Goal: Task Accomplishment & Management: Use online tool/utility

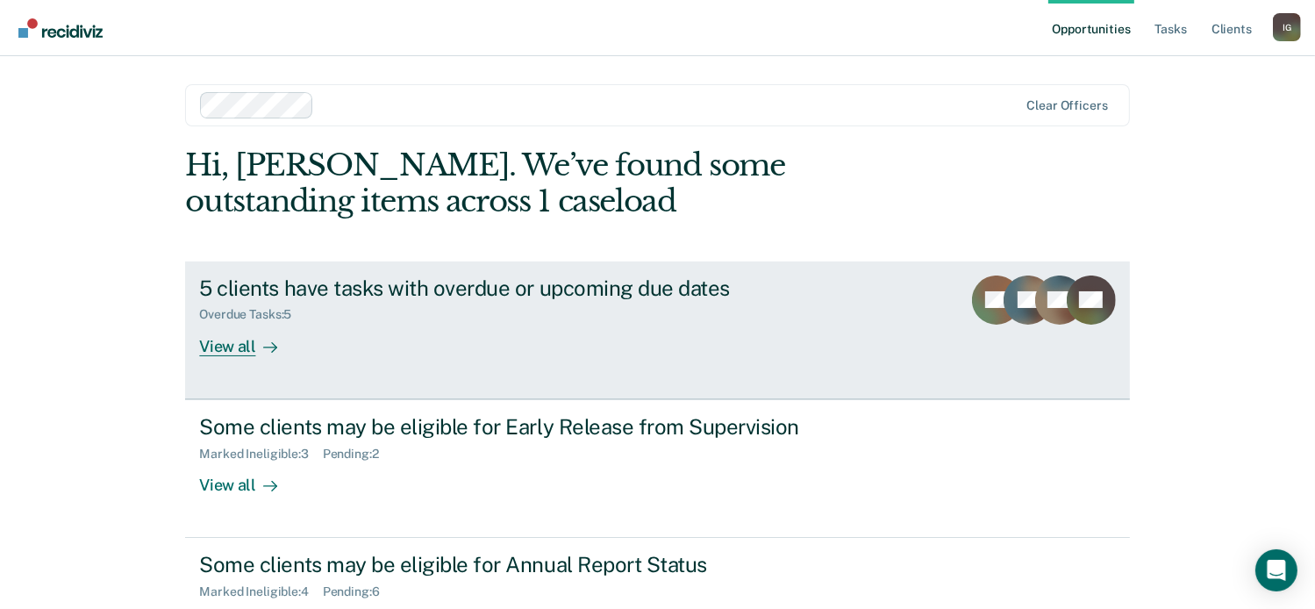
scroll to position [66, 0]
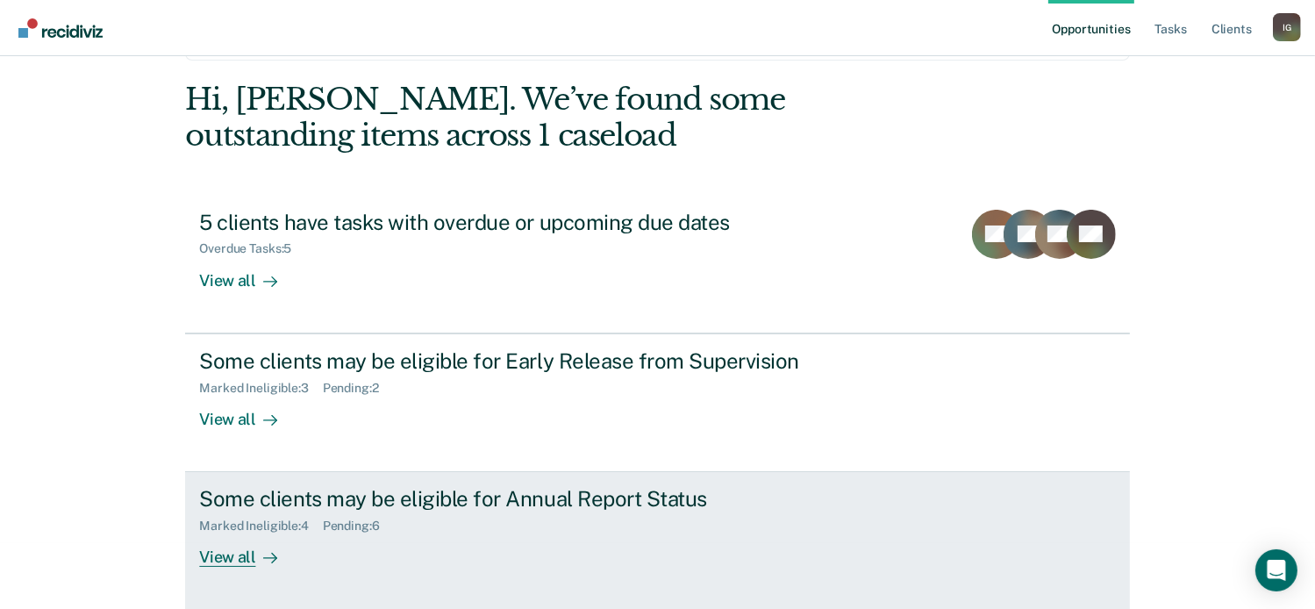
click at [567, 502] on div "Some clients may be eligible for Annual Report Status" at bounding box center [507, 498] width 616 height 25
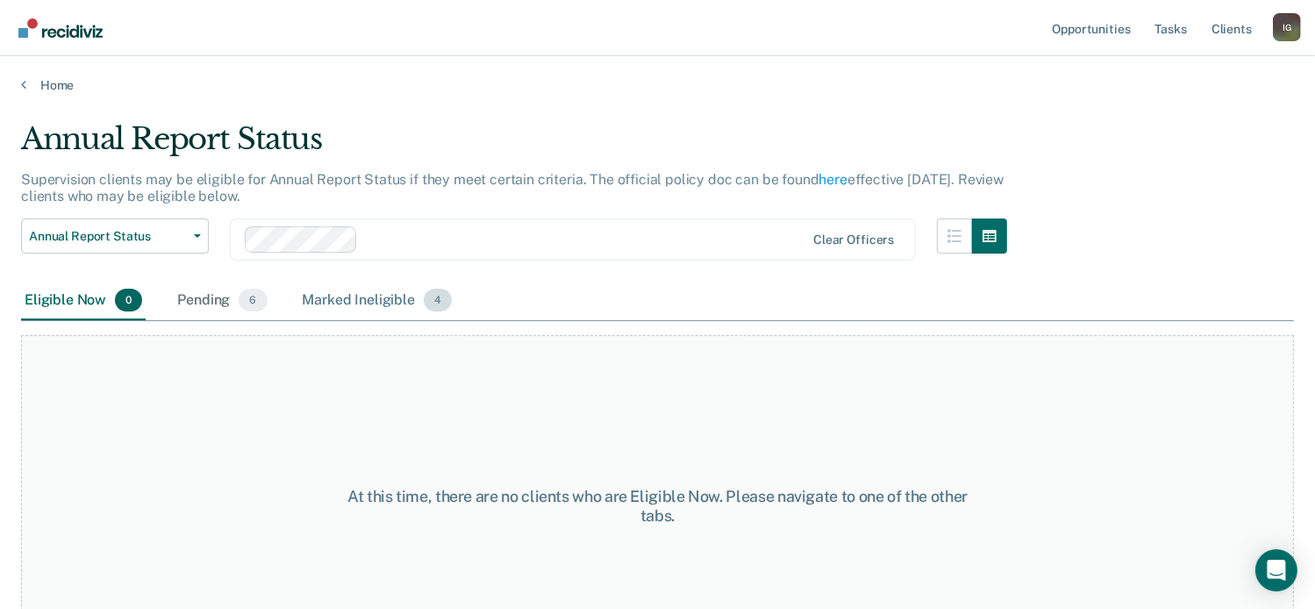
click at [429, 303] on span "4" at bounding box center [438, 300] width 28 height 23
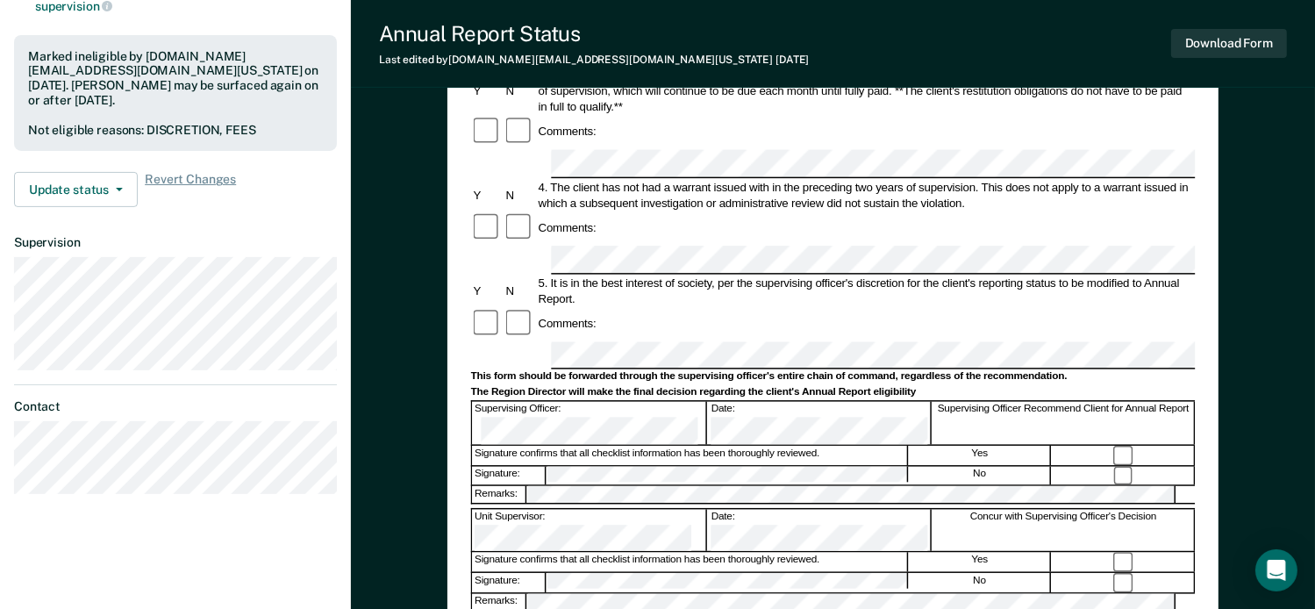
scroll to position [439, 0]
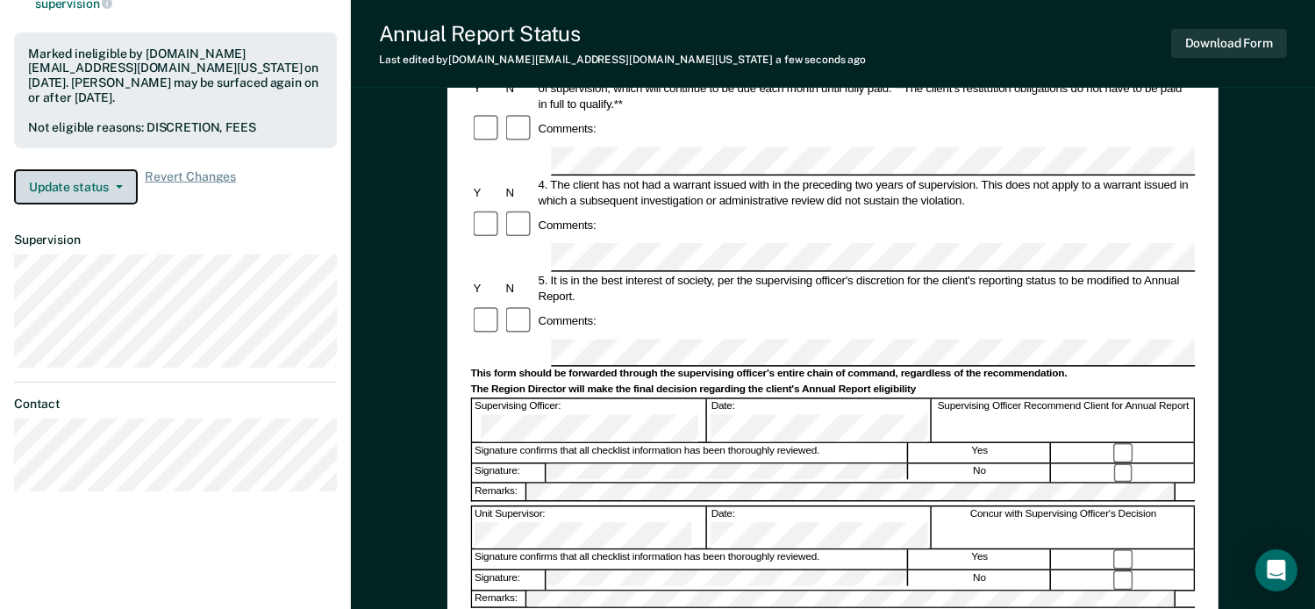
click at [81, 169] on button "Update status" at bounding box center [76, 186] width 124 height 35
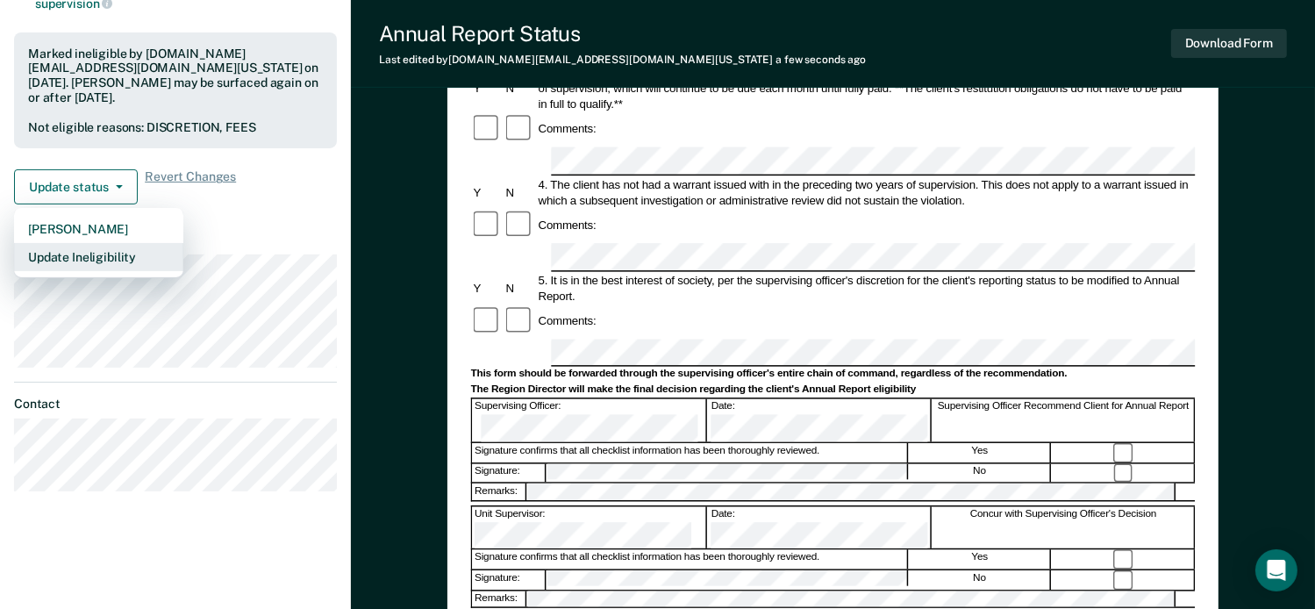
click at [93, 243] on button "Update Ineligibility" at bounding box center [98, 257] width 169 height 28
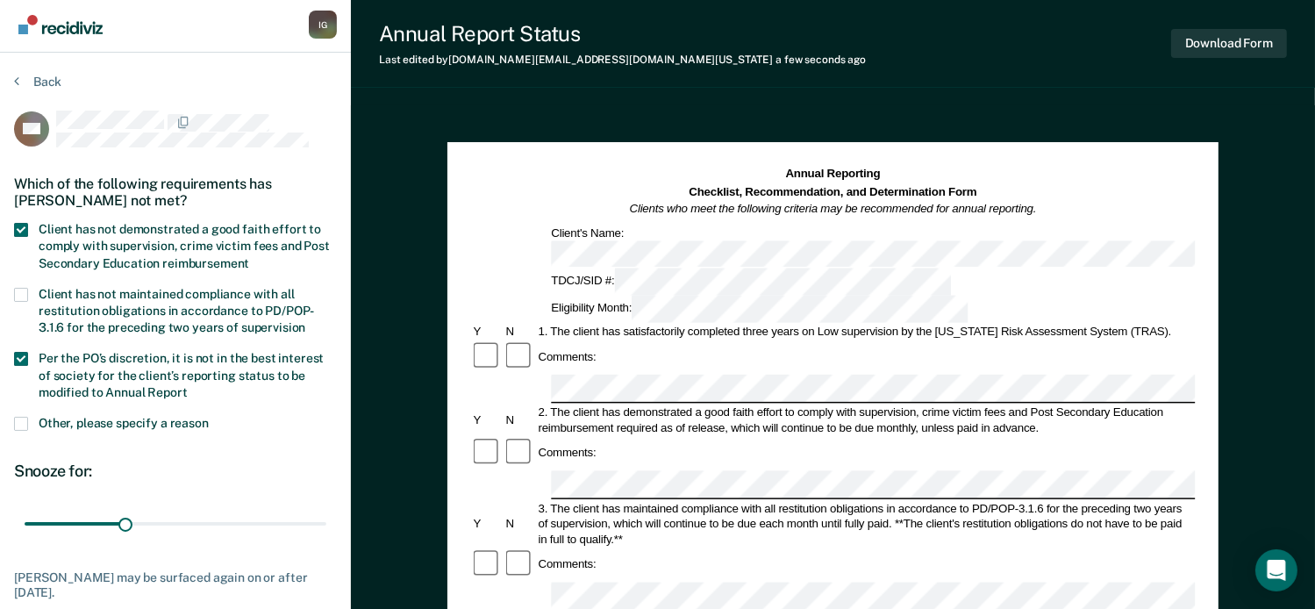
scroll to position [0, 0]
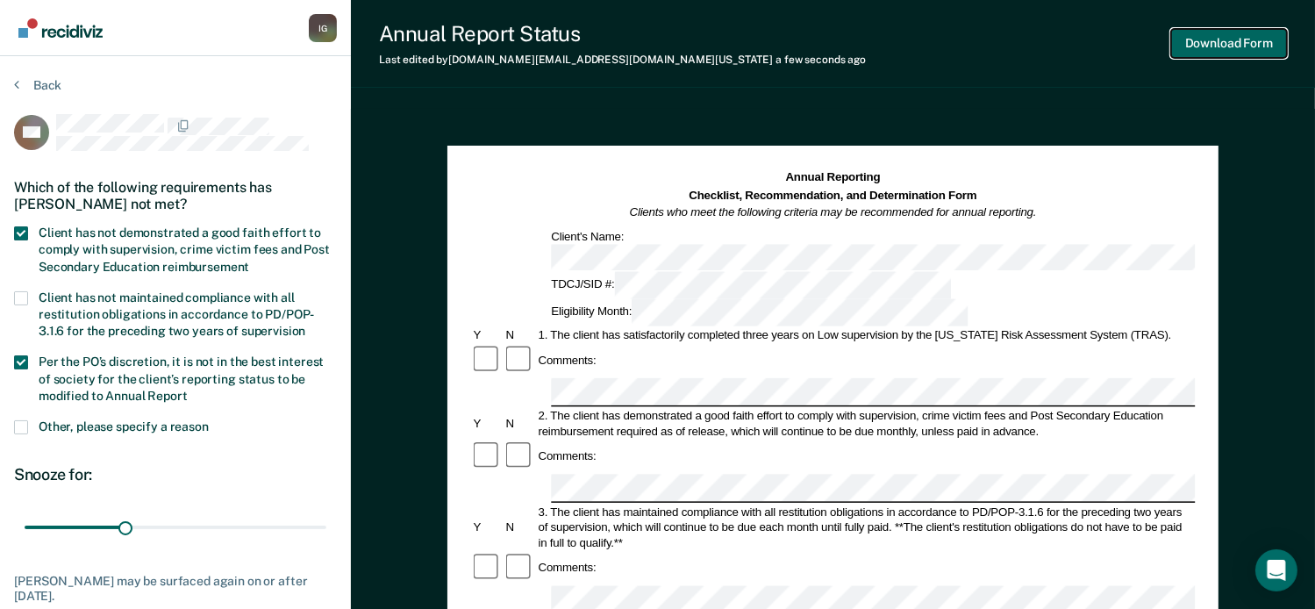
click at [1218, 36] on button "Download Form" at bounding box center [1229, 43] width 116 height 29
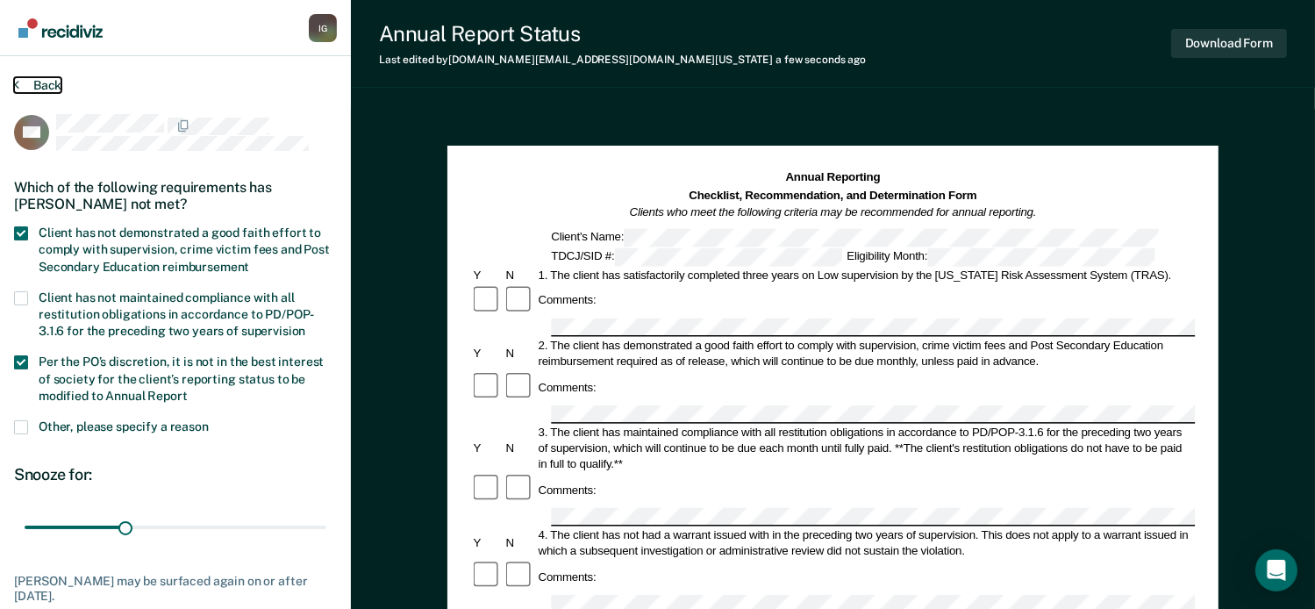
click at [52, 88] on button "Back" at bounding box center [37, 85] width 47 height 16
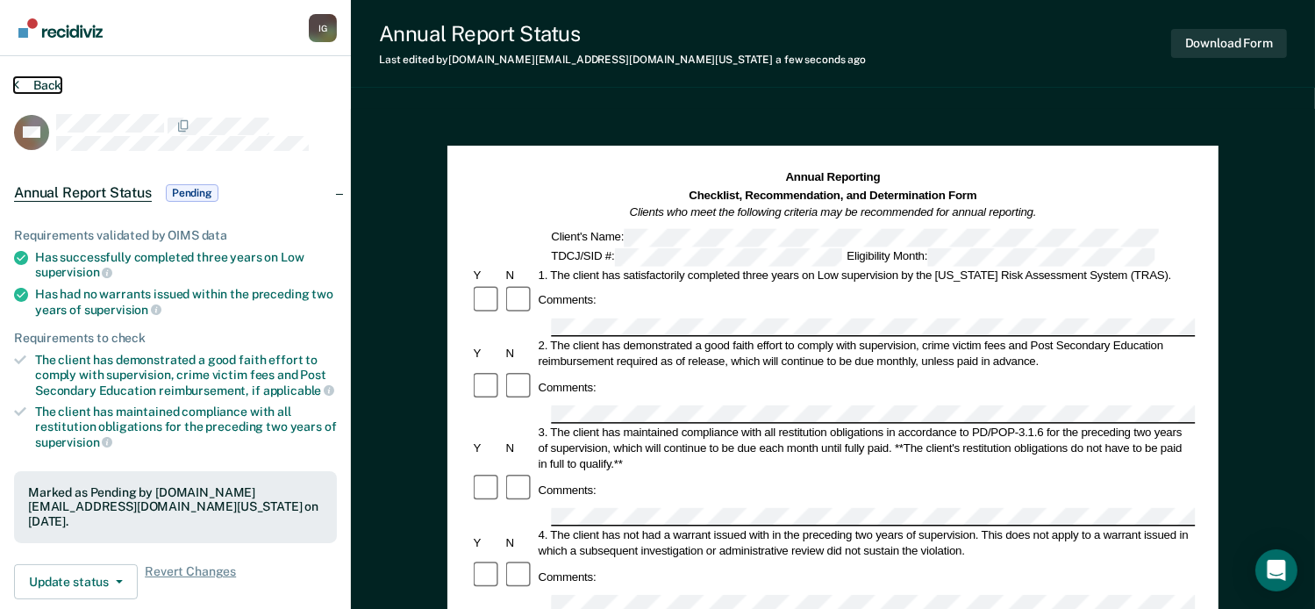
click at [47, 81] on button "Back" at bounding box center [37, 85] width 47 height 16
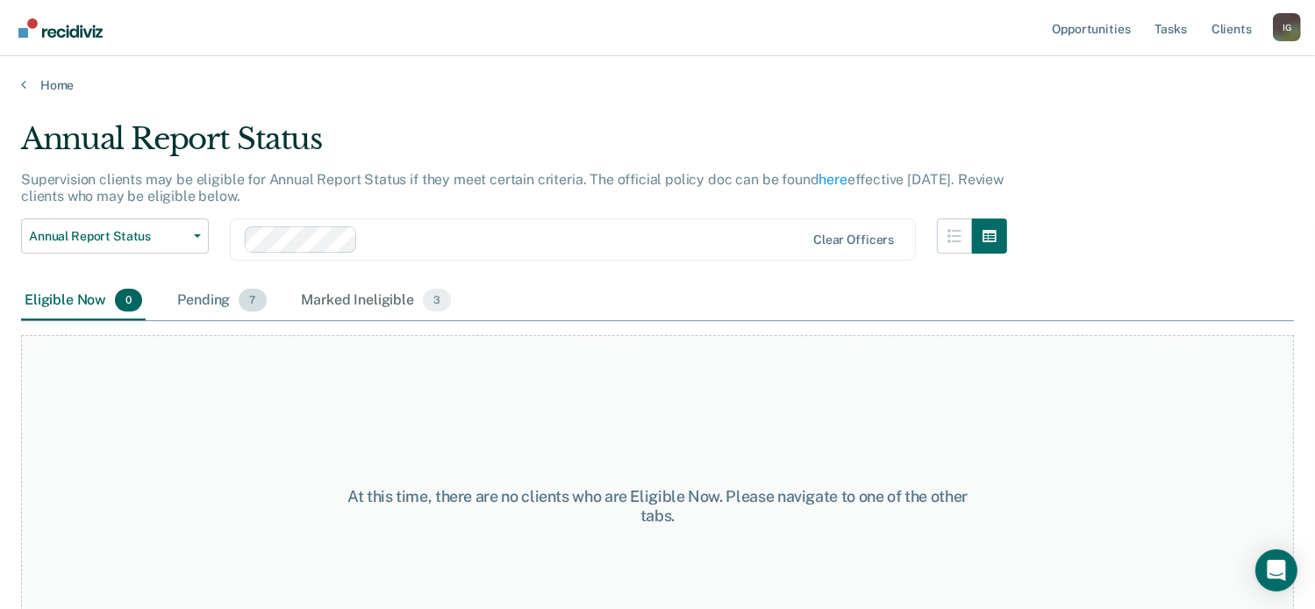
click at [259, 299] on span "7" at bounding box center [252, 300] width 27 height 23
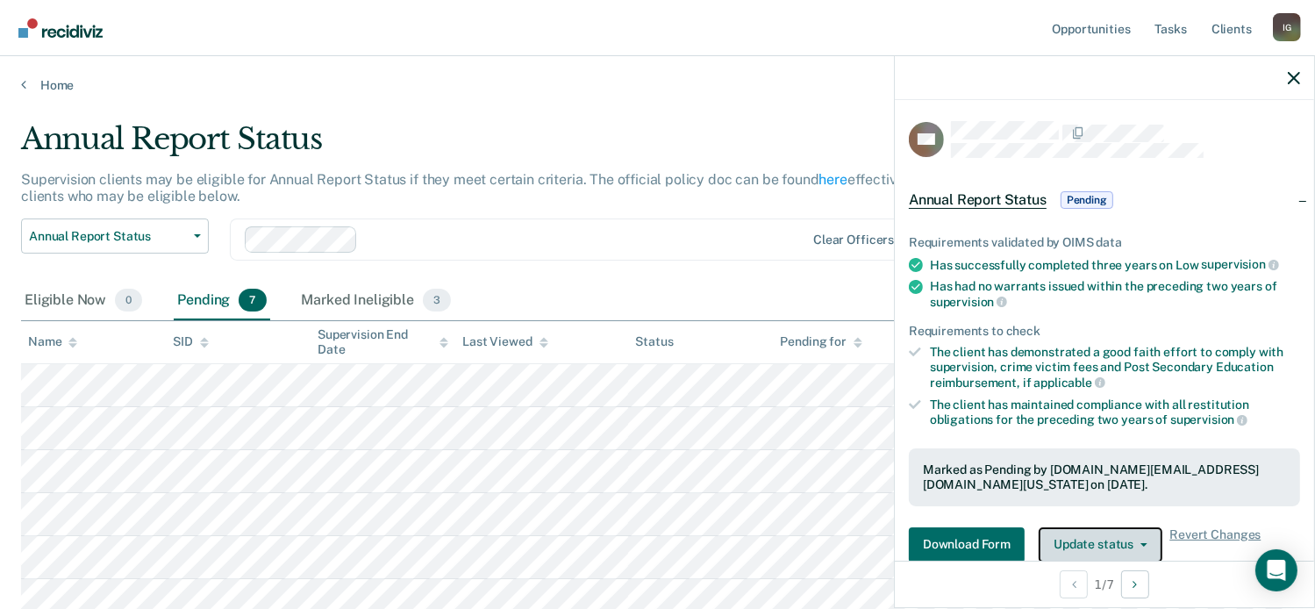
click at [1119, 550] on button "Update status" at bounding box center [1100, 544] width 124 height 35
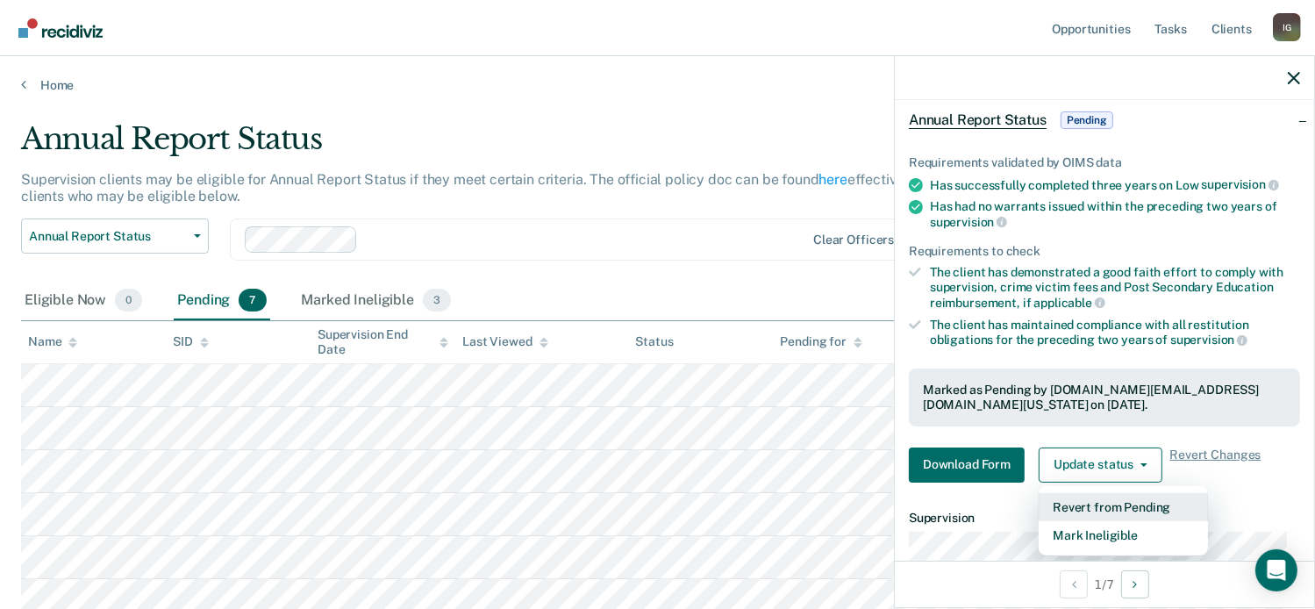
scroll to position [105, 0]
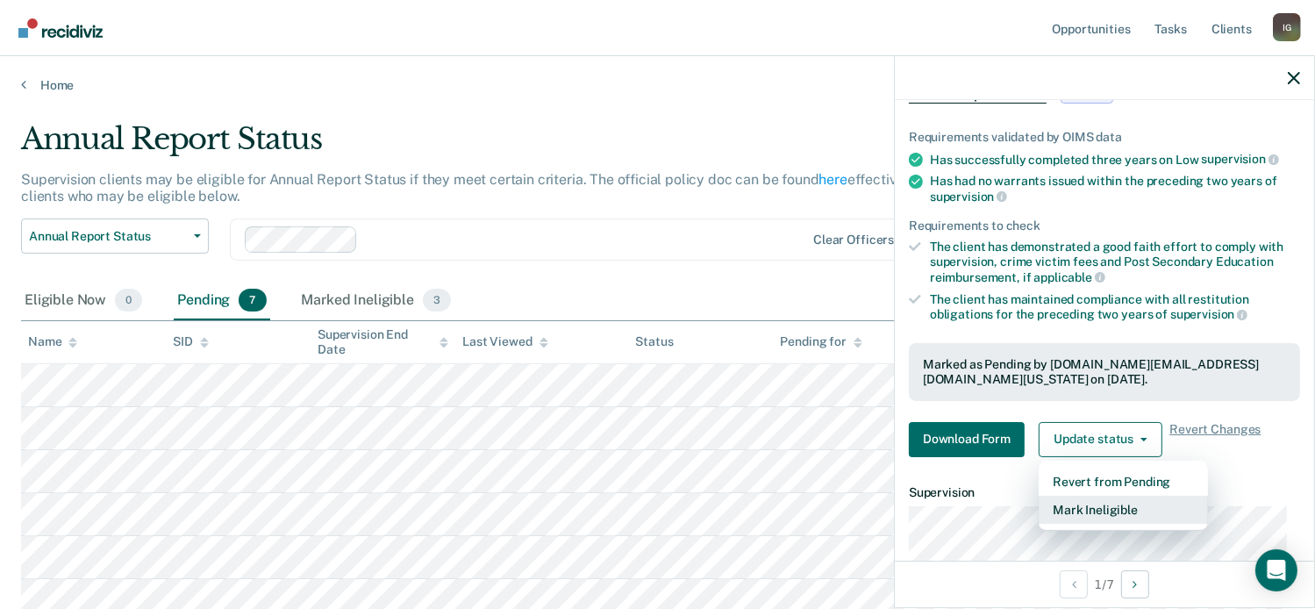
click at [1105, 503] on button "Mark Ineligible" at bounding box center [1122, 510] width 169 height 28
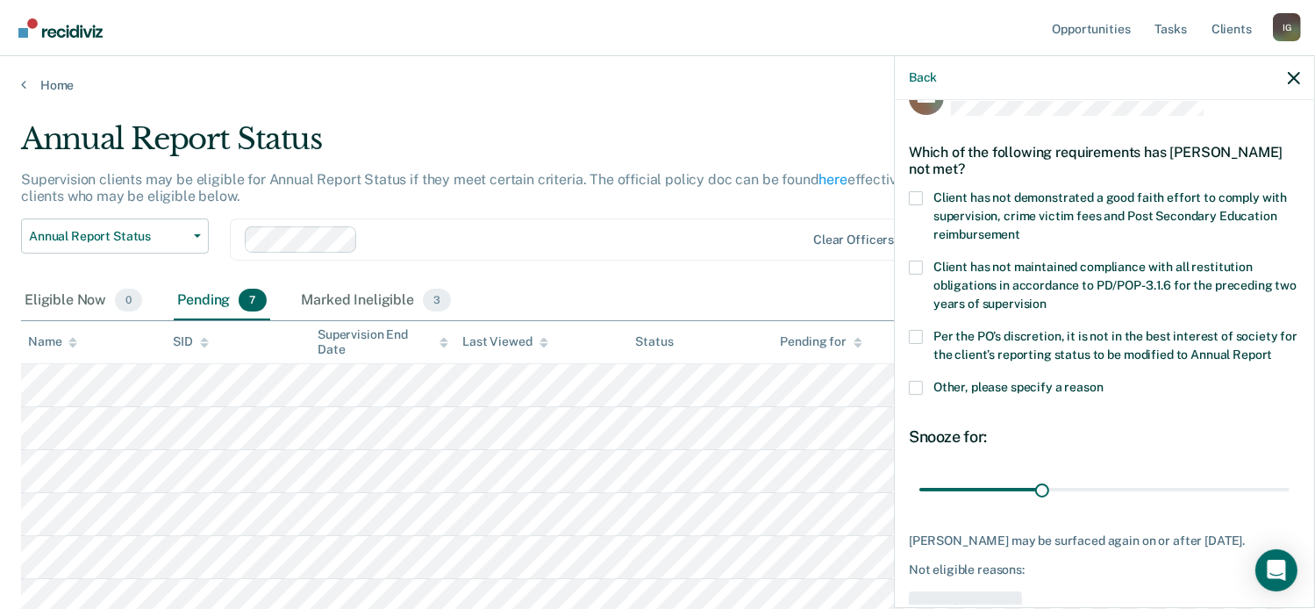
scroll to position [0, 0]
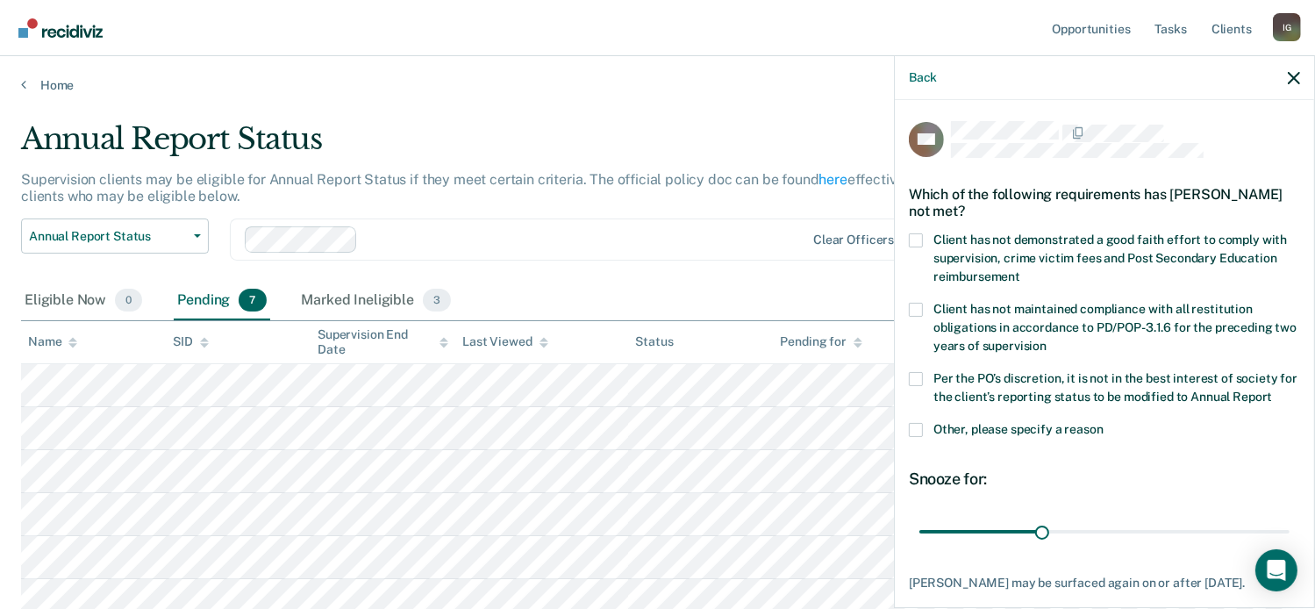
click at [917, 237] on span at bounding box center [916, 240] width 14 height 14
click at [1020, 270] on input "Client has not demonstrated a good faith effort to comply with supervision, cri…" at bounding box center [1020, 270] width 0 height 0
click at [924, 372] on label "Per the PO’s discretion, it is not in the best interest of society for the clie…" at bounding box center [1104, 390] width 391 height 37
click at [1272, 390] on input "Per the PO’s discretion, it is not in the best interest of society for the clie…" at bounding box center [1272, 390] width 0 height 0
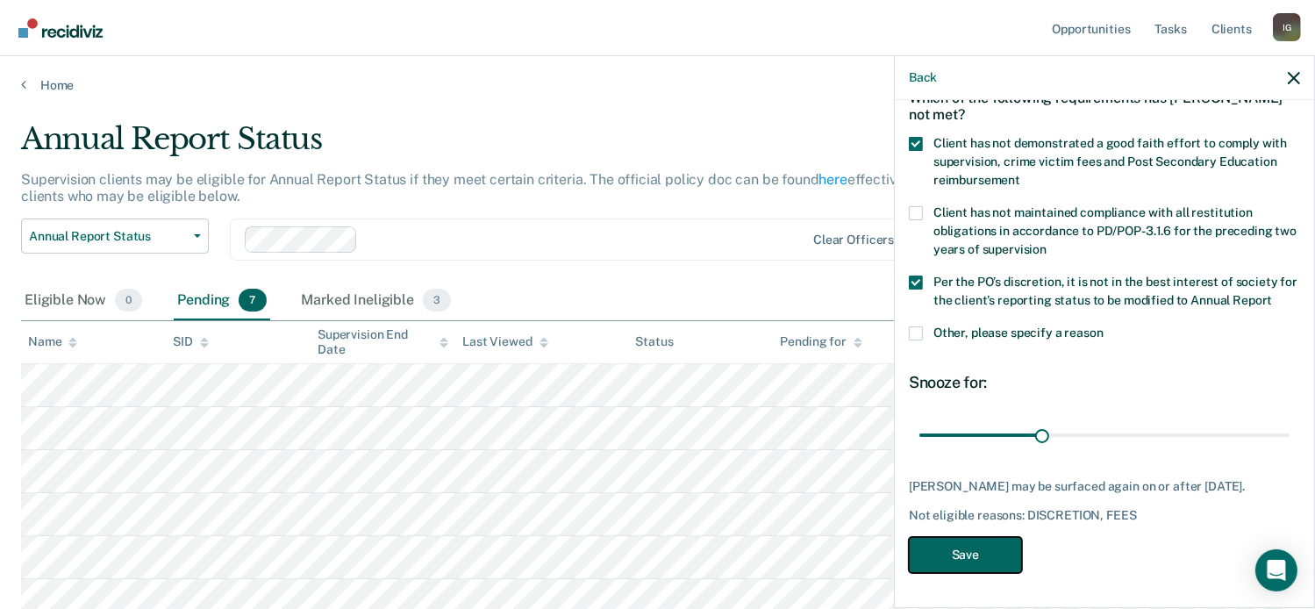
click at [958, 548] on button "Save" at bounding box center [965, 555] width 113 height 36
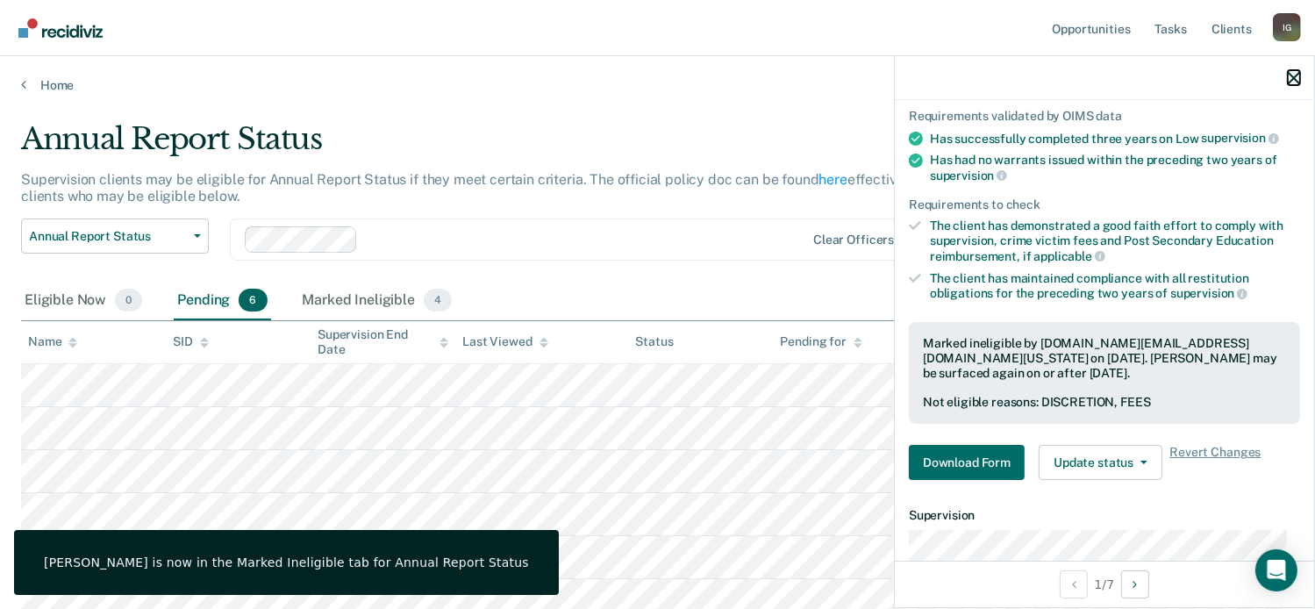
click at [1292, 82] on icon "button" at bounding box center [1293, 78] width 12 height 12
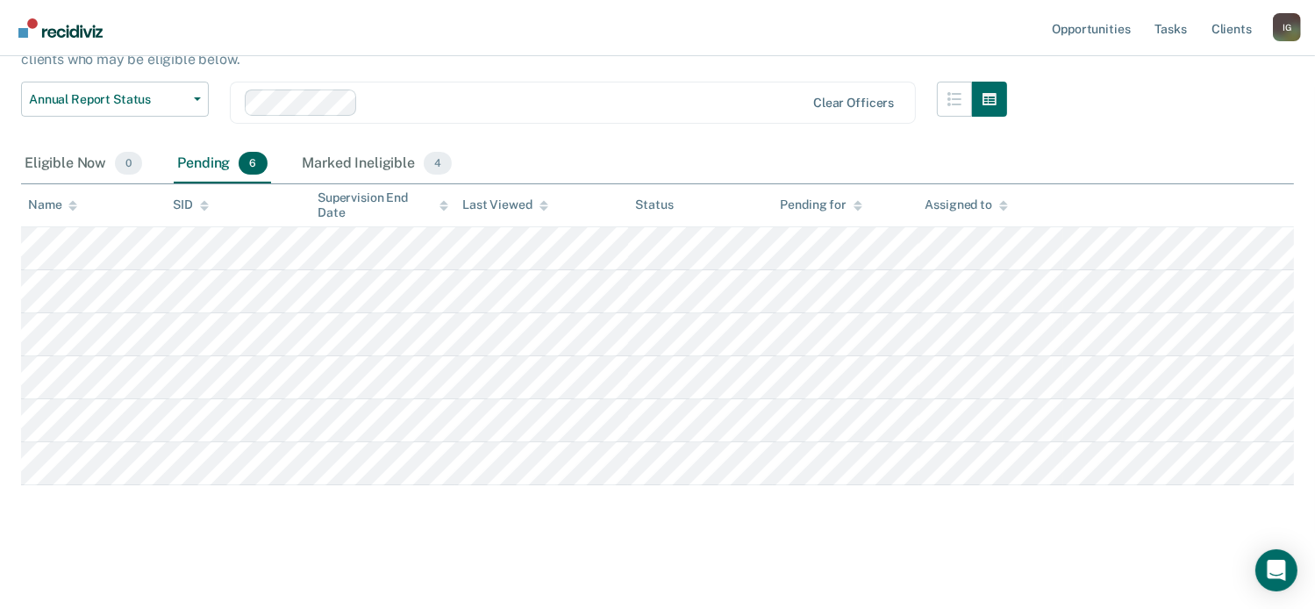
scroll to position [137, 0]
click at [330, 165] on div "Marked Ineligible 4" at bounding box center [377, 164] width 157 height 39
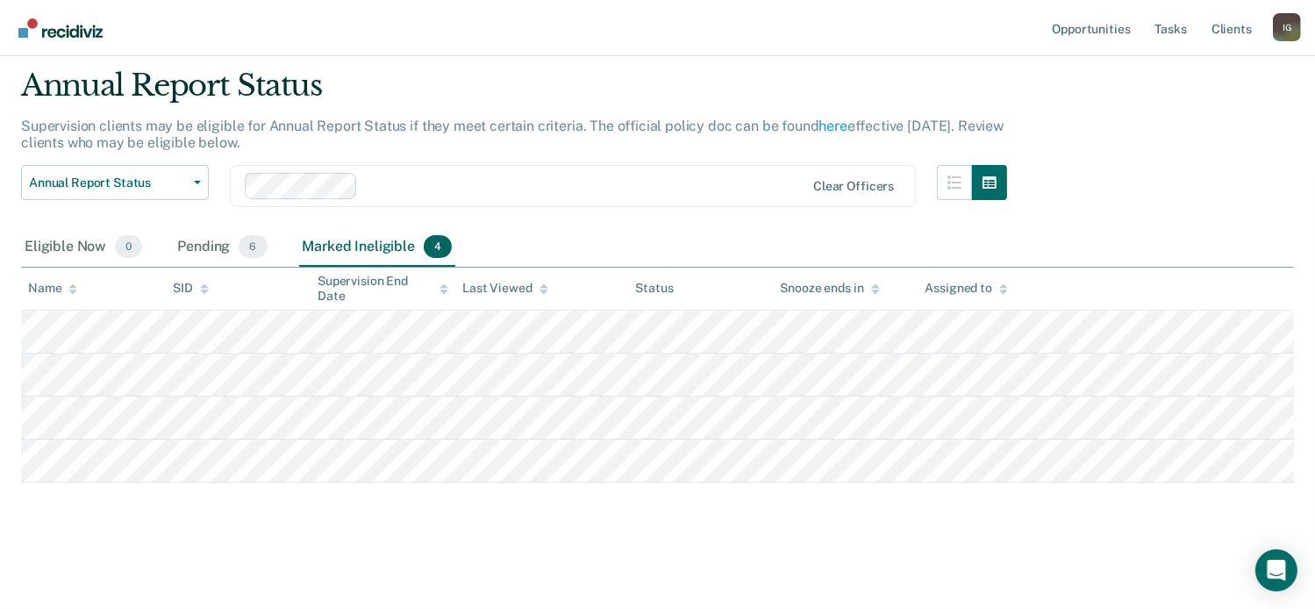
scroll to position [51, 0]
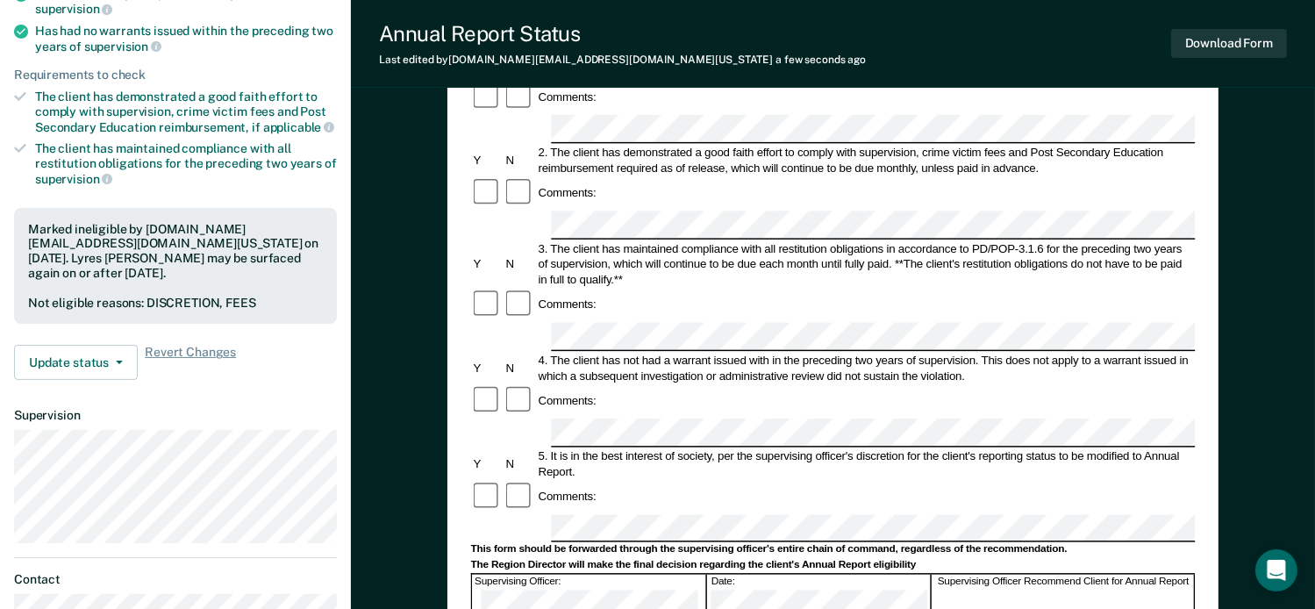
scroll to position [175, 0]
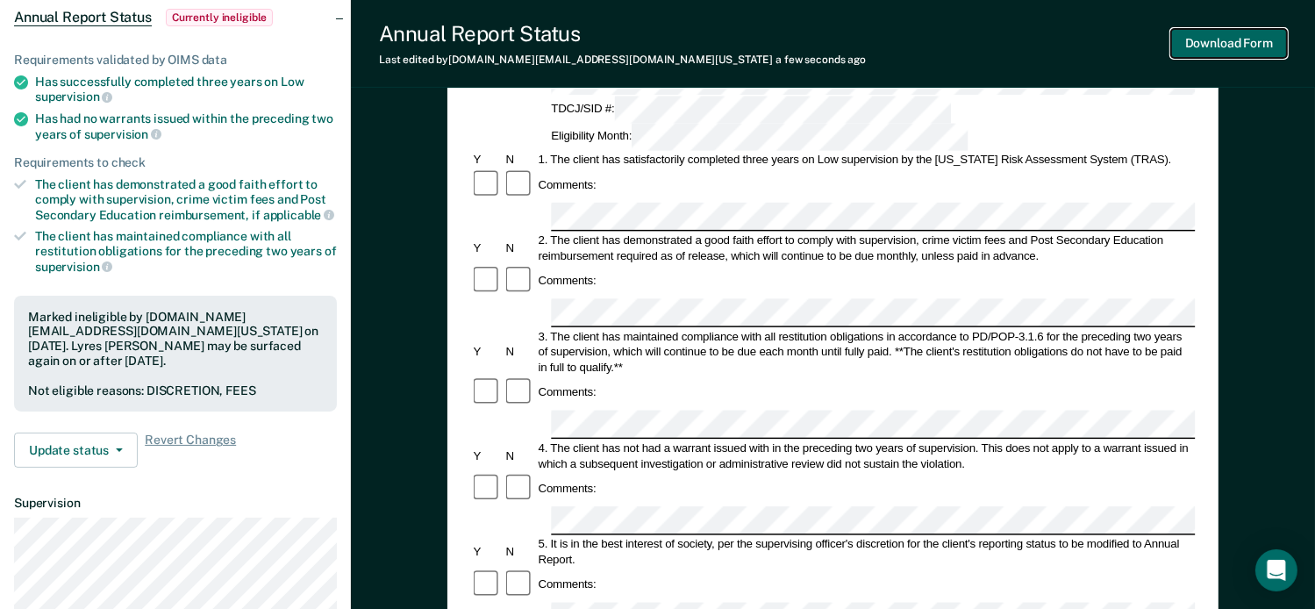
click at [1210, 43] on button "Download Form" at bounding box center [1229, 43] width 116 height 29
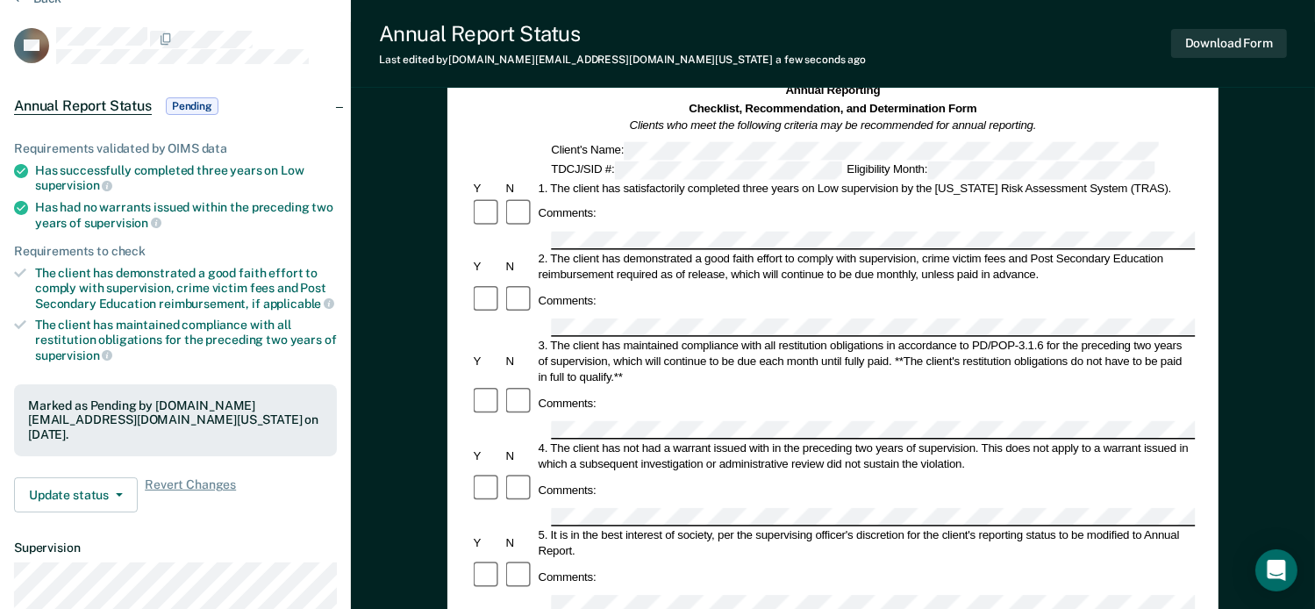
scroll to position [0, 0]
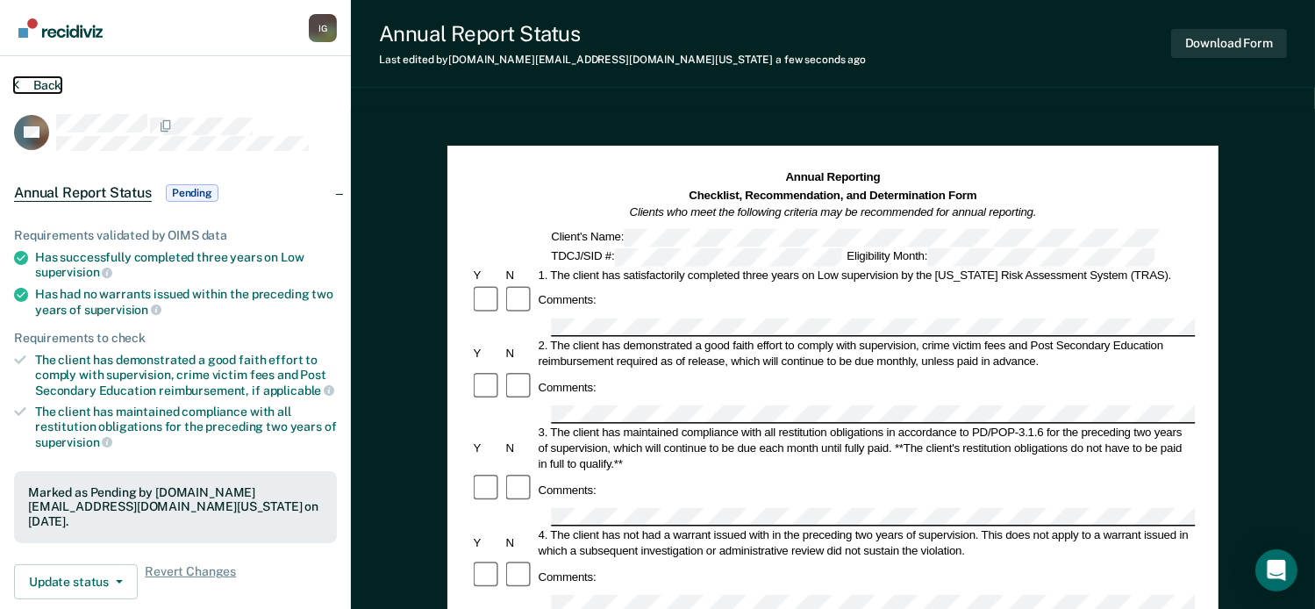
click at [19, 81] on button "Back" at bounding box center [37, 85] width 47 height 16
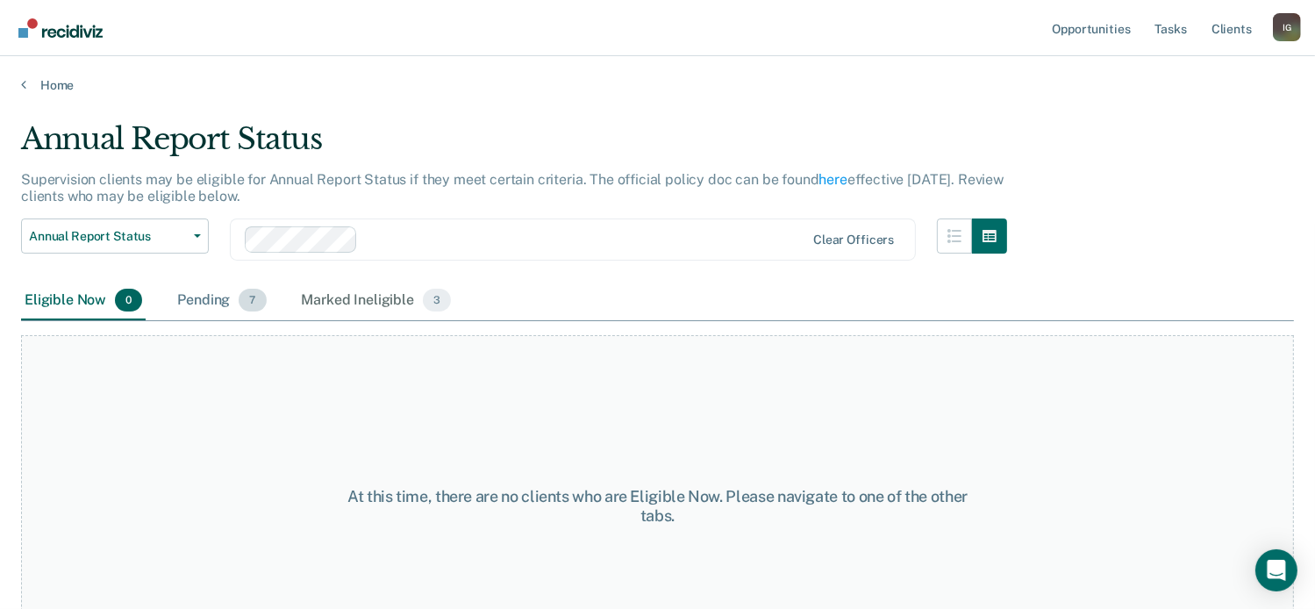
click at [249, 303] on span "7" at bounding box center [252, 300] width 27 height 23
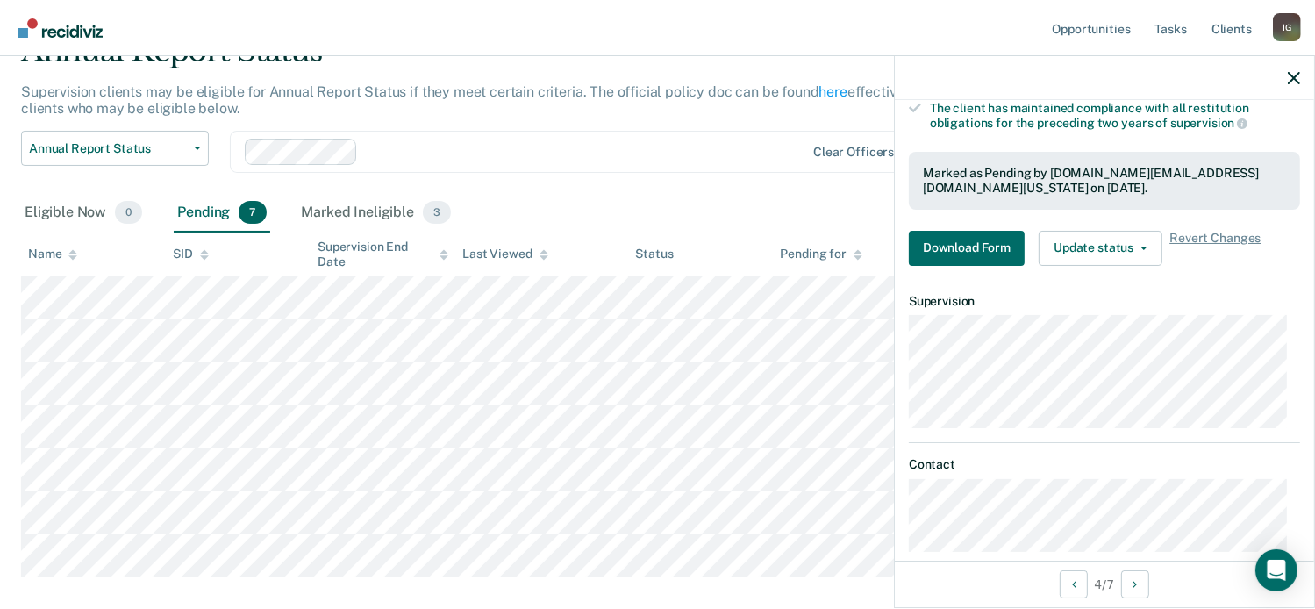
scroll to position [317, 0]
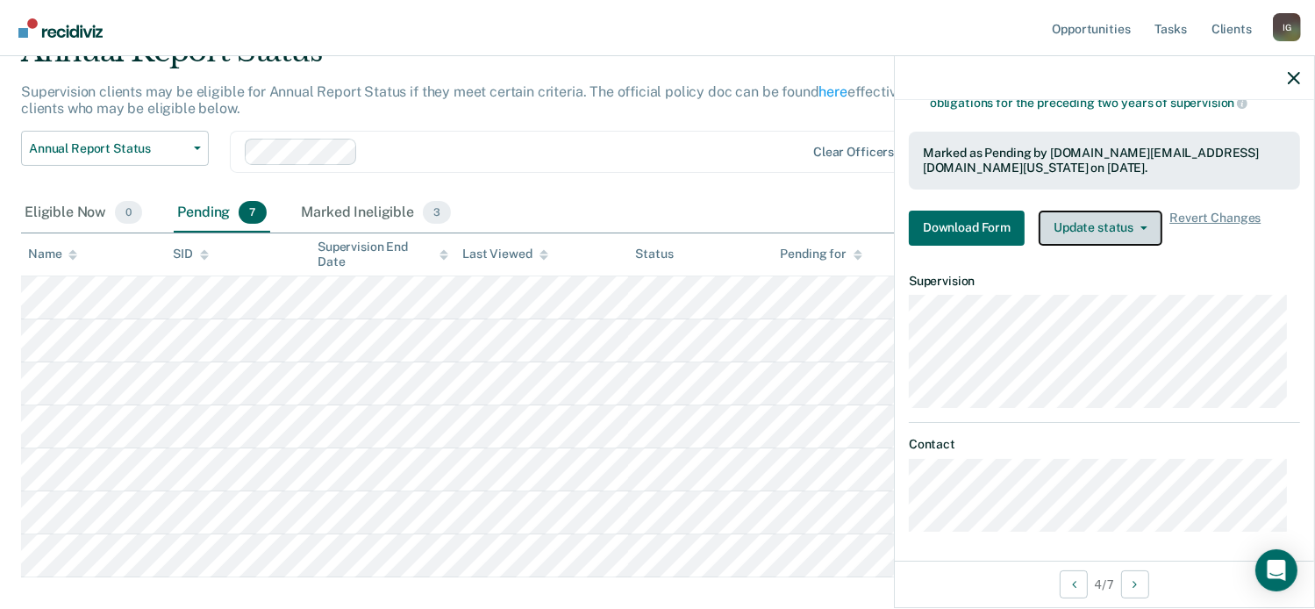
click at [1091, 230] on button "Update status" at bounding box center [1100, 227] width 124 height 35
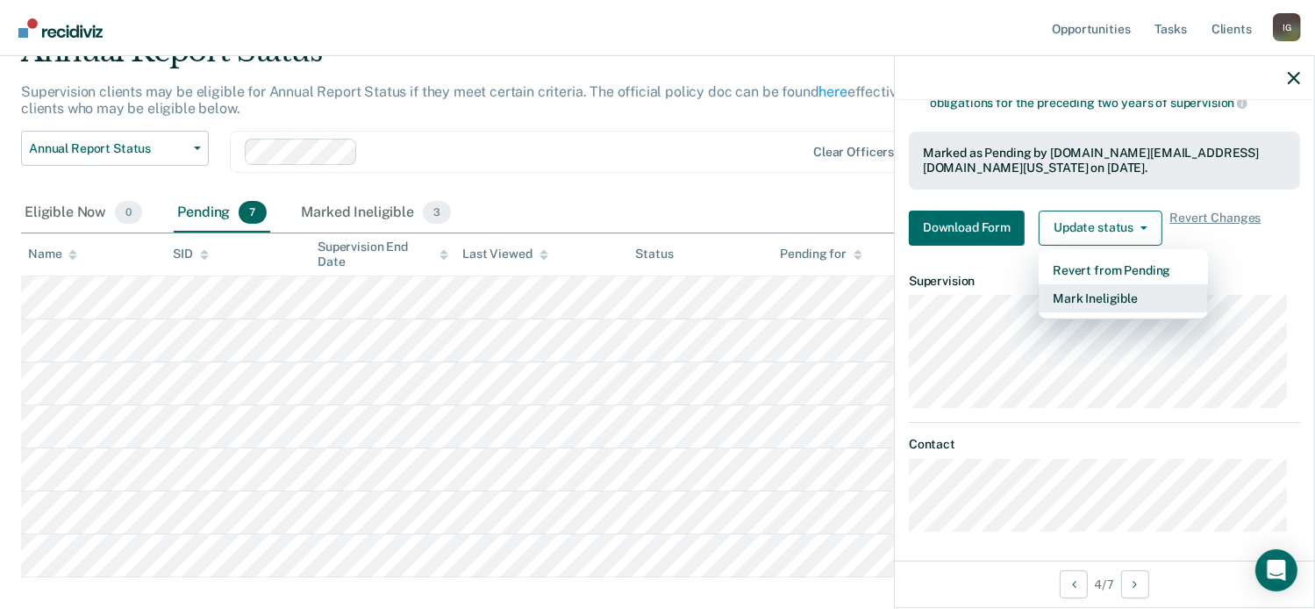
click at [1091, 298] on button "Mark Ineligible" at bounding box center [1122, 298] width 169 height 28
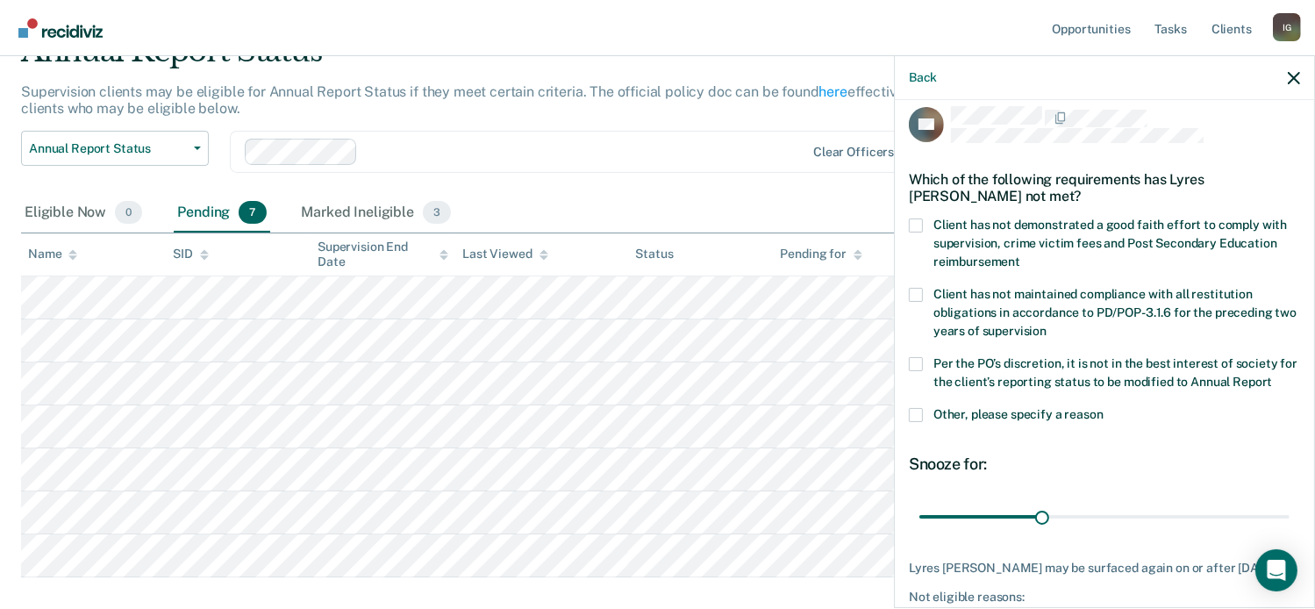
scroll to position [0, 0]
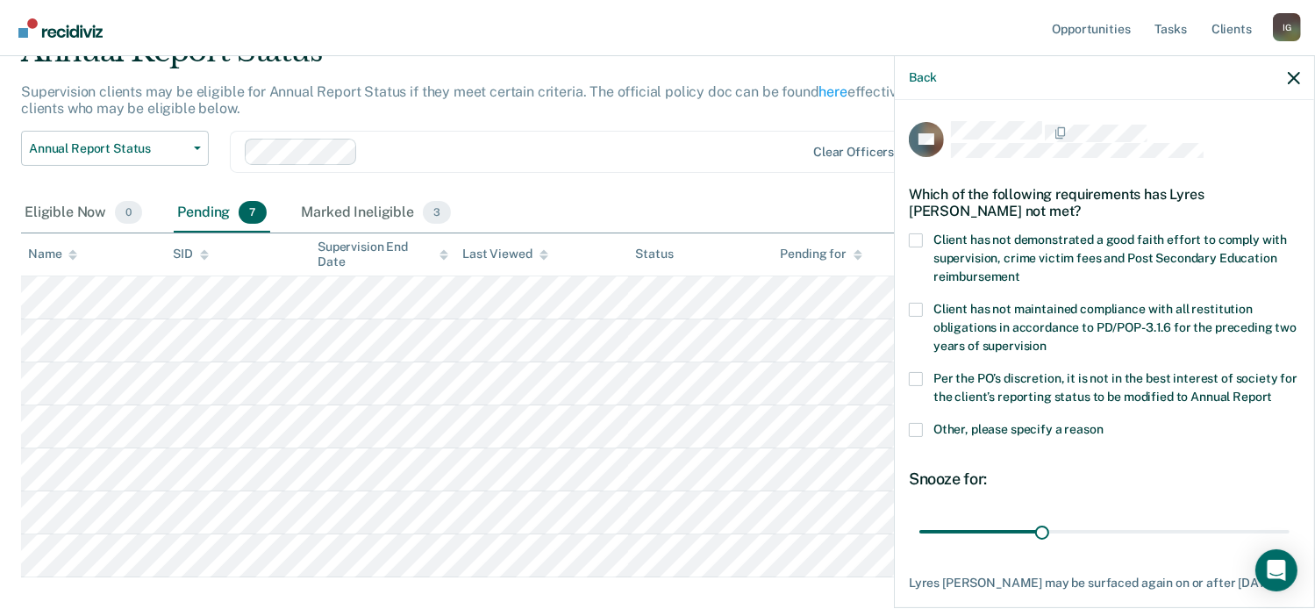
click at [919, 239] on span at bounding box center [916, 240] width 14 height 14
click at [1020, 270] on input "Client has not demonstrated a good faith effort to comply with supervision, cri…" at bounding box center [1020, 270] width 0 height 0
click at [916, 376] on span at bounding box center [916, 379] width 14 height 14
click at [1272, 390] on input "Per the PO’s discretion, it is not in the best interest of society for the clie…" at bounding box center [1272, 390] width 0 height 0
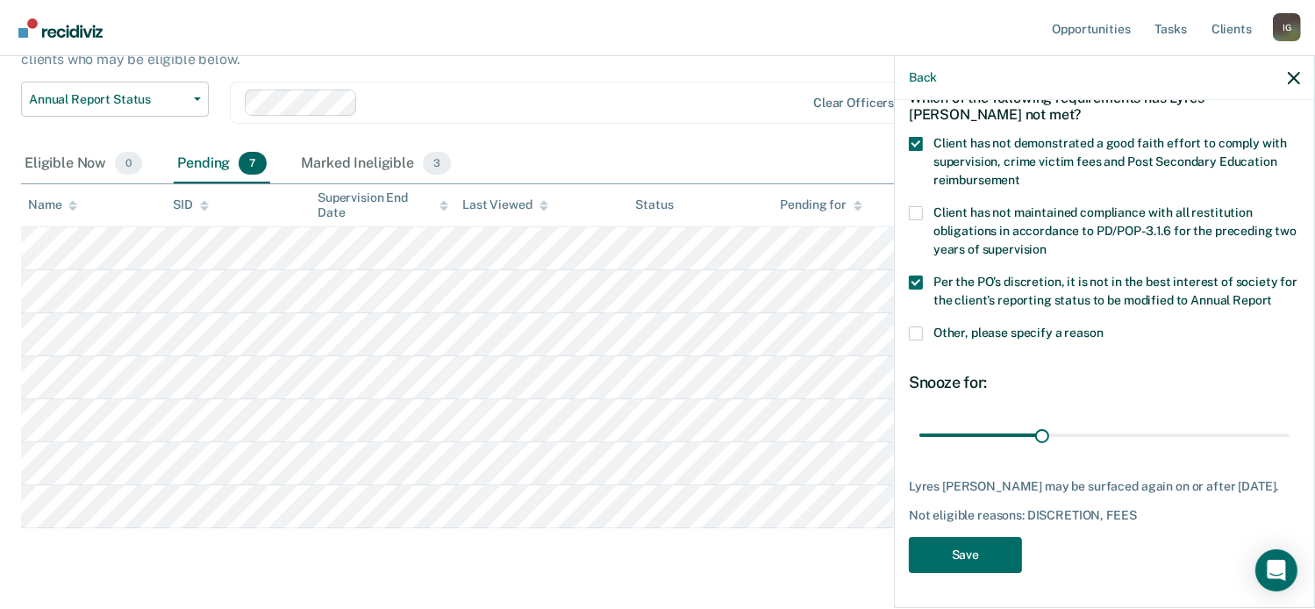
scroll to position [180, 0]
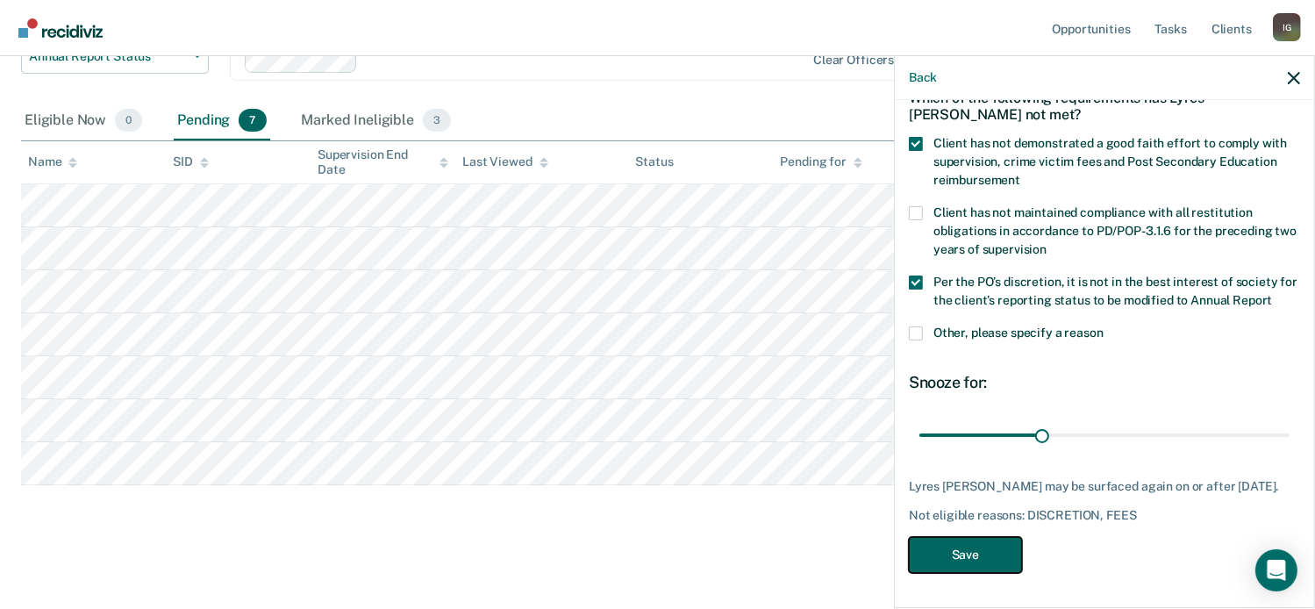
click at [990, 558] on button "Save" at bounding box center [965, 555] width 113 height 36
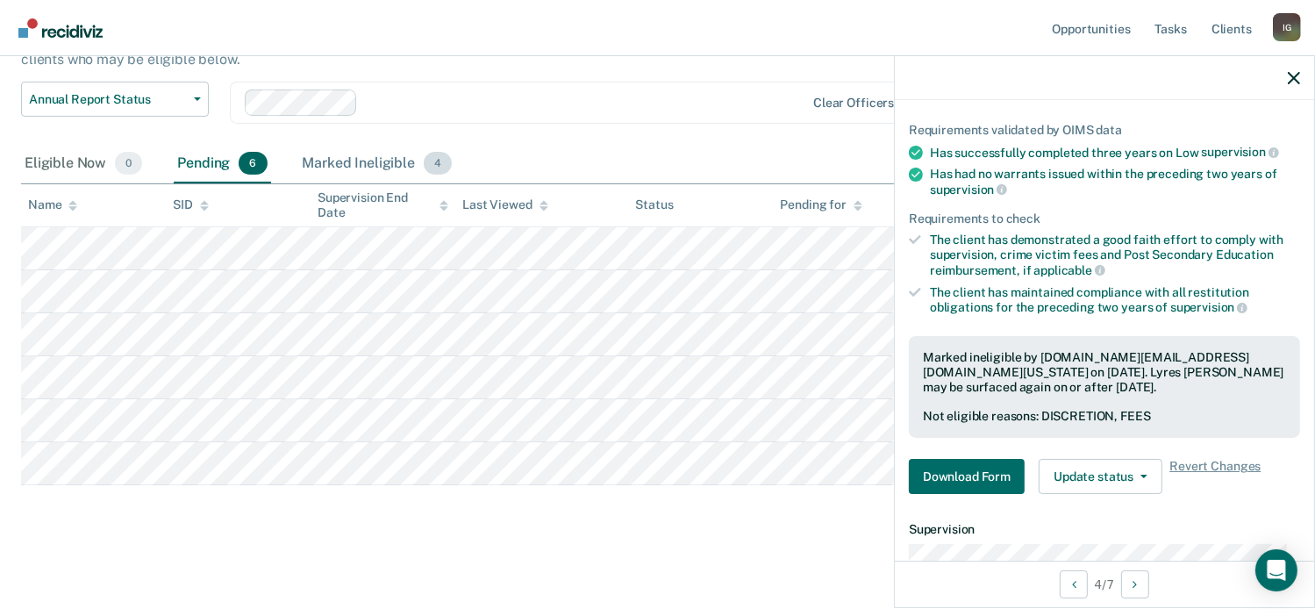
click at [328, 159] on div "Marked Ineligible 4" at bounding box center [377, 164] width 157 height 39
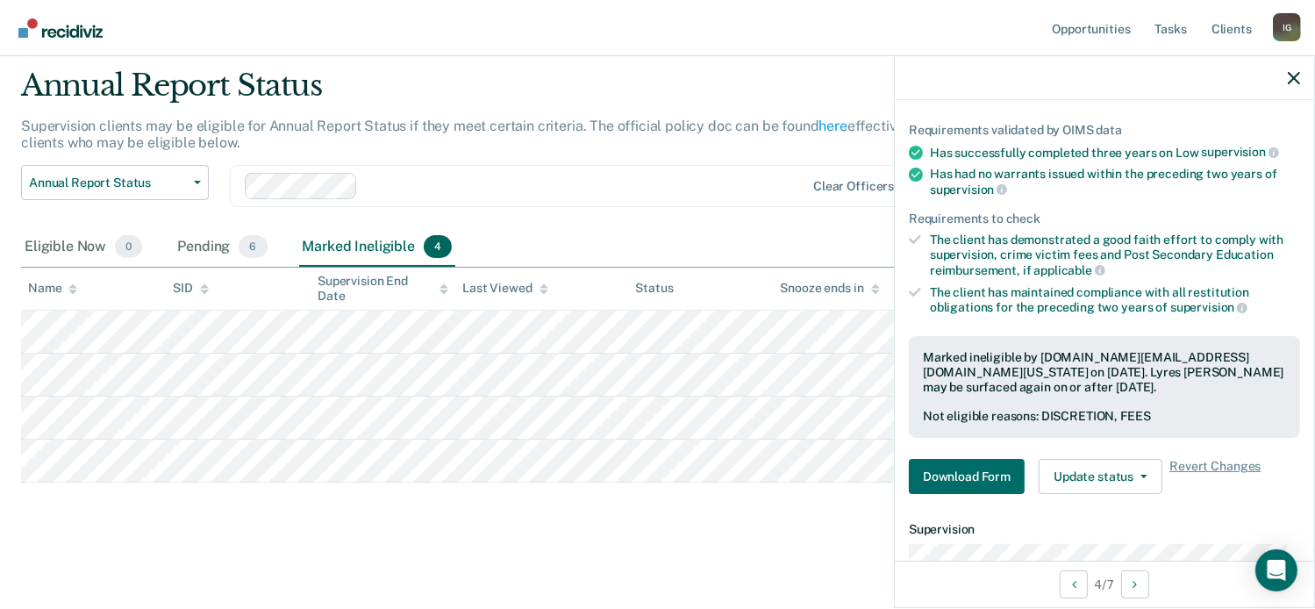
scroll to position [51, 0]
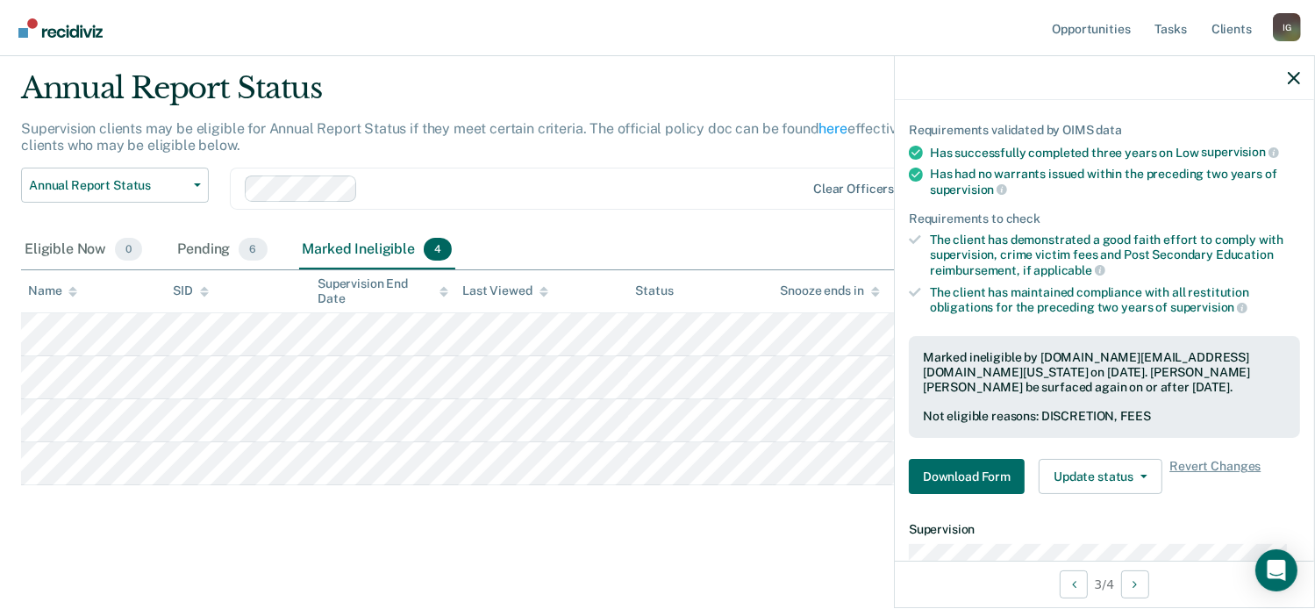
click at [1301, 82] on div at bounding box center [1104, 78] width 419 height 44
click at [1289, 81] on icon "button" at bounding box center [1293, 78] width 12 height 12
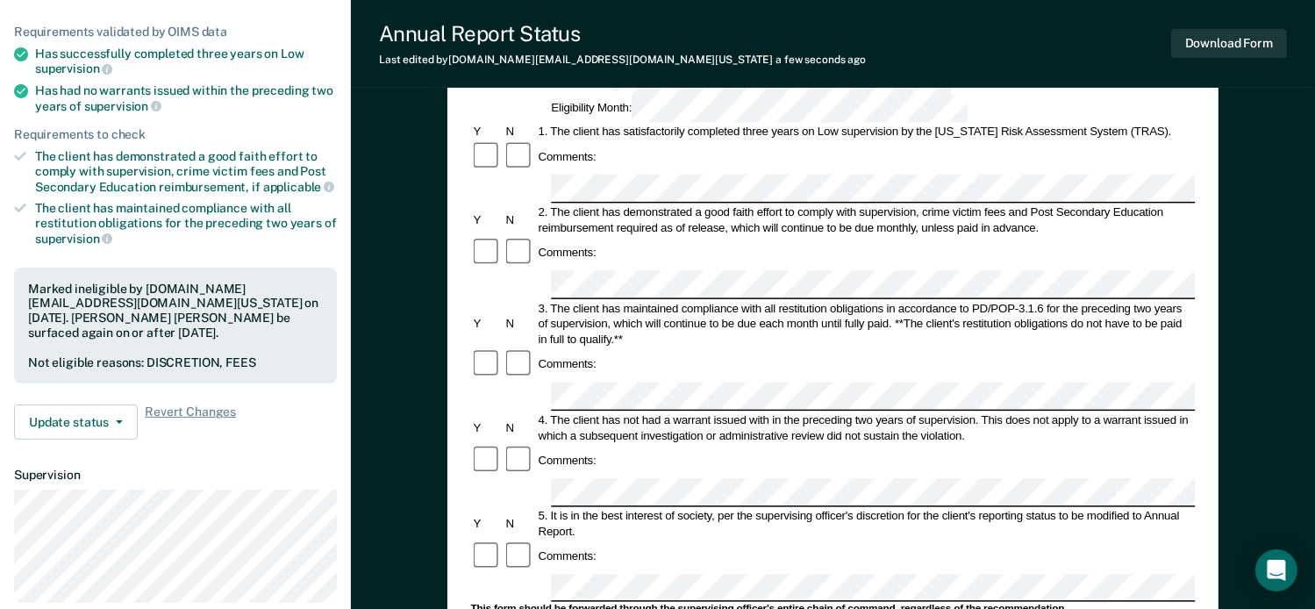
scroll to position [175, 0]
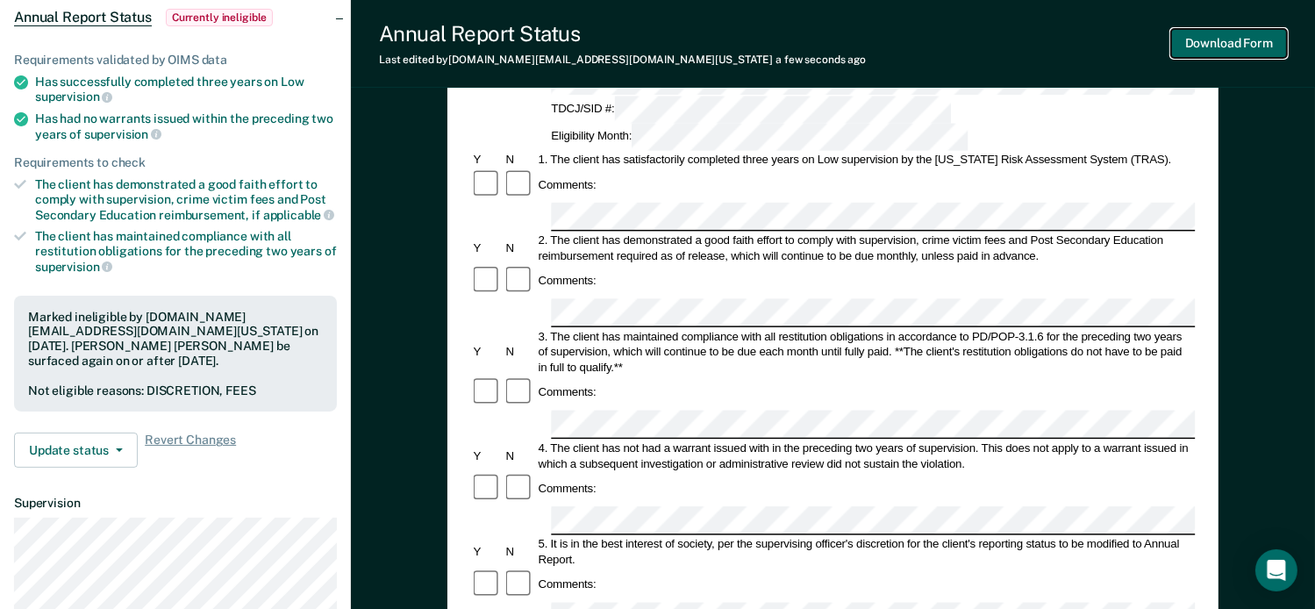
click at [1214, 41] on button "Download Form" at bounding box center [1229, 43] width 116 height 29
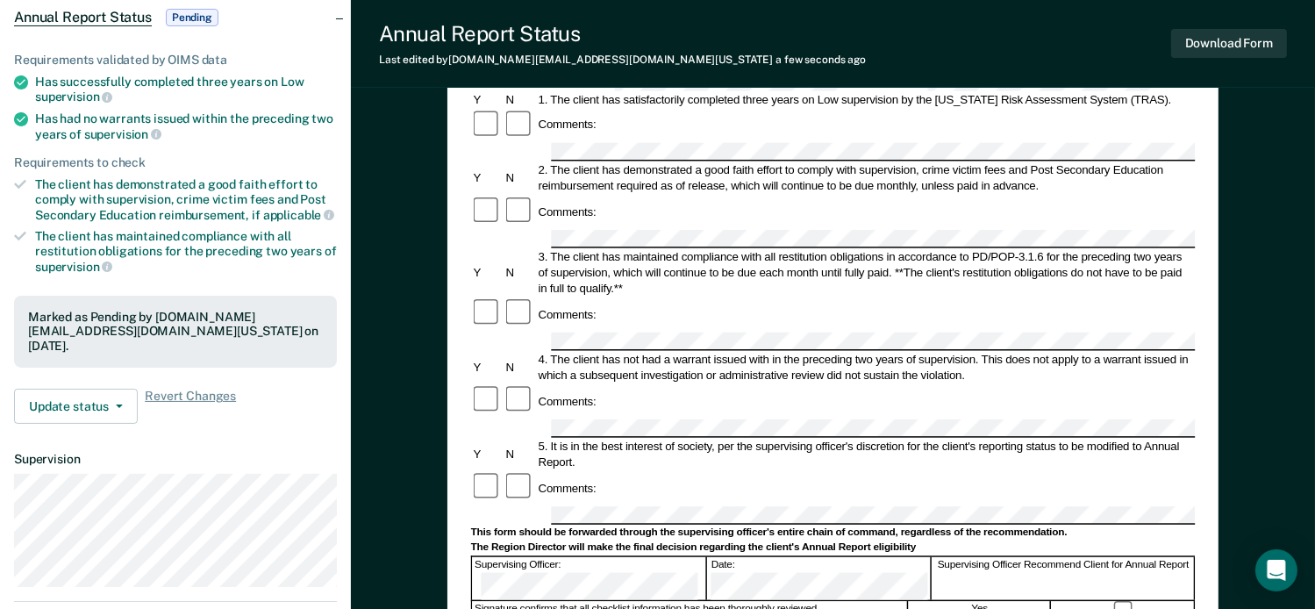
scroll to position [0, 0]
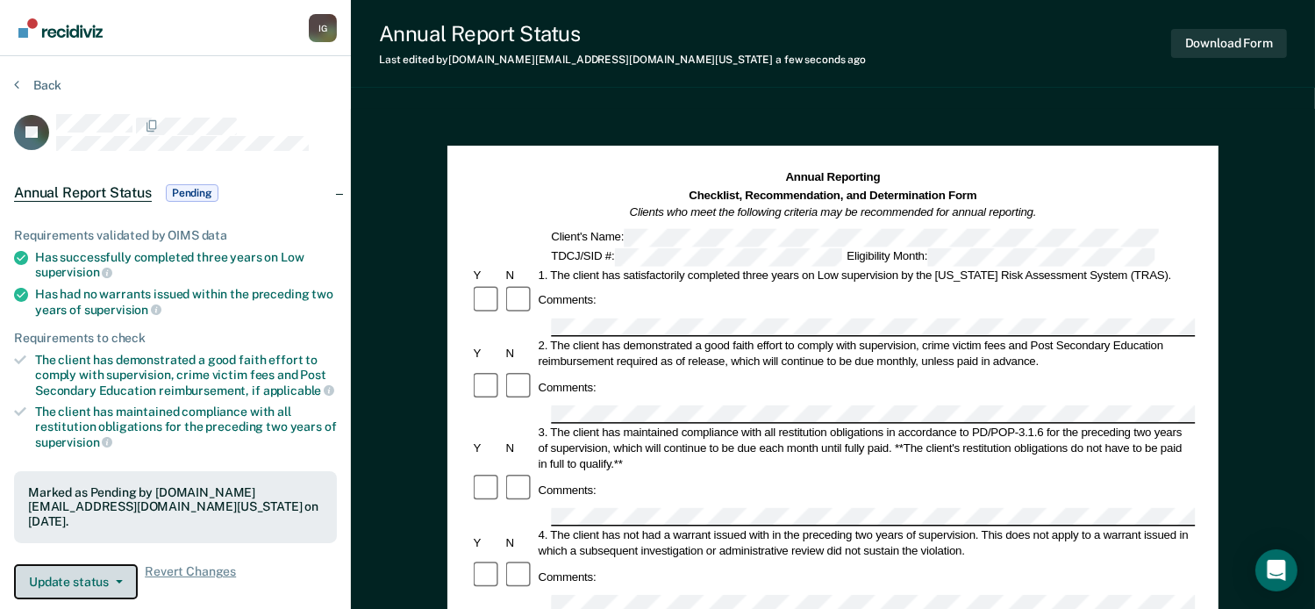
click at [46, 564] on button "Update status" at bounding box center [76, 581] width 124 height 35
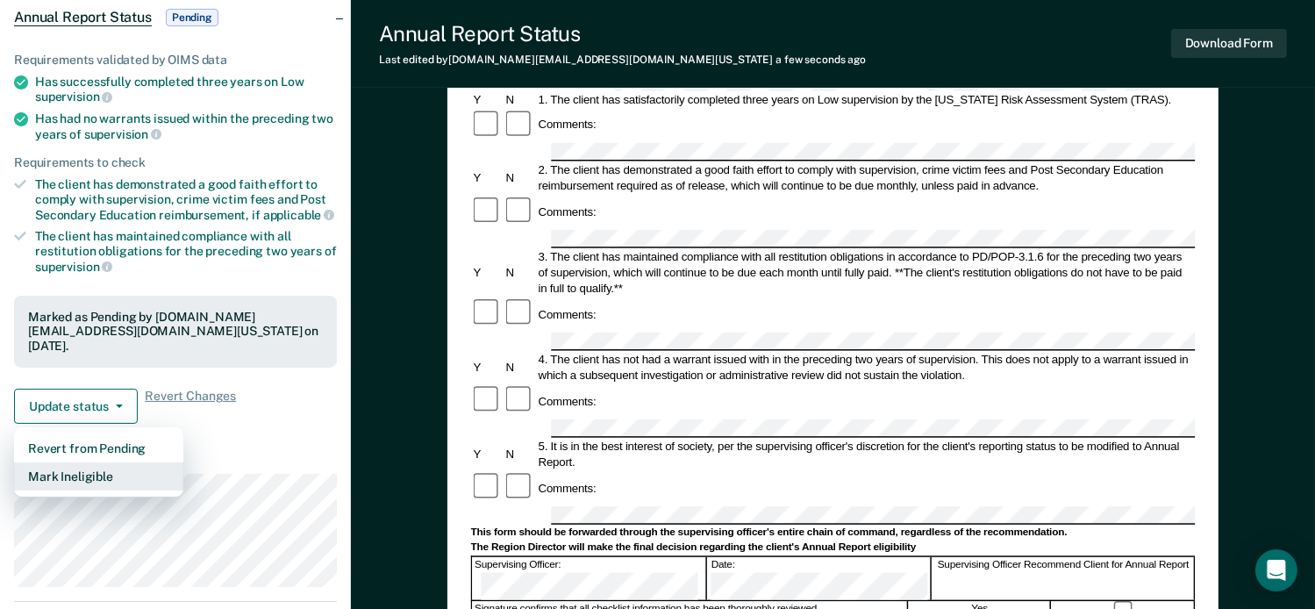
click at [78, 462] on button "Mark Ineligible" at bounding box center [98, 476] width 169 height 28
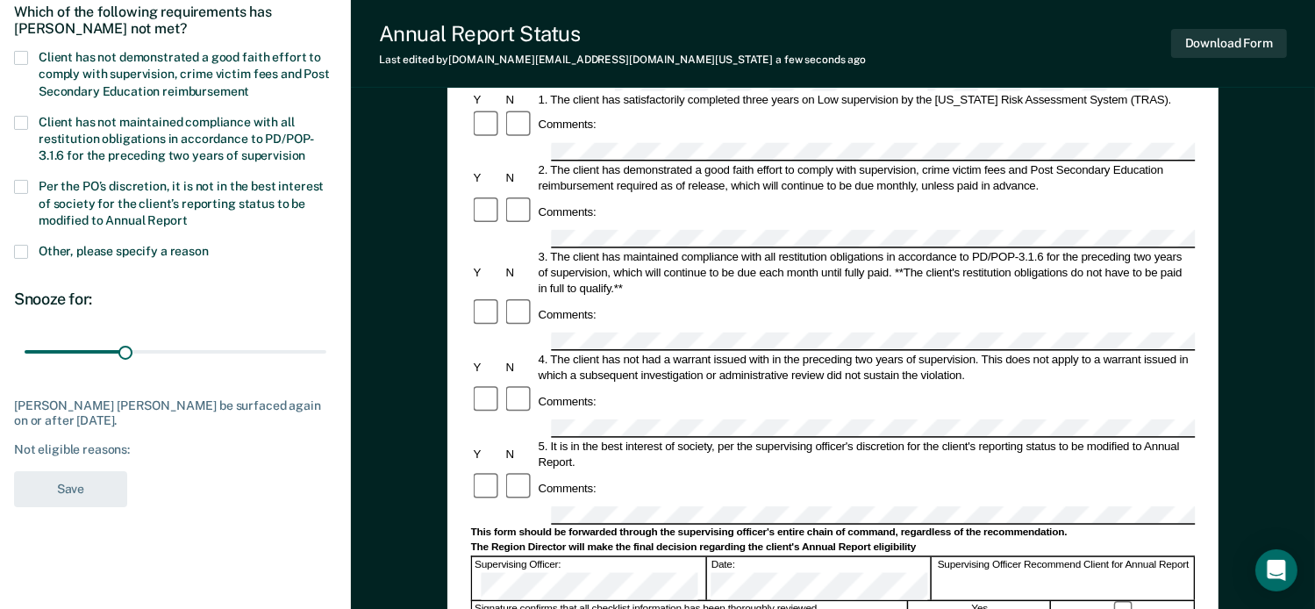
click at [19, 60] on span at bounding box center [21, 58] width 14 height 14
click at [249, 85] on input "Client has not demonstrated a good faith effort to comply with supervision, cri…" at bounding box center [249, 85] width 0 height 0
click at [25, 190] on span at bounding box center [21, 187] width 14 height 14
click at [188, 214] on input "Per the PO’s discretion, it is not in the best interest of society for the clie…" at bounding box center [188, 214] width 0 height 0
click at [82, 496] on button "Save" at bounding box center [70, 489] width 113 height 36
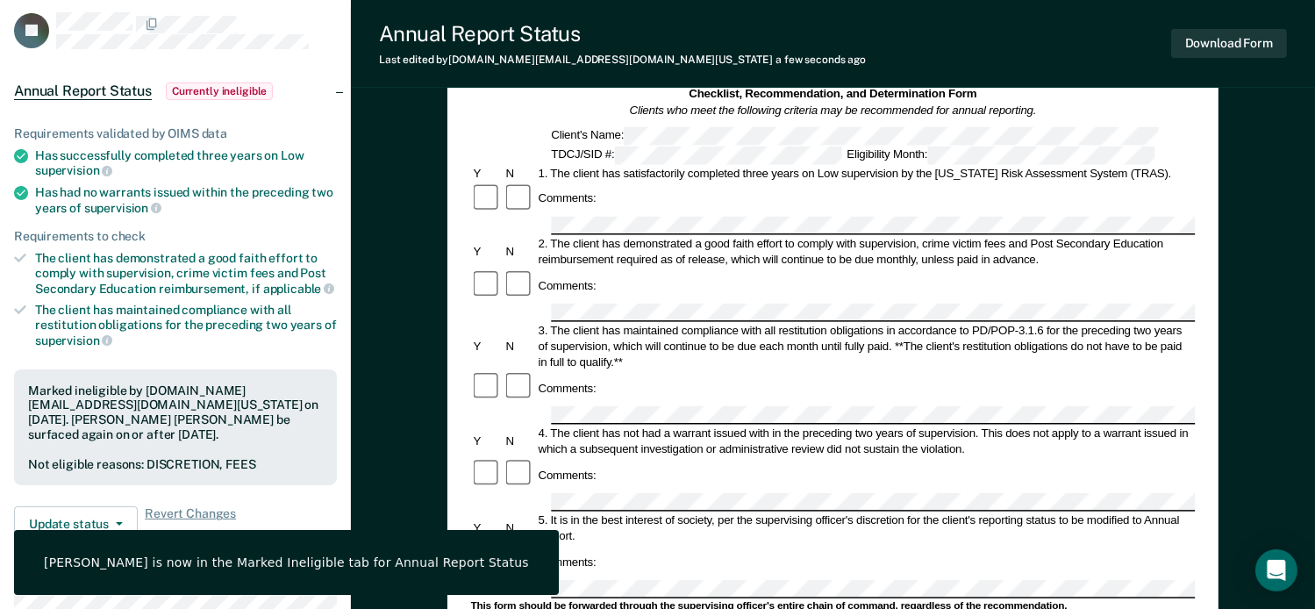
scroll to position [0, 0]
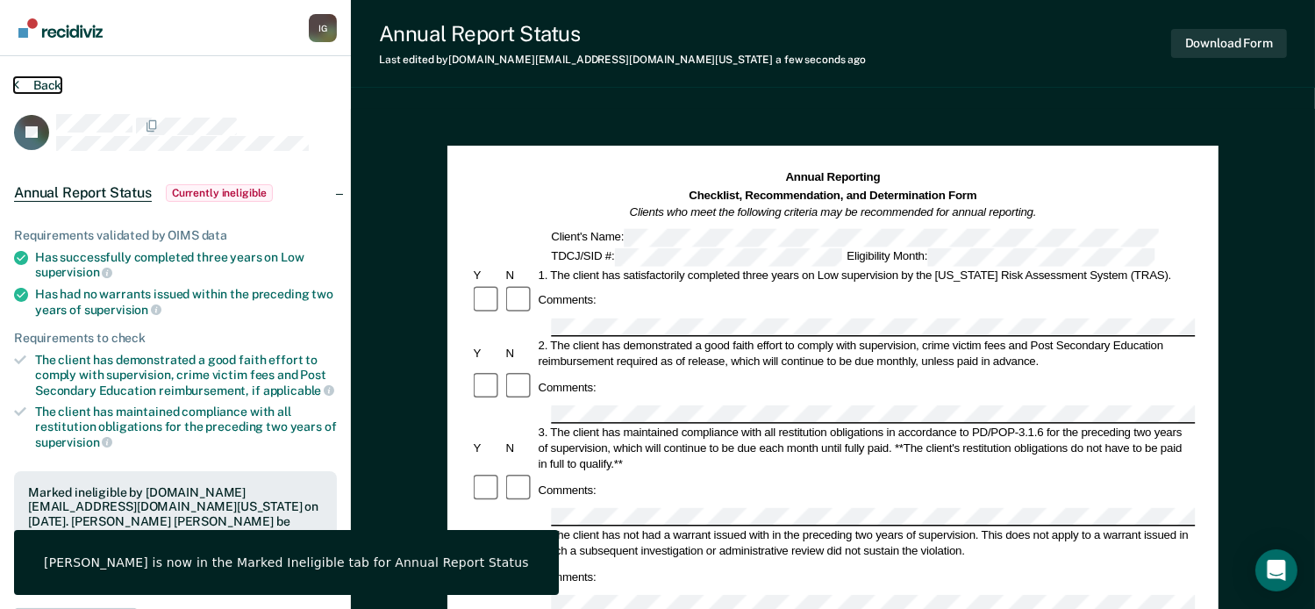
click at [53, 88] on button "Back" at bounding box center [37, 85] width 47 height 16
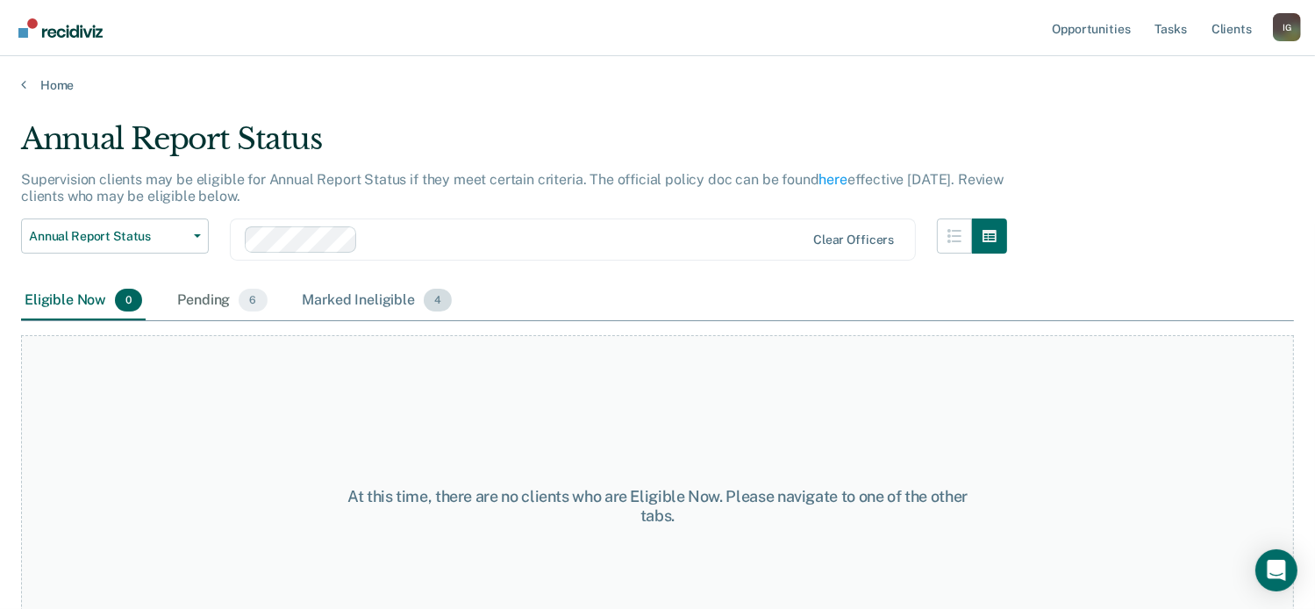
click at [389, 304] on div "Marked Ineligible 4" at bounding box center [377, 301] width 157 height 39
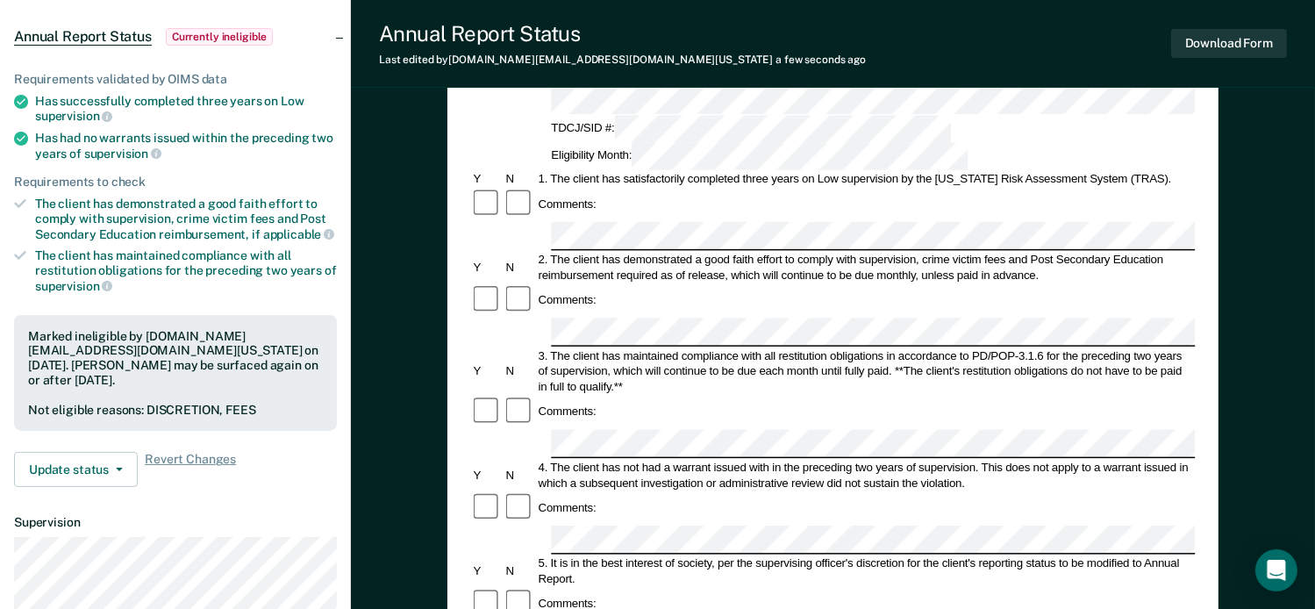
scroll to position [88, 0]
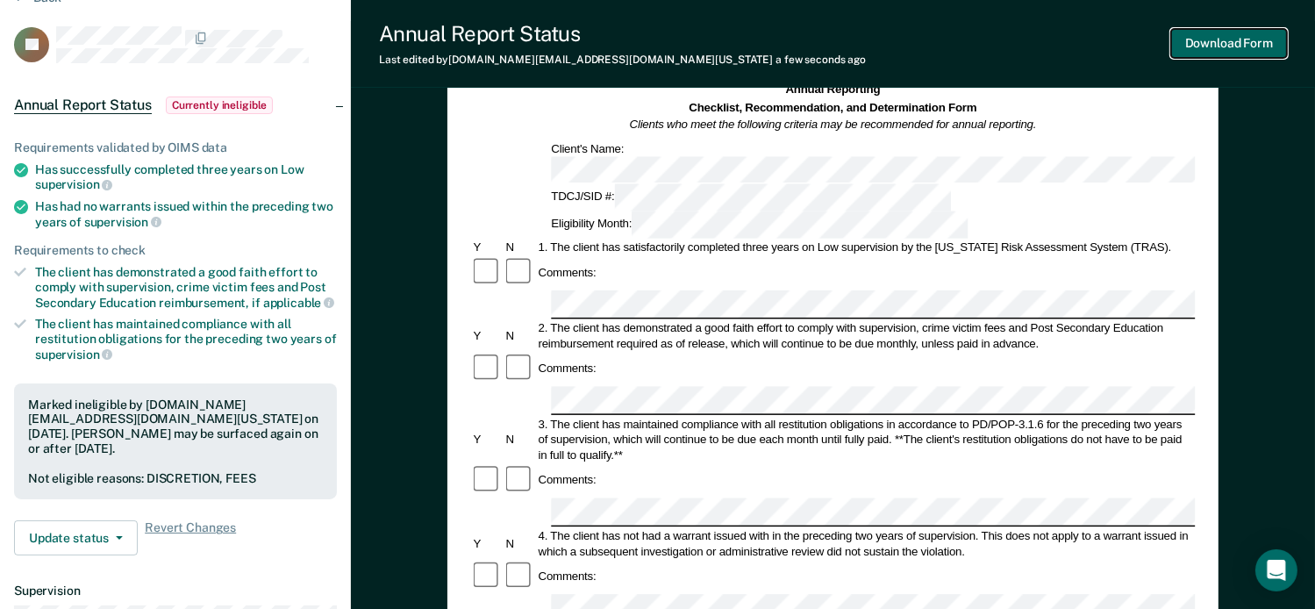
click at [1224, 40] on button "Download Form" at bounding box center [1229, 43] width 116 height 29
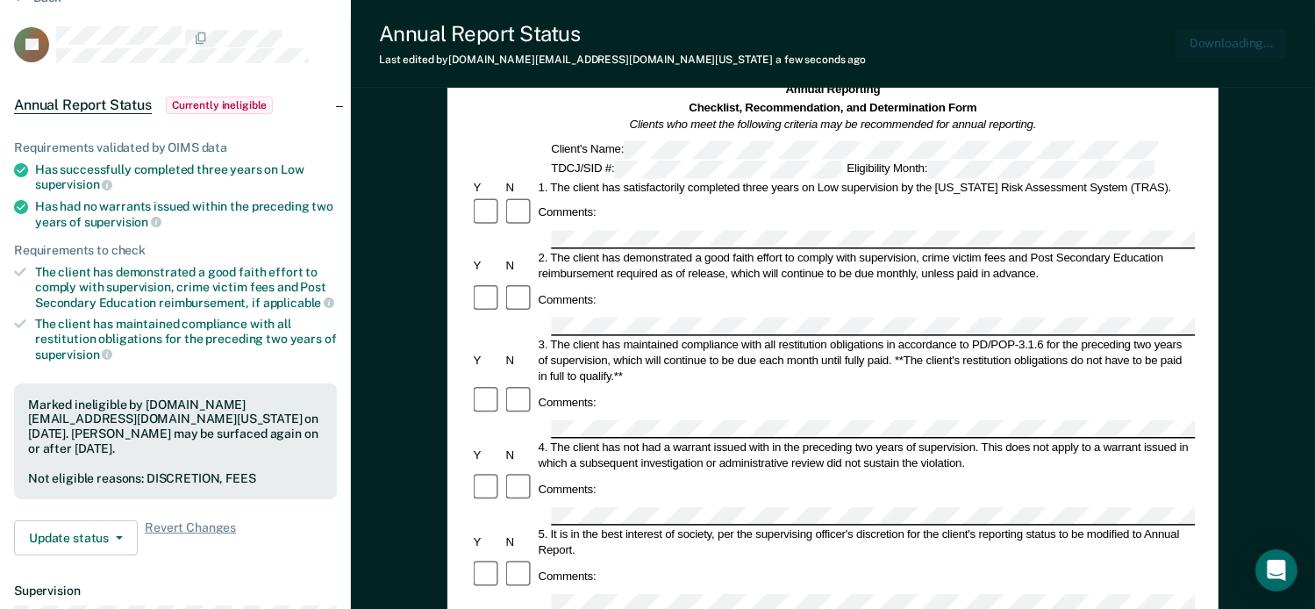
scroll to position [0, 0]
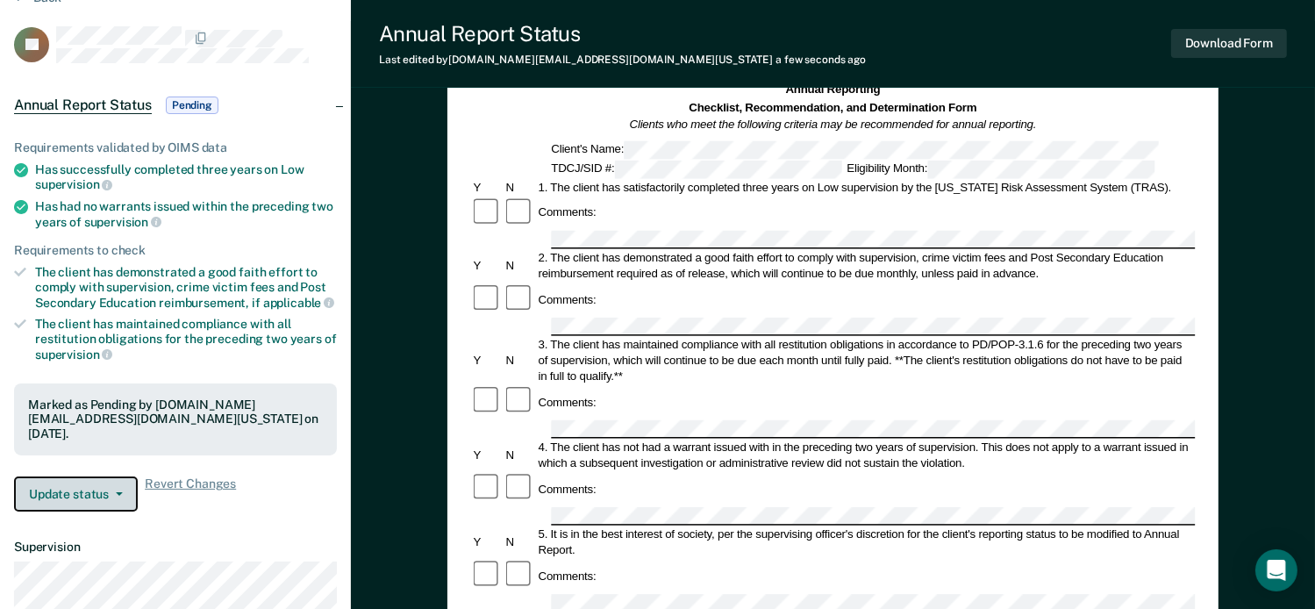
click at [63, 476] on button "Update status" at bounding box center [76, 493] width 124 height 35
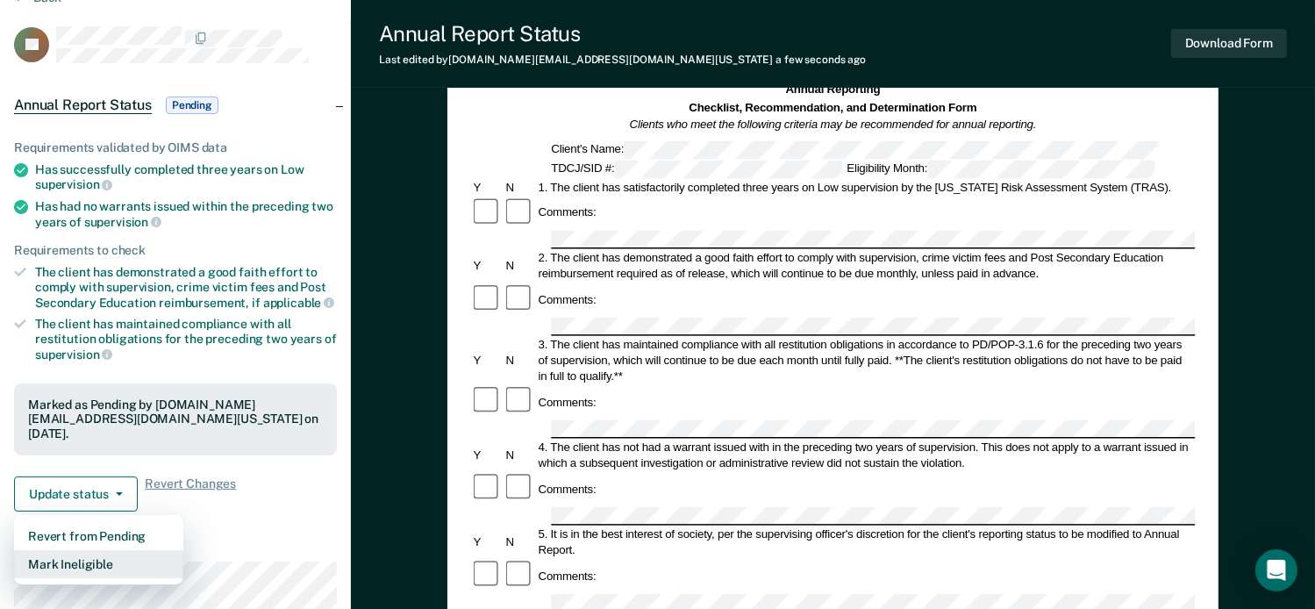
click at [67, 552] on button "Mark Ineligible" at bounding box center [98, 564] width 169 height 28
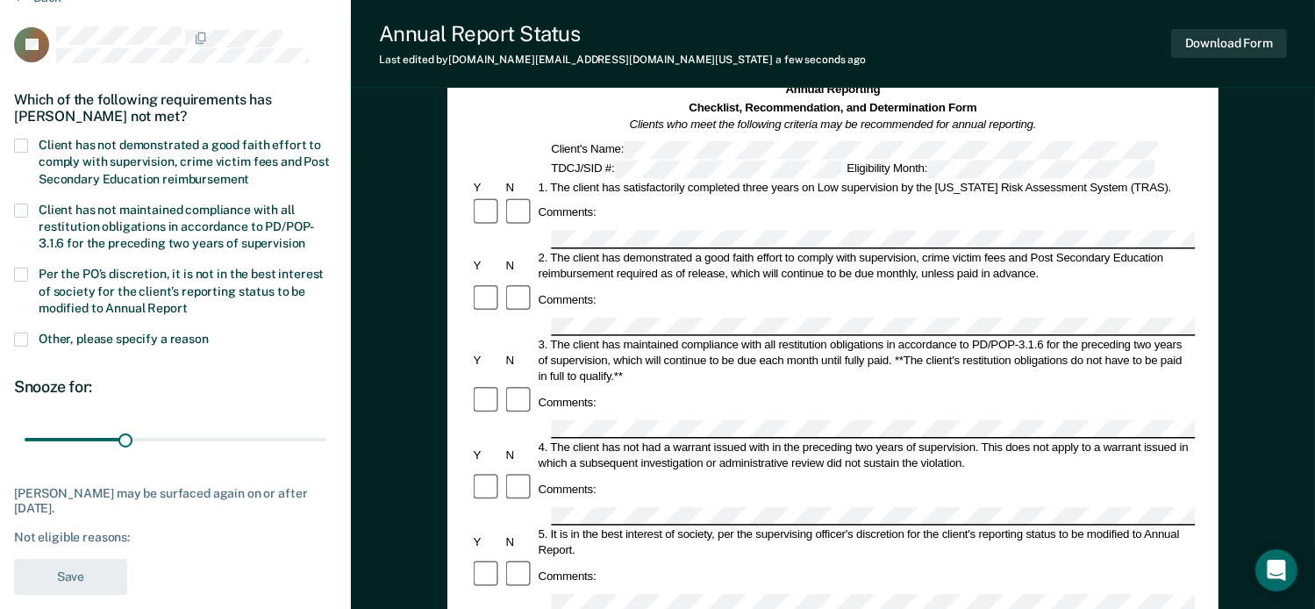
click at [20, 145] on span at bounding box center [21, 146] width 14 height 14
click at [249, 173] on input "Client has not demonstrated a good faith effort to comply with supervision, cri…" at bounding box center [249, 173] width 0 height 0
click at [18, 268] on span at bounding box center [21, 274] width 14 height 14
click at [188, 302] on input "Per the PO’s discretion, it is not in the best interest of society for the clie…" at bounding box center [188, 302] width 0 height 0
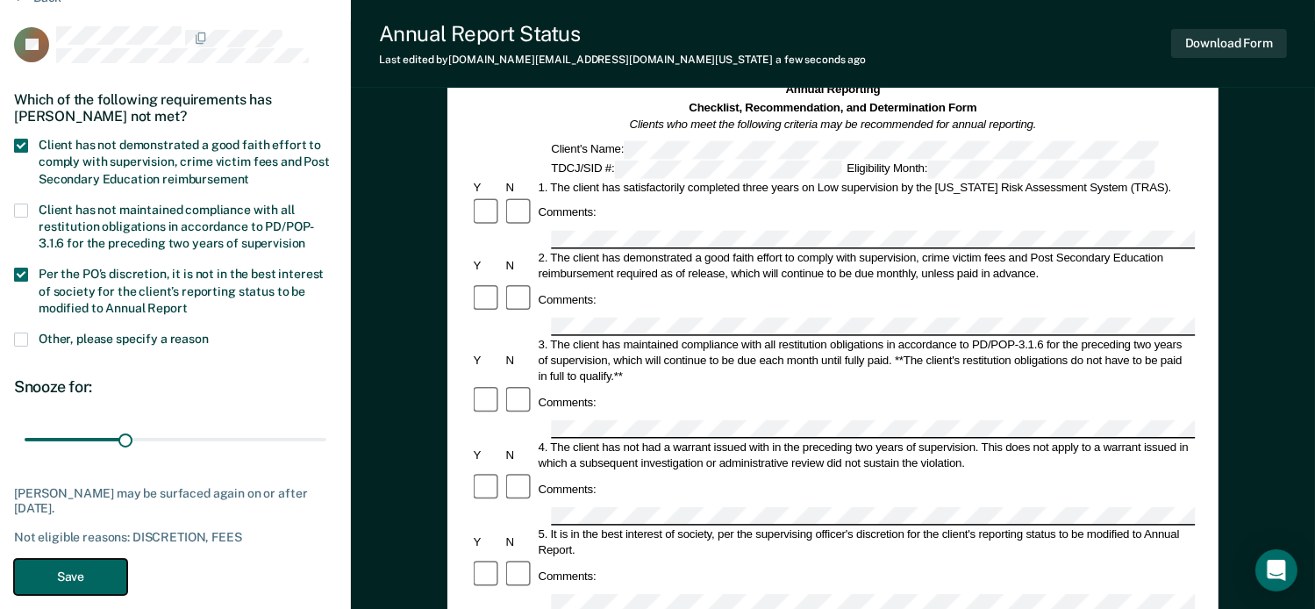
click at [104, 574] on button "Save" at bounding box center [70, 577] width 113 height 36
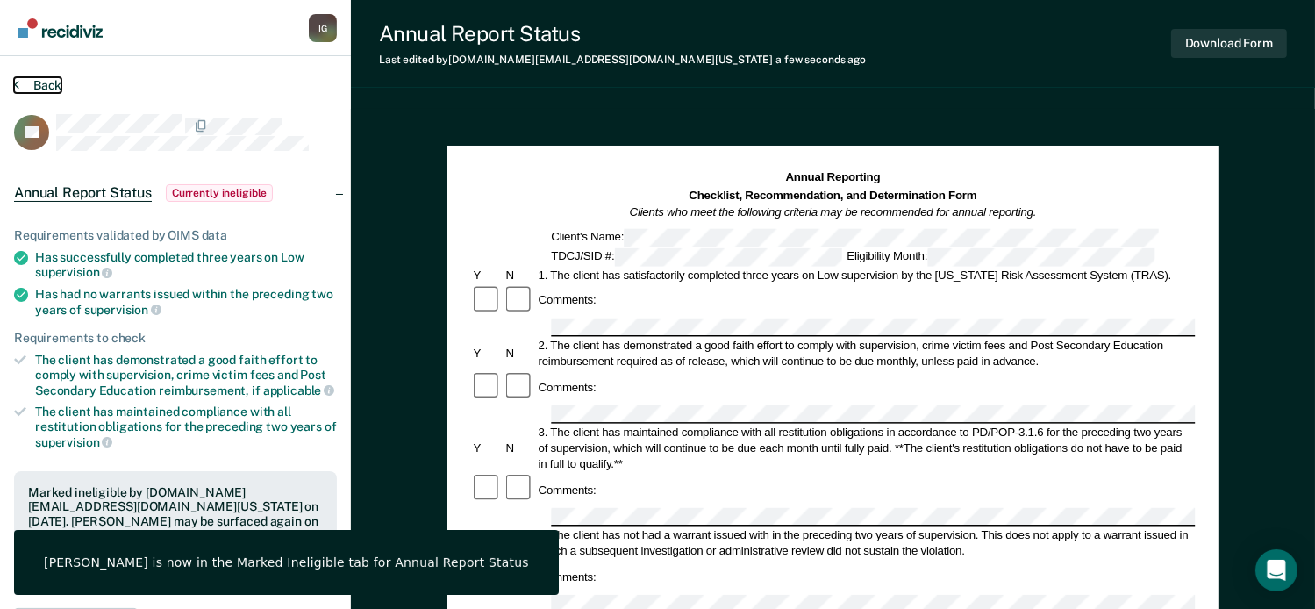
click at [58, 85] on button "Back" at bounding box center [37, 85] width 47 height 16
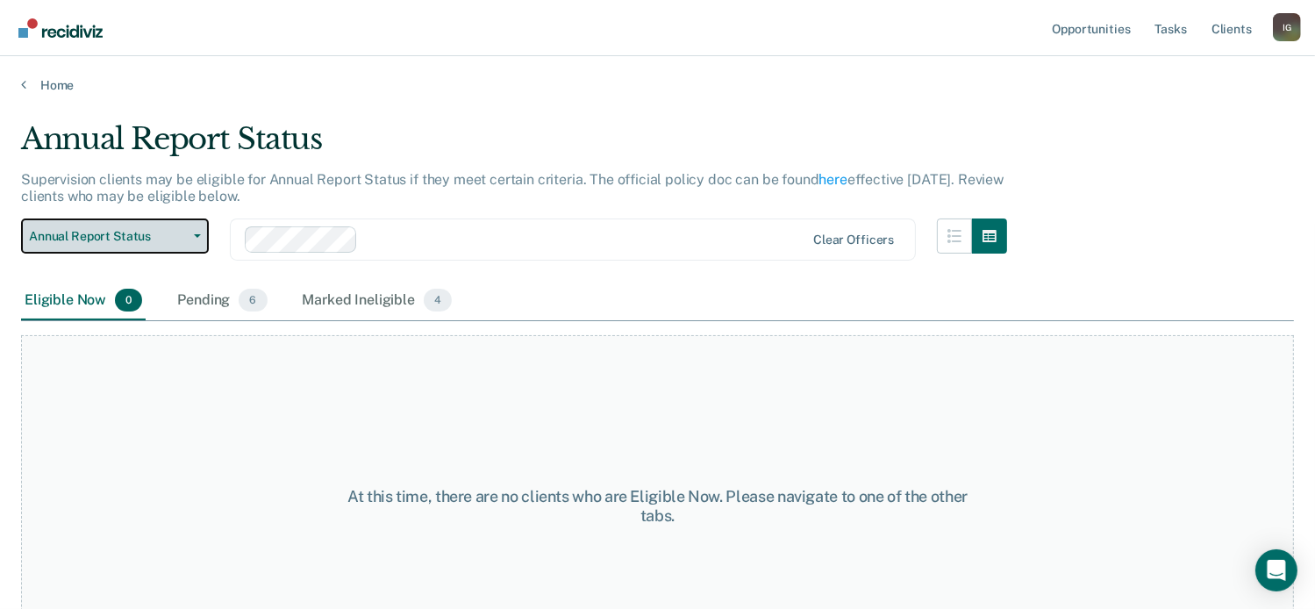
click at [196, 240] on button "Annual Report Status" at bounding box center [115, 235] width 188 height 35
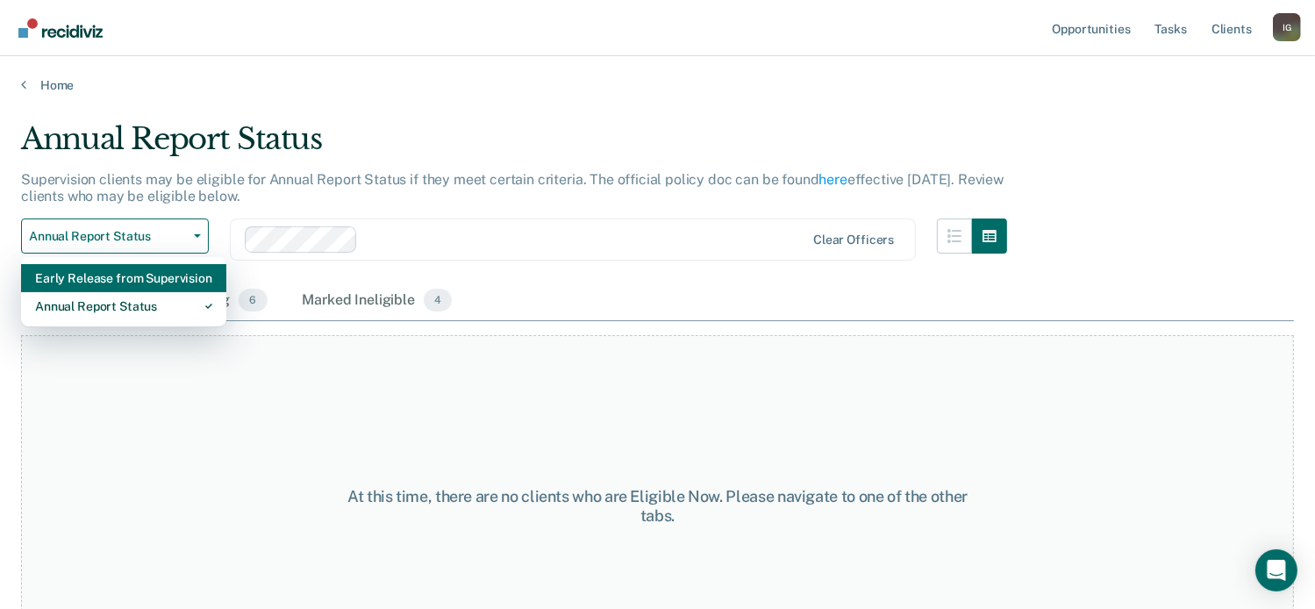
click at [181, 282] on div "Early Release from Supervision" at bounding box center [123, 278] width 177 height 28
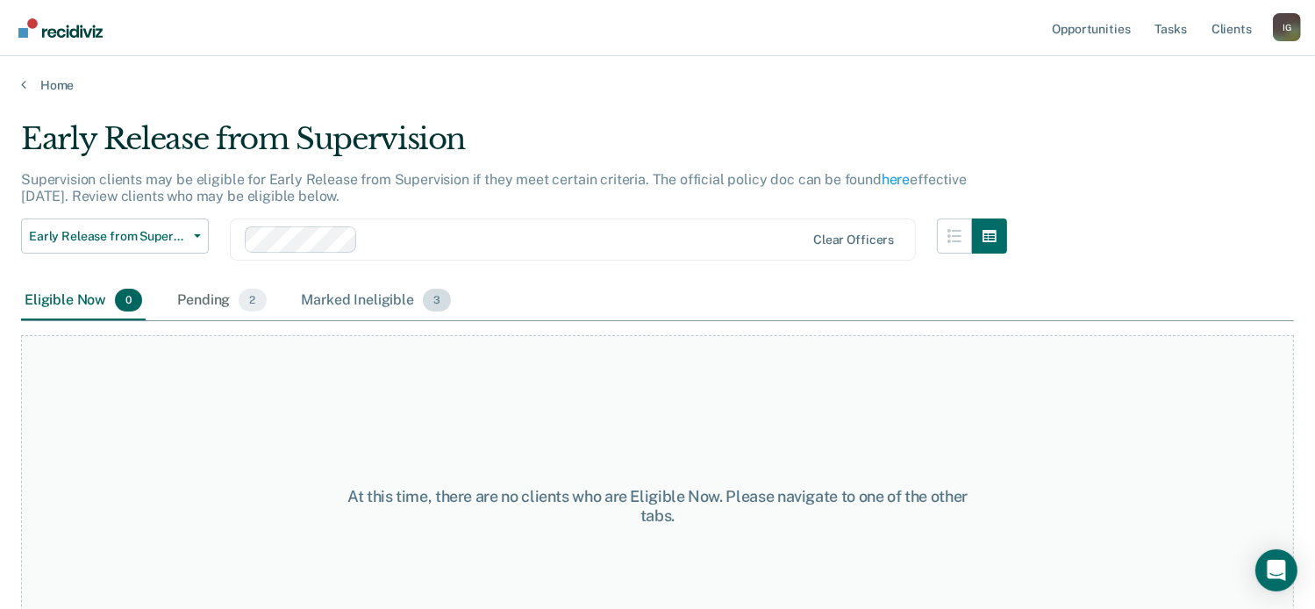
click at [432, 307] on span "3" at bounding box center [437, 300] width 28 height 23
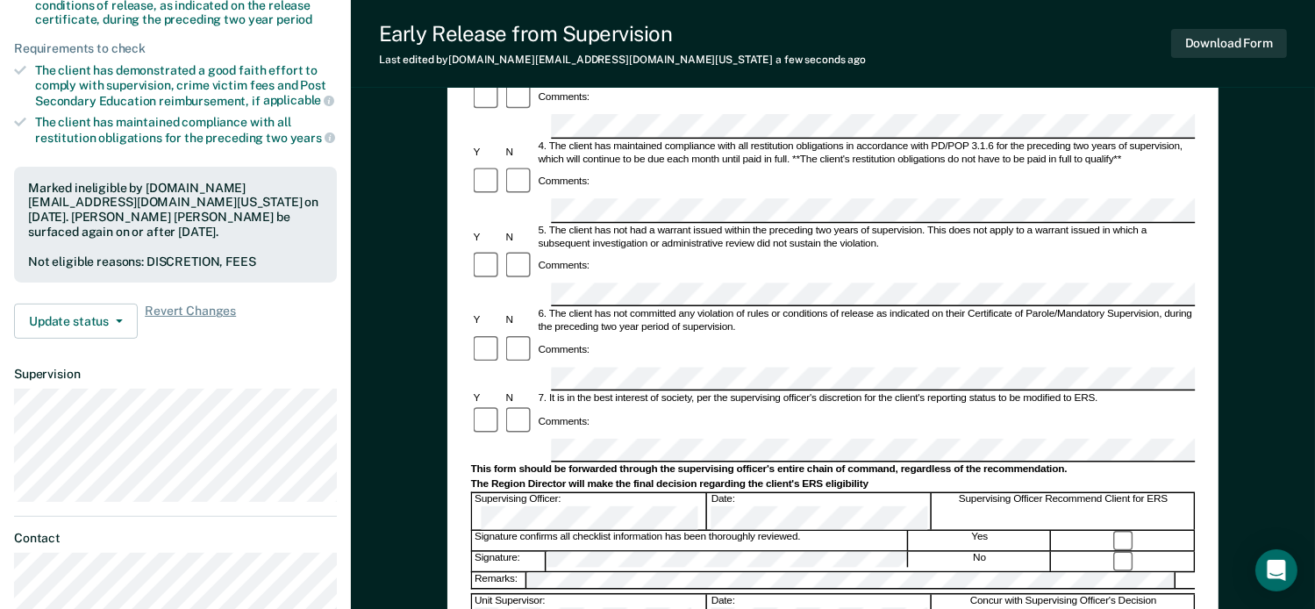
scroll to position [351, 0]
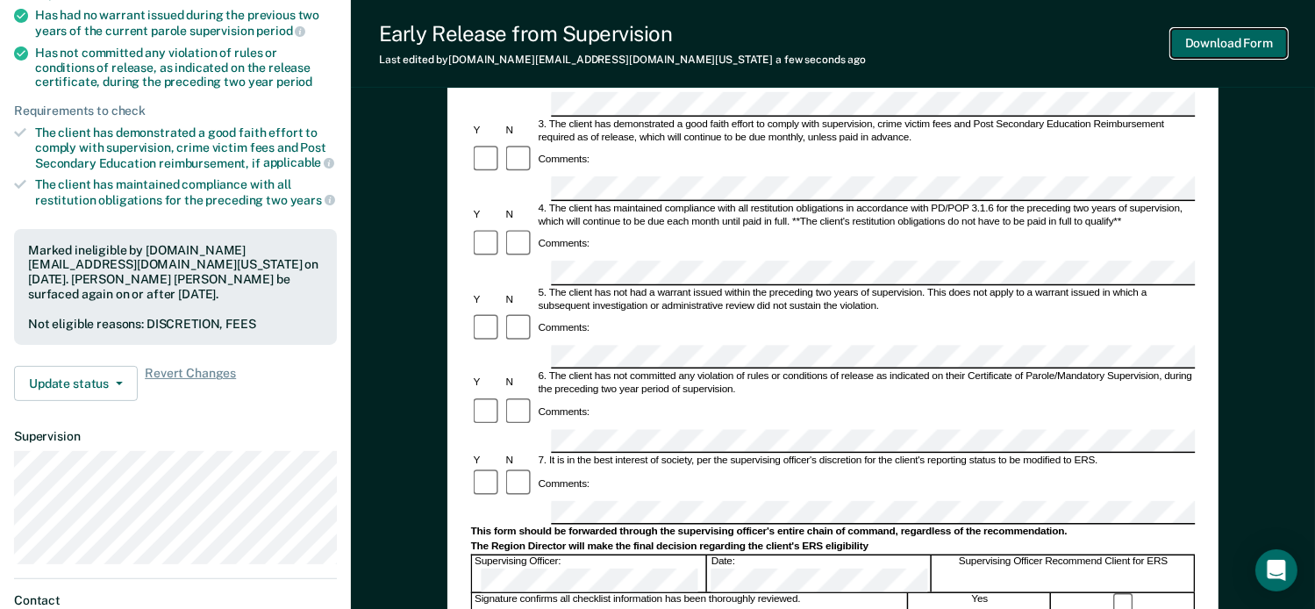
click at [1200, 49] on button "Download Form" at bounding box center [1229, 43] width 116 height 29
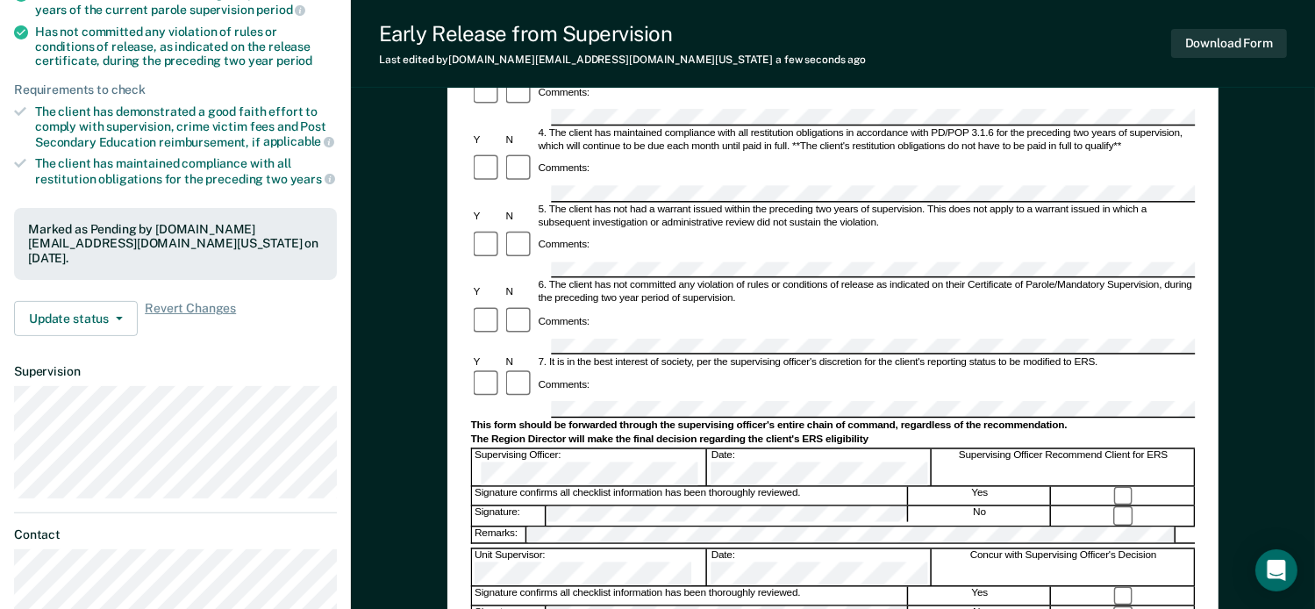
scroll to position [505, 0]
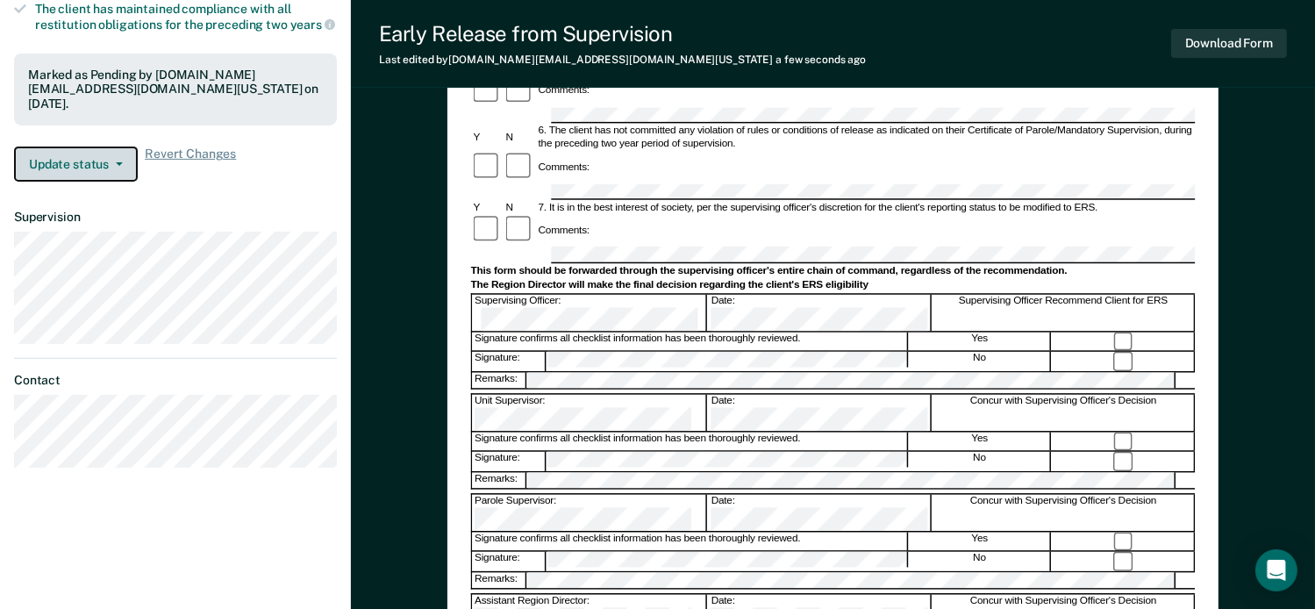
click at [88, 146] on button "Update status" at bounding box center [76, 163] width 124 height 35
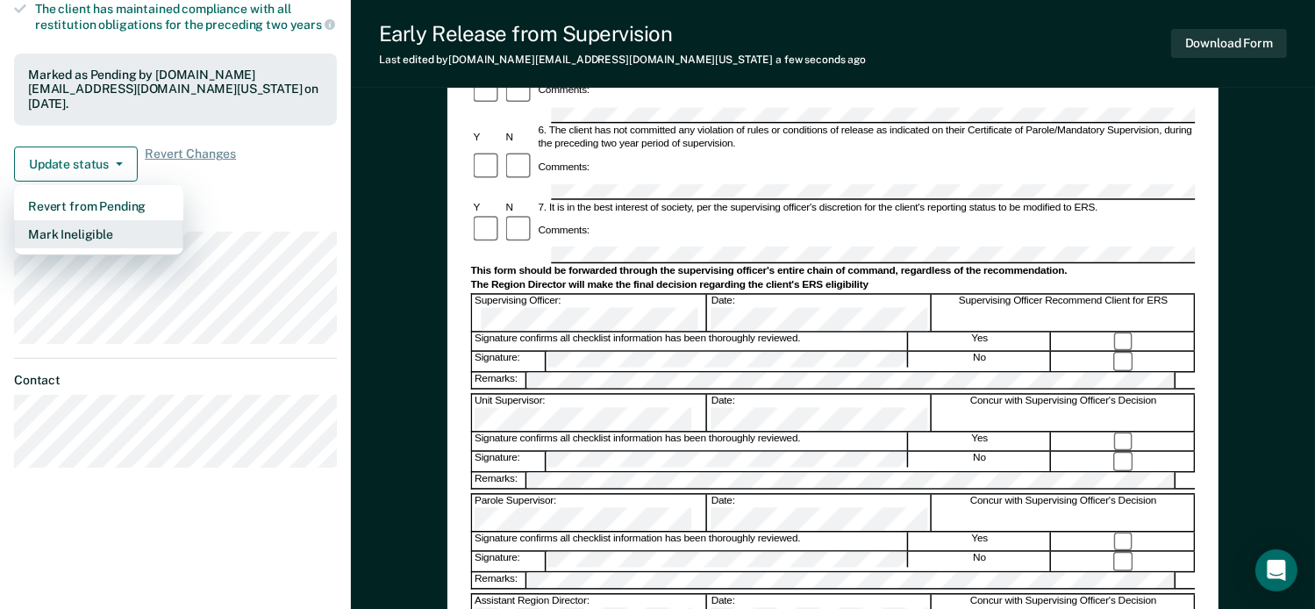
click at [82, 220] on button "Mark Ineligible" at bounding box center [98, 234] width 169 height 28
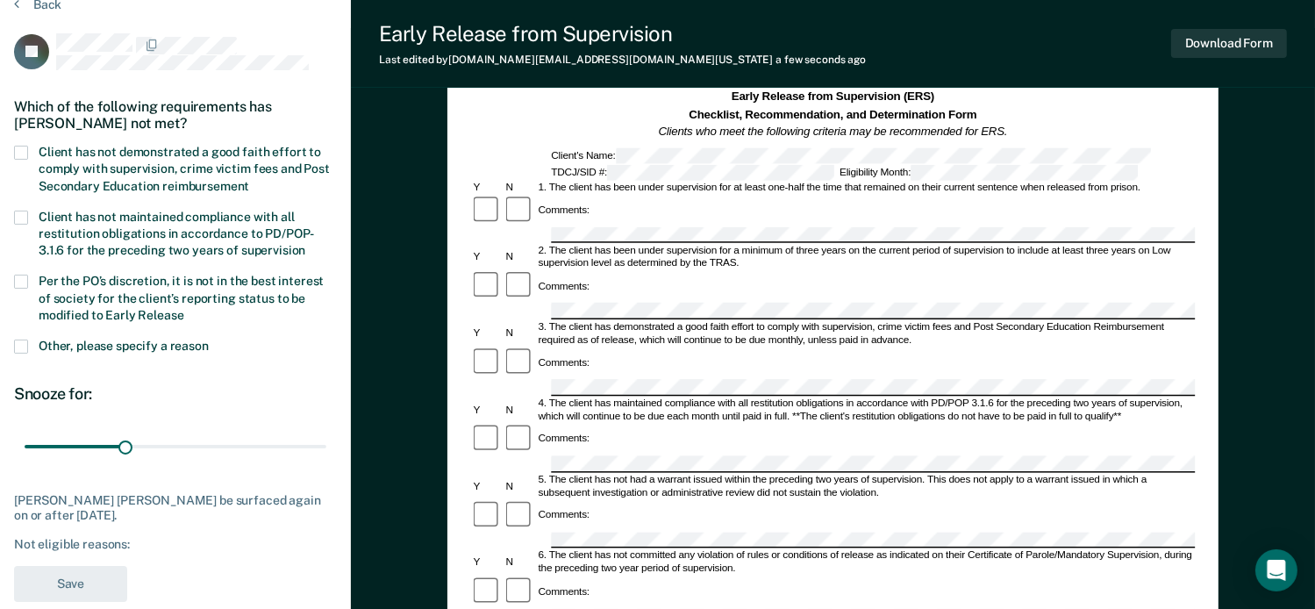
scroll to position [67, 0]
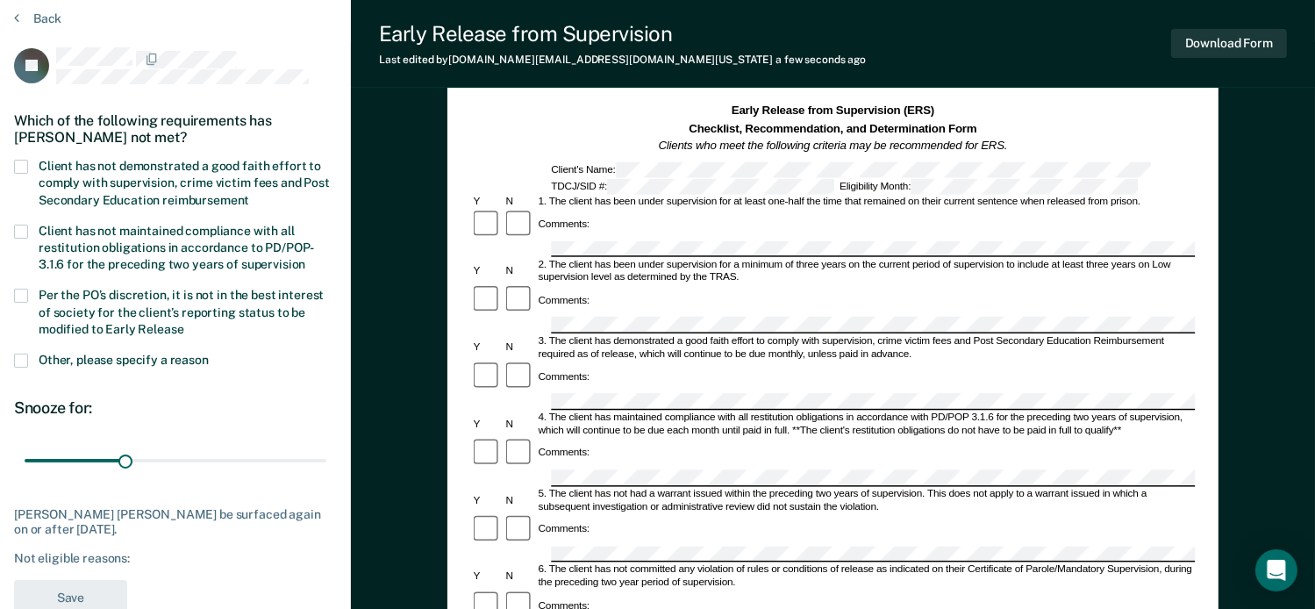
click at [13, 162] on section "Back JF Which of the following requirements has [PERSON_NAME] not met? Client h…" at bounding box center [175, 318] width 351 height 658
click at [15, 166] on span at bounding box center [21, 167] width 14 height 14
click at [249, 194] on input "Client has not demonstrated a good faith effort to comply with supervision, cri…" at bounding box center [249, 194] width 0 height 0
click at [26, 293] on span at bounding box center [21, 296] width 14 height 14
click at [184, 323] on input "Per the PO’s discretion, it is not in the best interest of society for the clie…" at bounding box center [184, 323] width 0 height 0
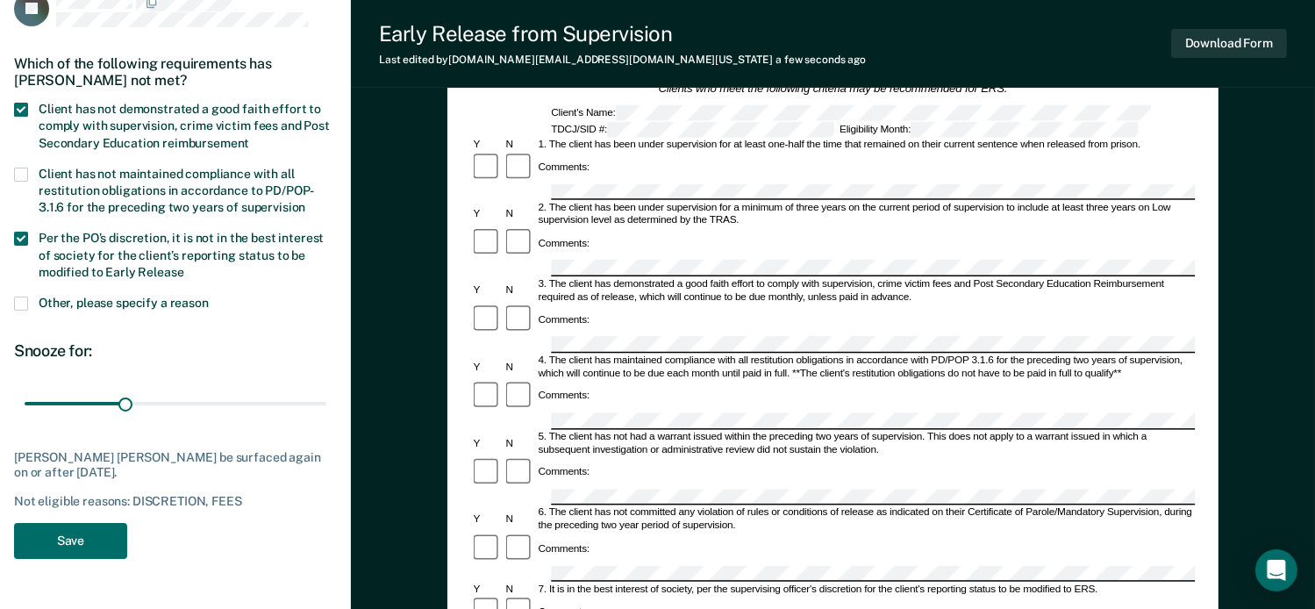
scroll to position [154, 0]
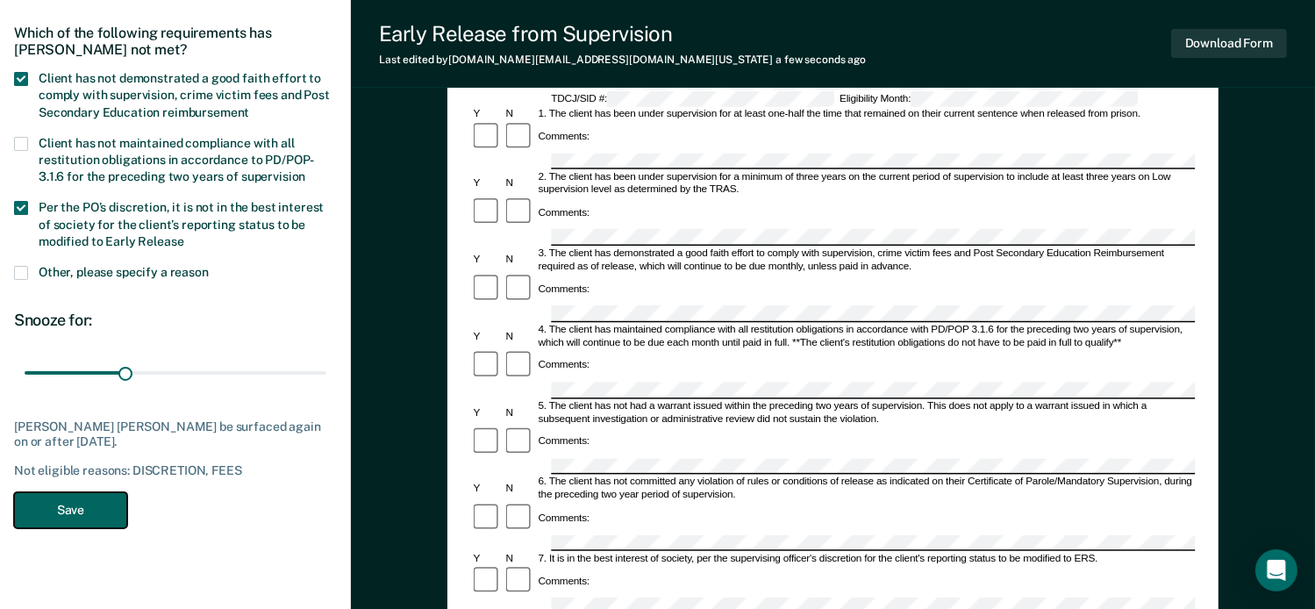
click at [111, 506] on button "Save" at bounding box center [70, 510] width 113 height 36
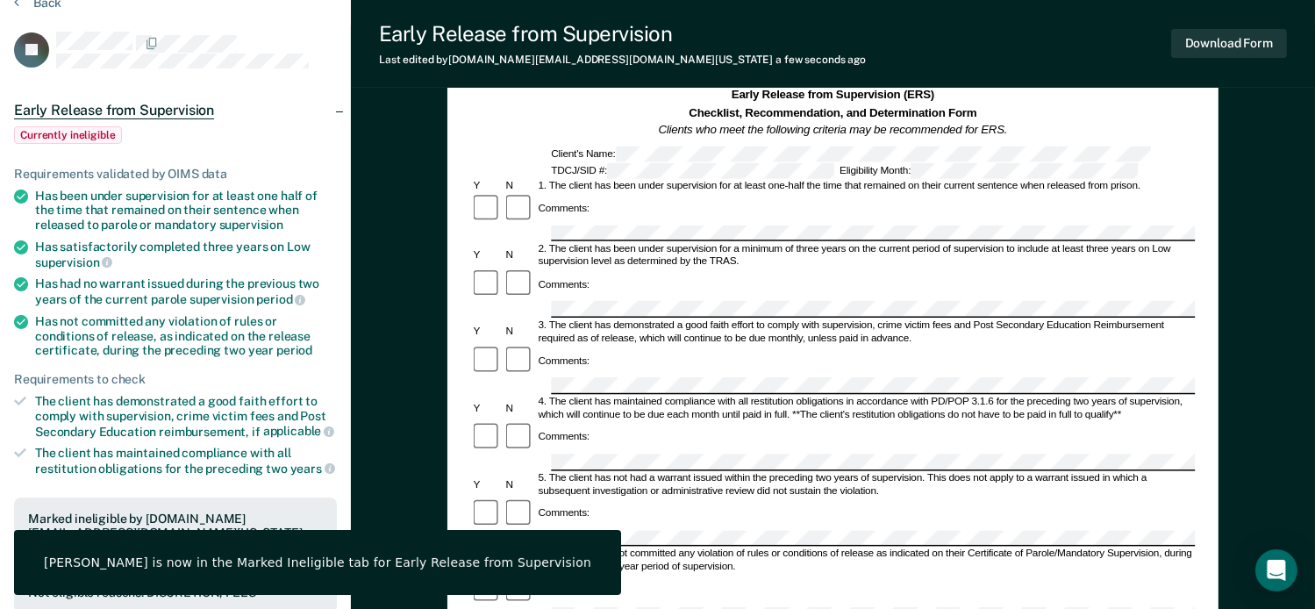
scroll to position [0, 0]
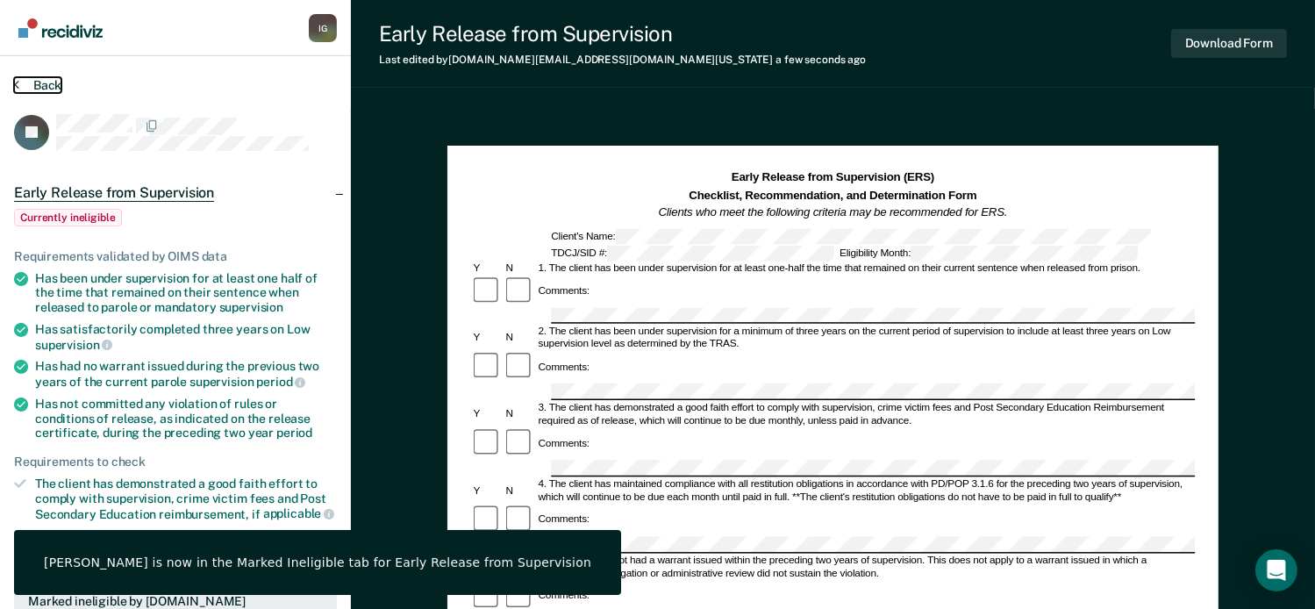
click at [34, 79] on button "Back" at bounding box center [37, 85] width 47 height 16
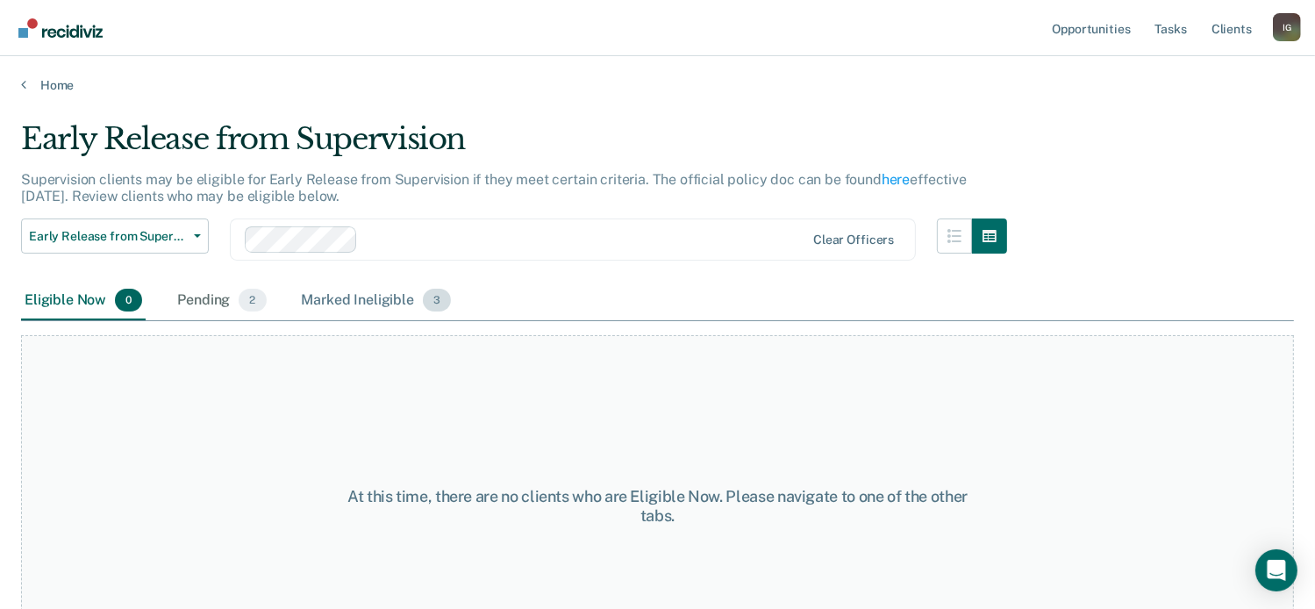
click at [425, 296] on span "3" at bounding box center [437, 300] width 28 height 23
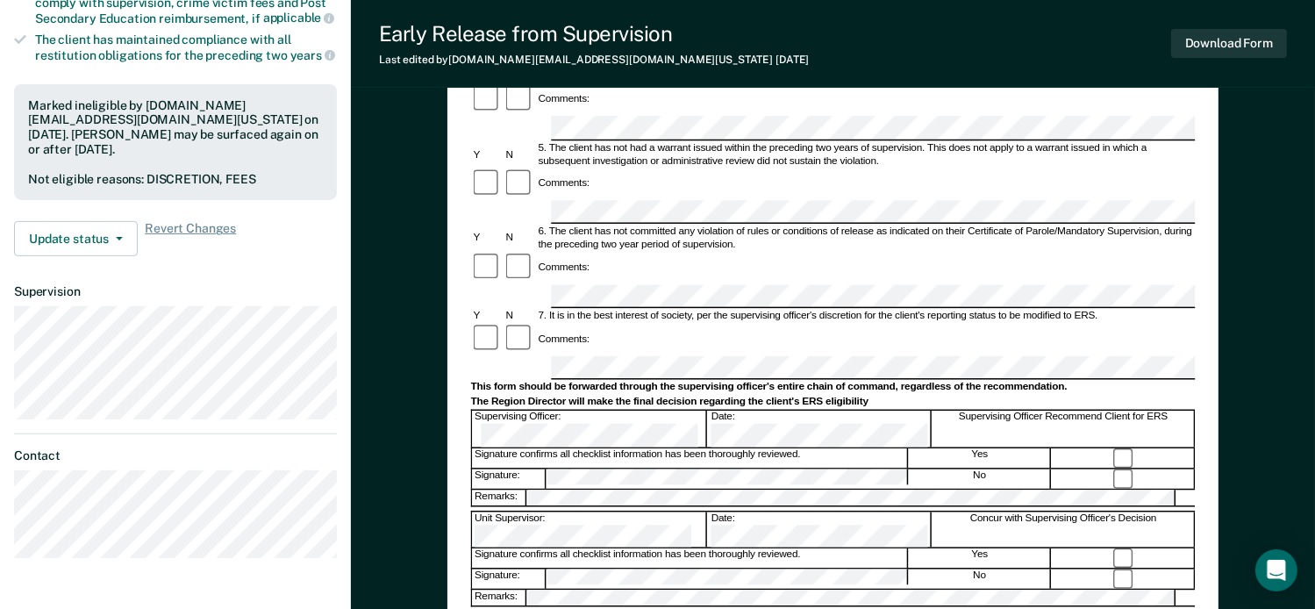
scroll to position [526, 0]
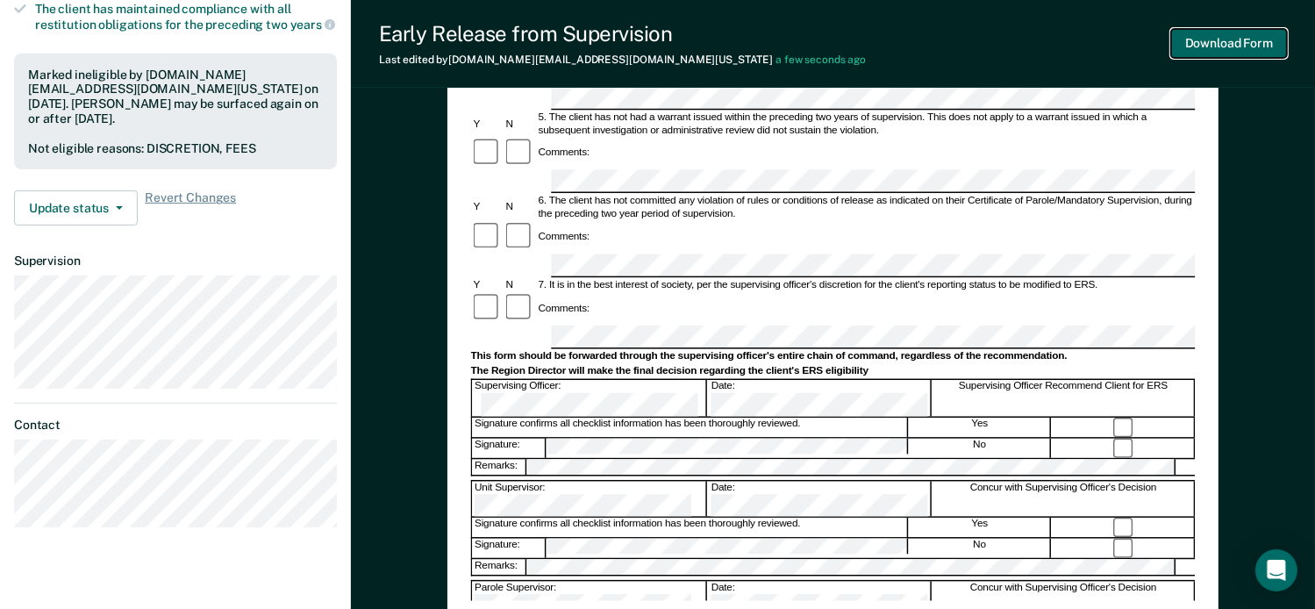
click at [1195, 39] on button "Download Form" at bounding box center [1229, 43] width 116 height 29
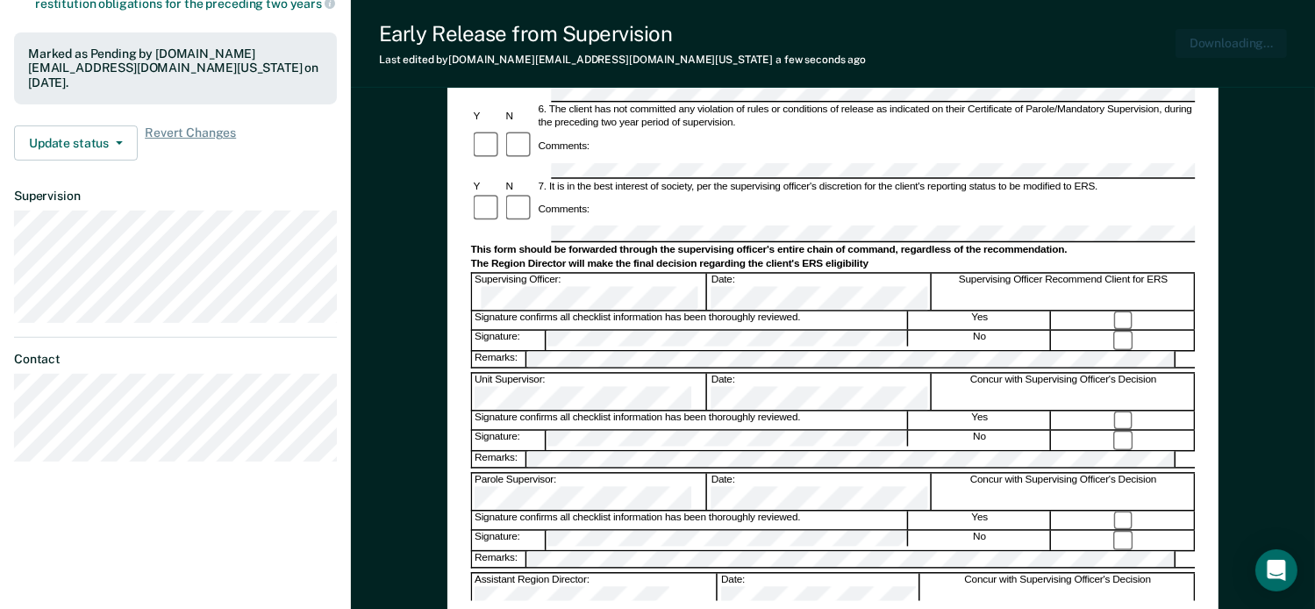
scroll to position [505, 0]
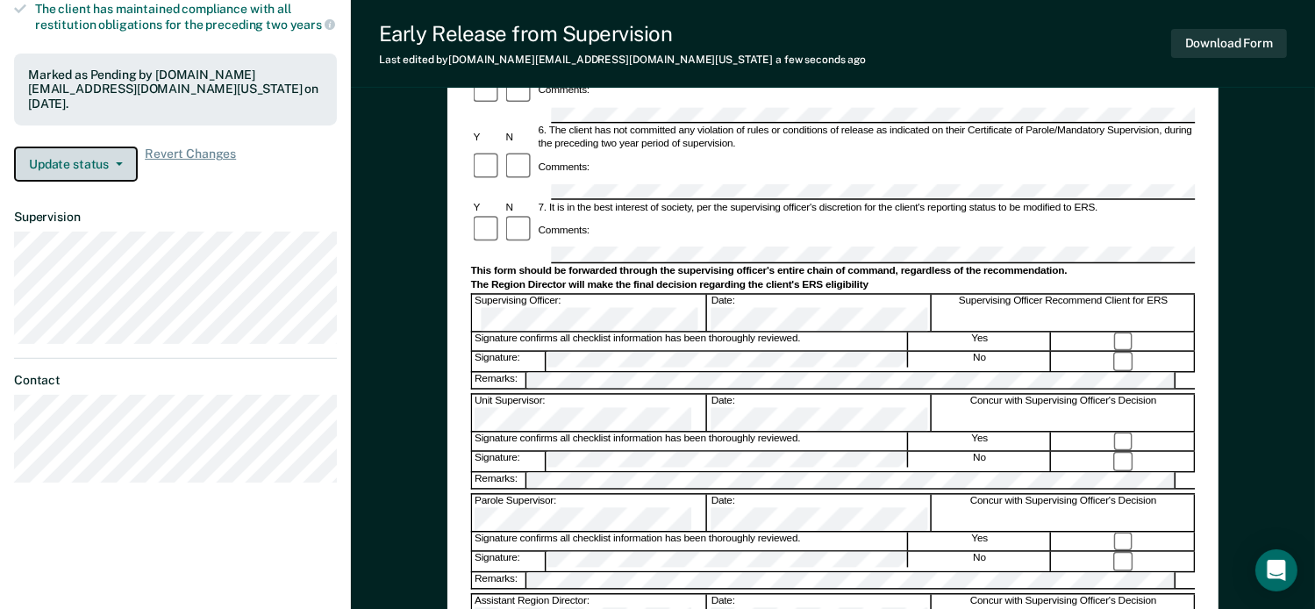
click at [87, 152] on button "Update status" at bounding box center [76, 163] width 124 height 35
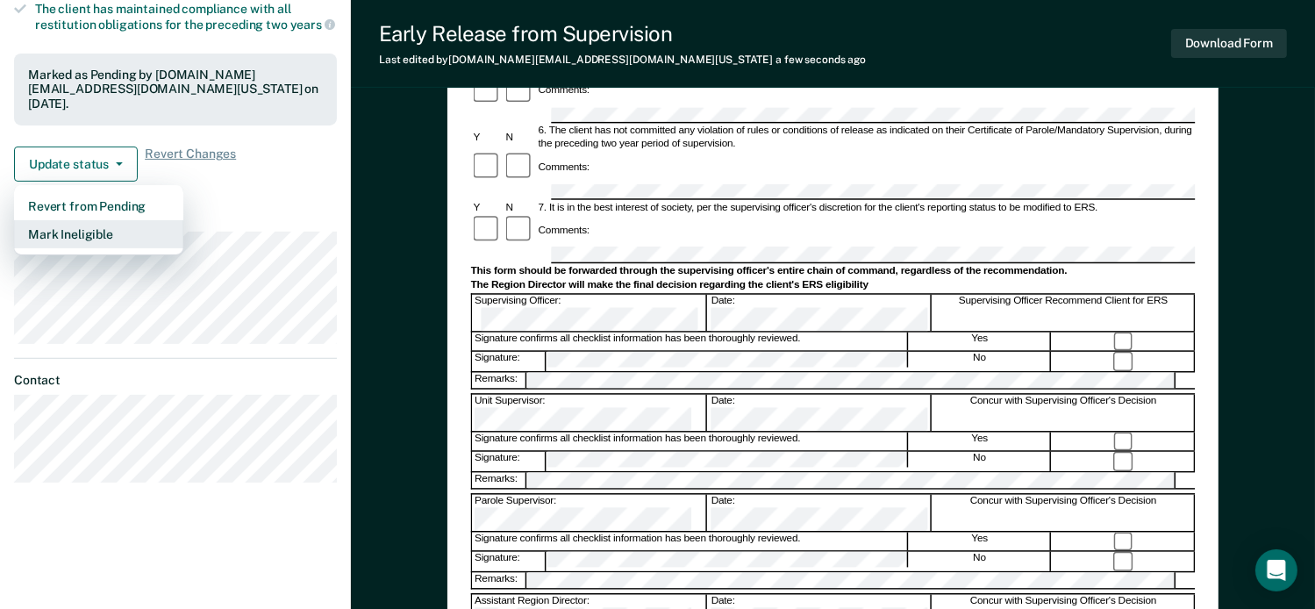
click at [96, 220] on button "Mark Ineligible" at bounding box center [98, 234] width 169 height 28
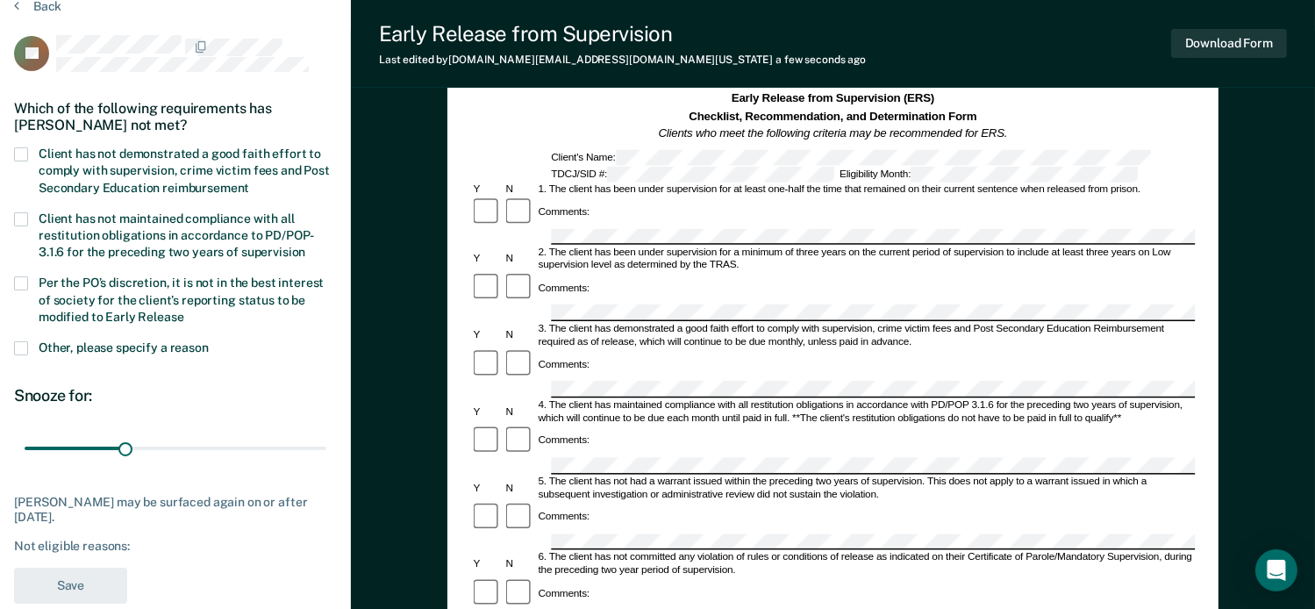
scroll to position [67, 0]
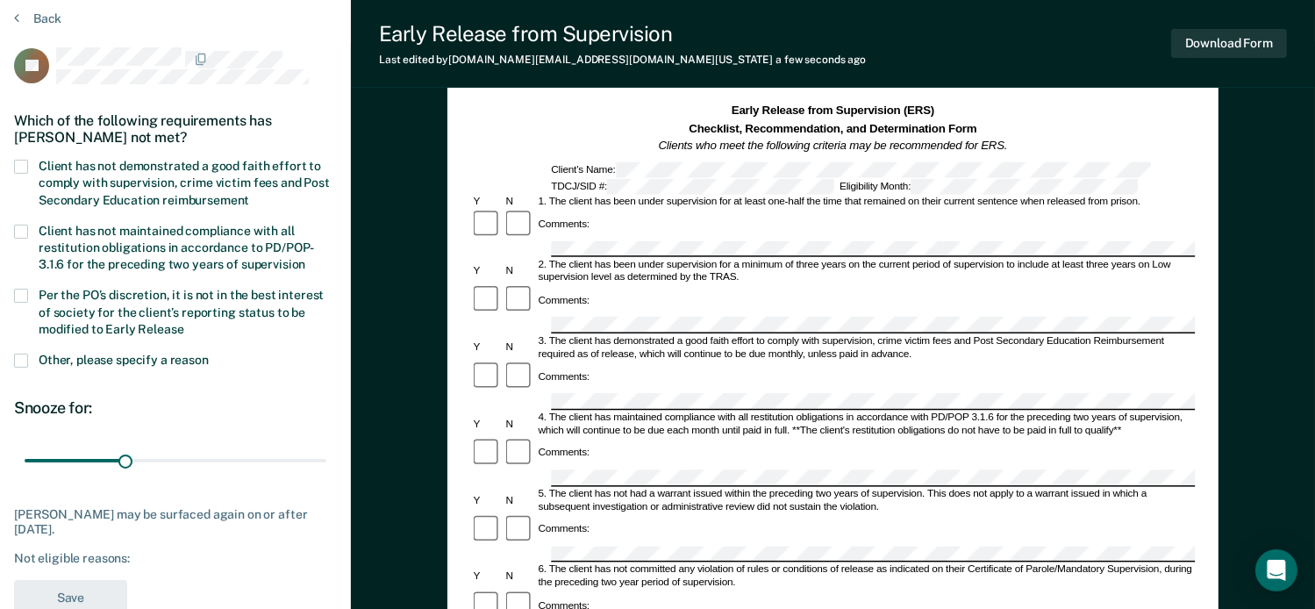
click at [25, 160] on span at bounding box center [21, 167] width 14 height 14
click at [249, 194] on input "Client has not demonstrated a good faith effort to comply with supervision, cri…" at bounding box center [249, 194] width 0 height 0
click at [21, 290] on span at bounding box center [21, 296] width 14 height 14
click at [184, 323] on input "Per the PO’s discretion, it is not in the best interest of society for the clie…" at bounding box center [184, 323] width 0 height 0
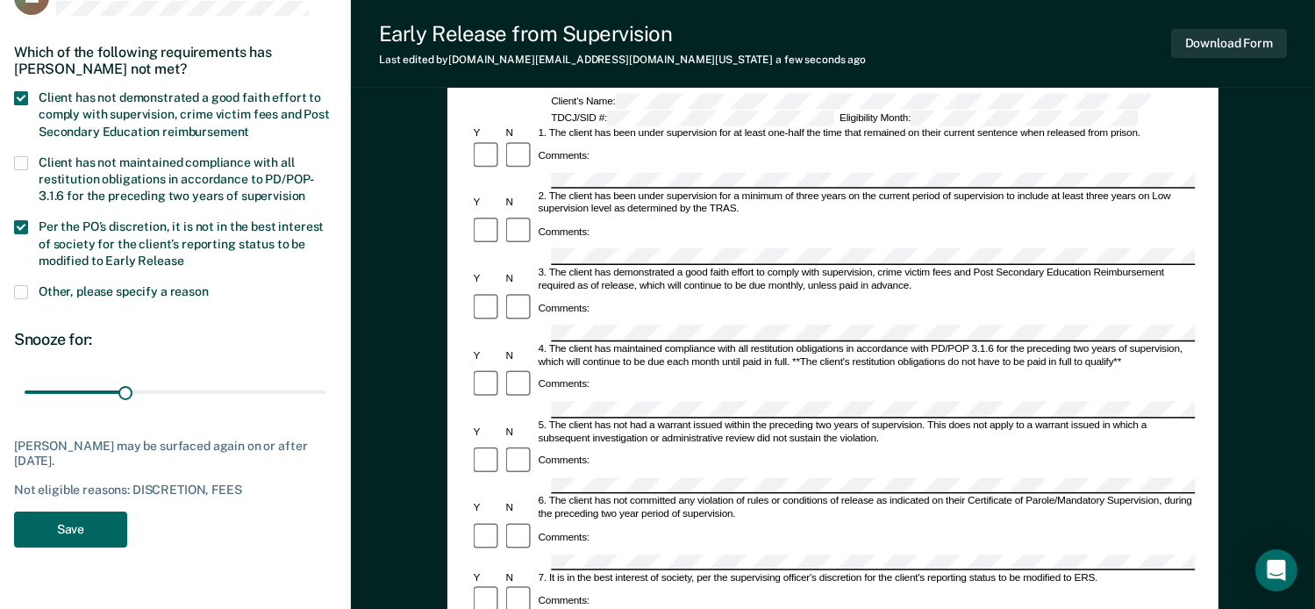
scroll to position [154, 0]
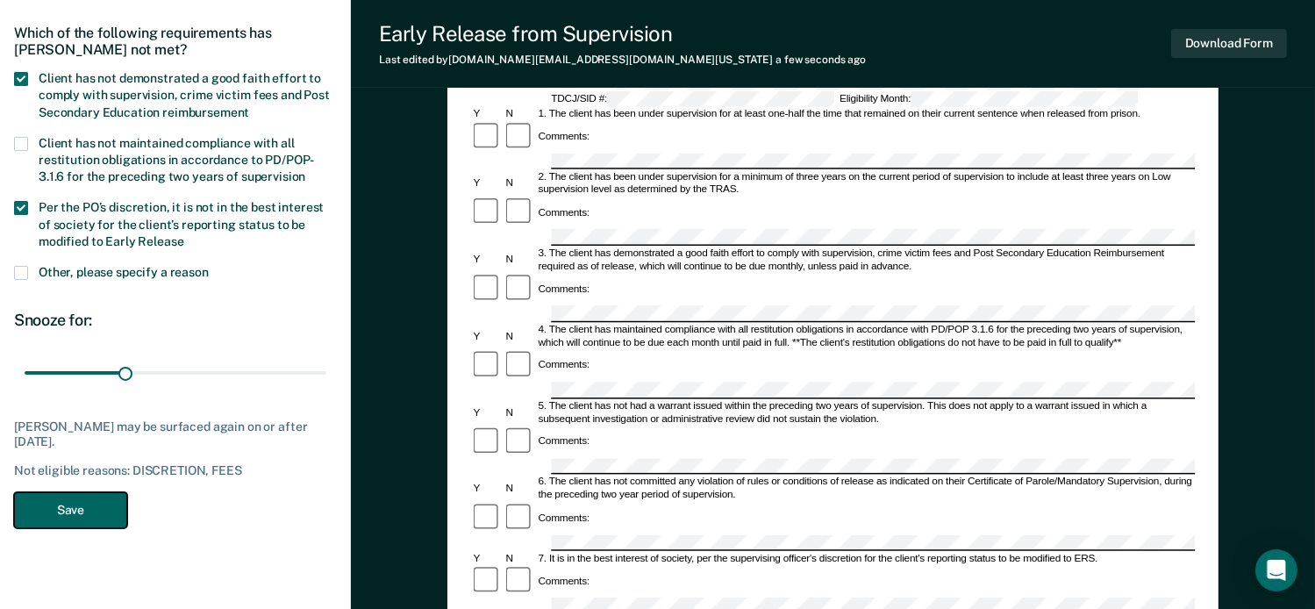
click at [61, 517] on button "Save" at bounding box center [70, 510] width 113 height 36
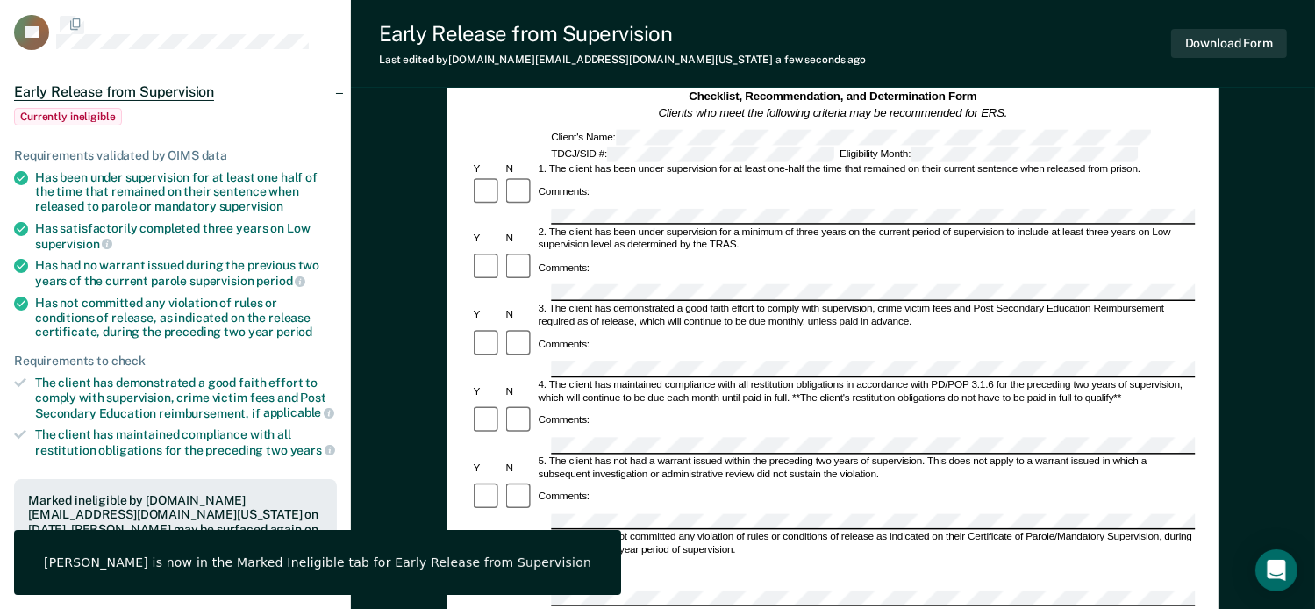
scroll to position [0, 0]
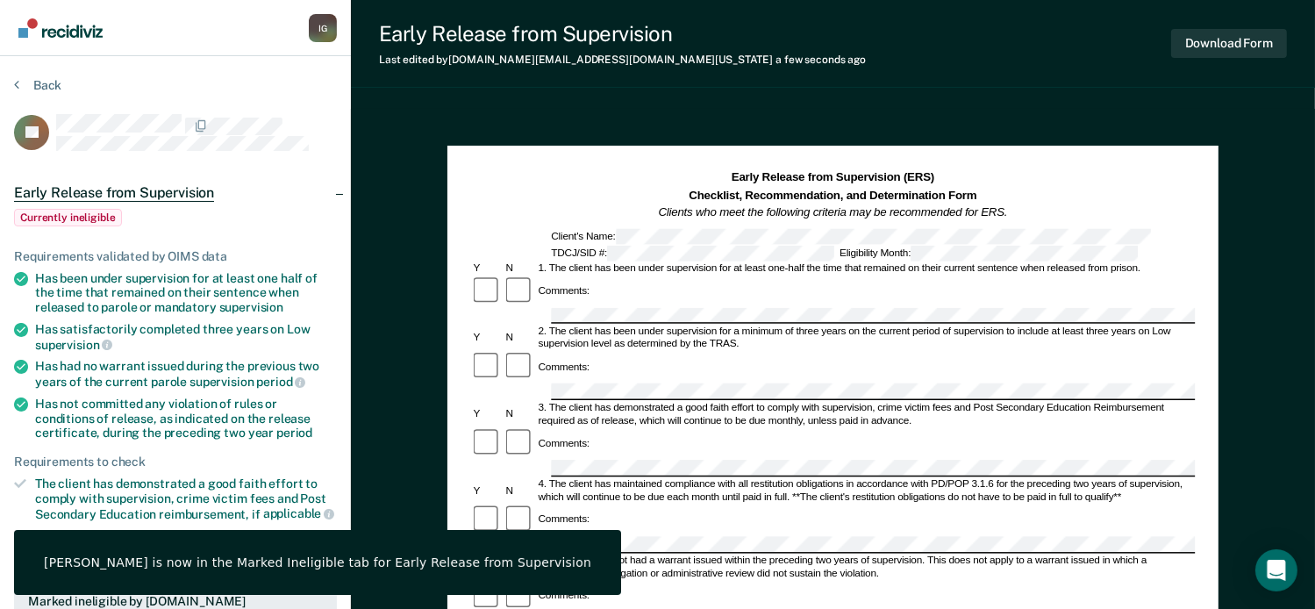
click at [35, 75] on section "Back AJ Early Release from Supervision Currently ineligible Requirements valida…" at bounding box center [175, 572] width 351 height 1032
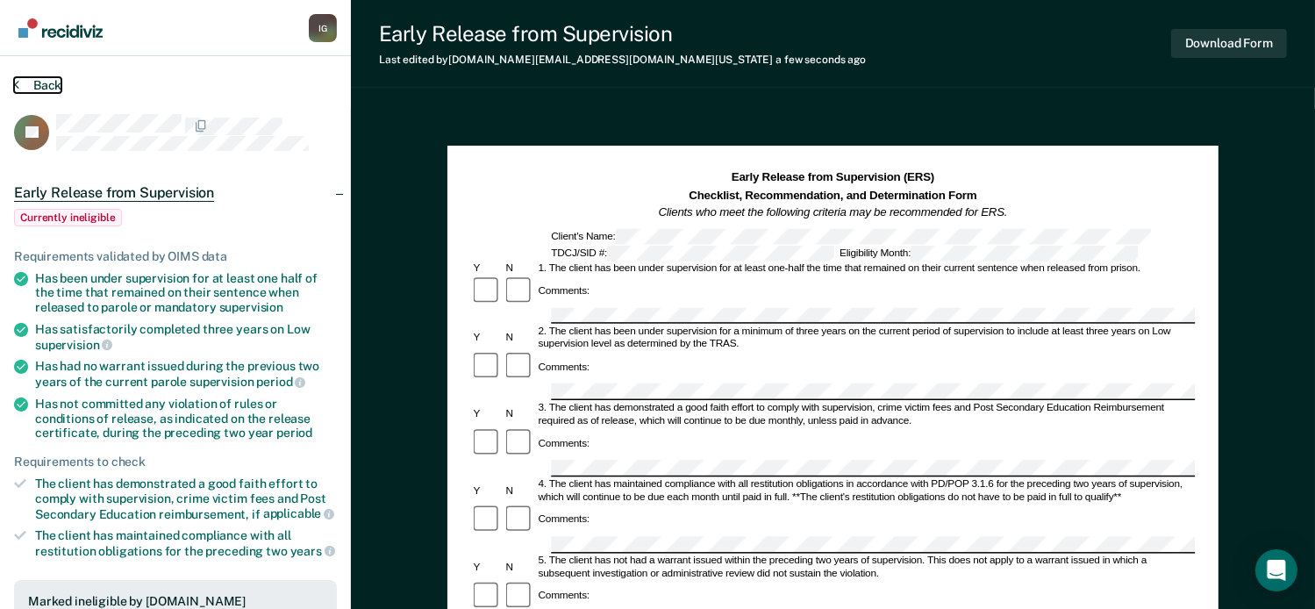
click at [55, 88] on button "Back" at bounding box center [37, 85] width 47 height 16
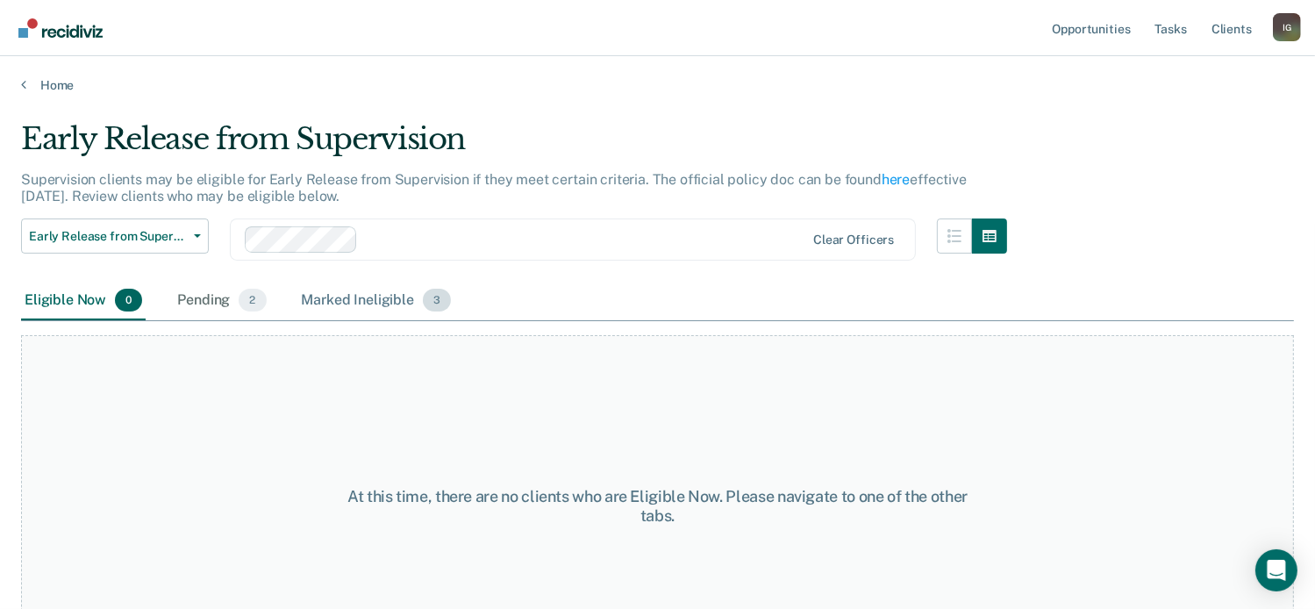
click at [424, 296] on span "3" at bounding box center [437, 300] width 28 height 23
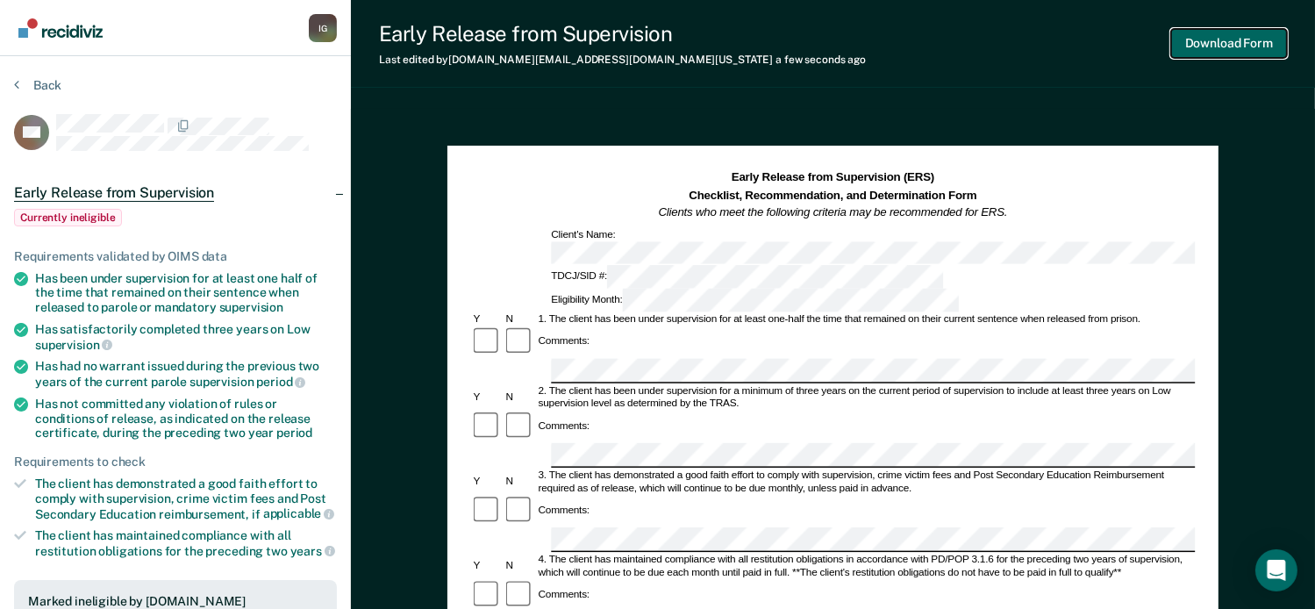
click at [1224, 47] on button "Download Form" at bounding box center [1229, 43] width 116 height 29
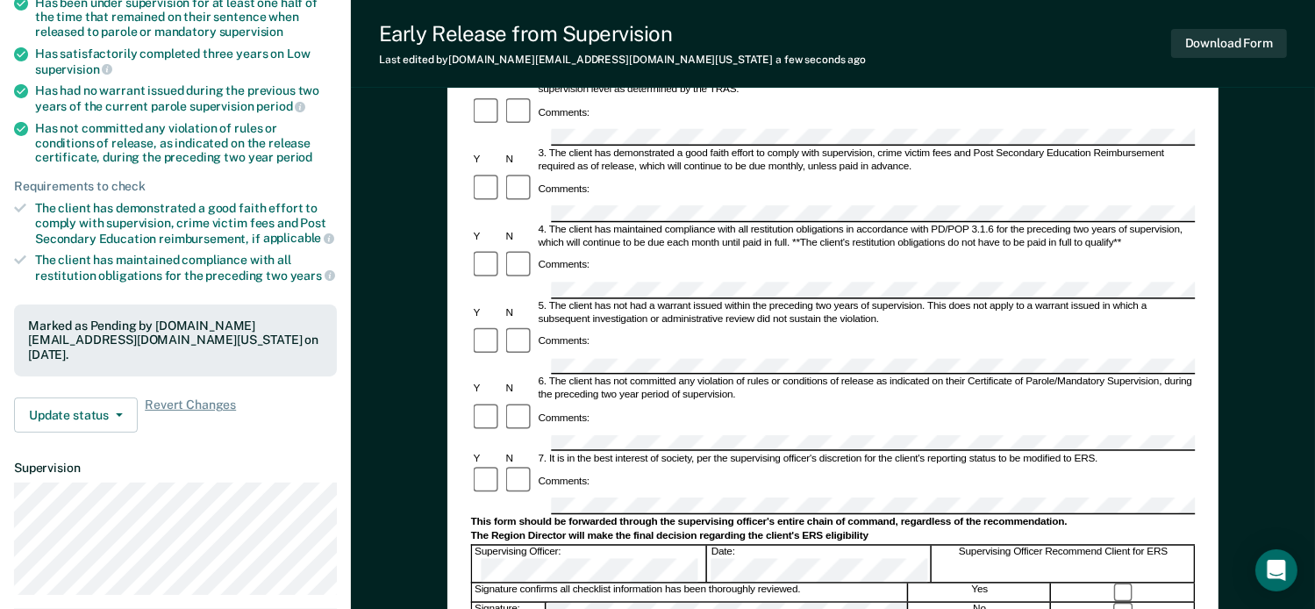
scroll to position [263, 0]
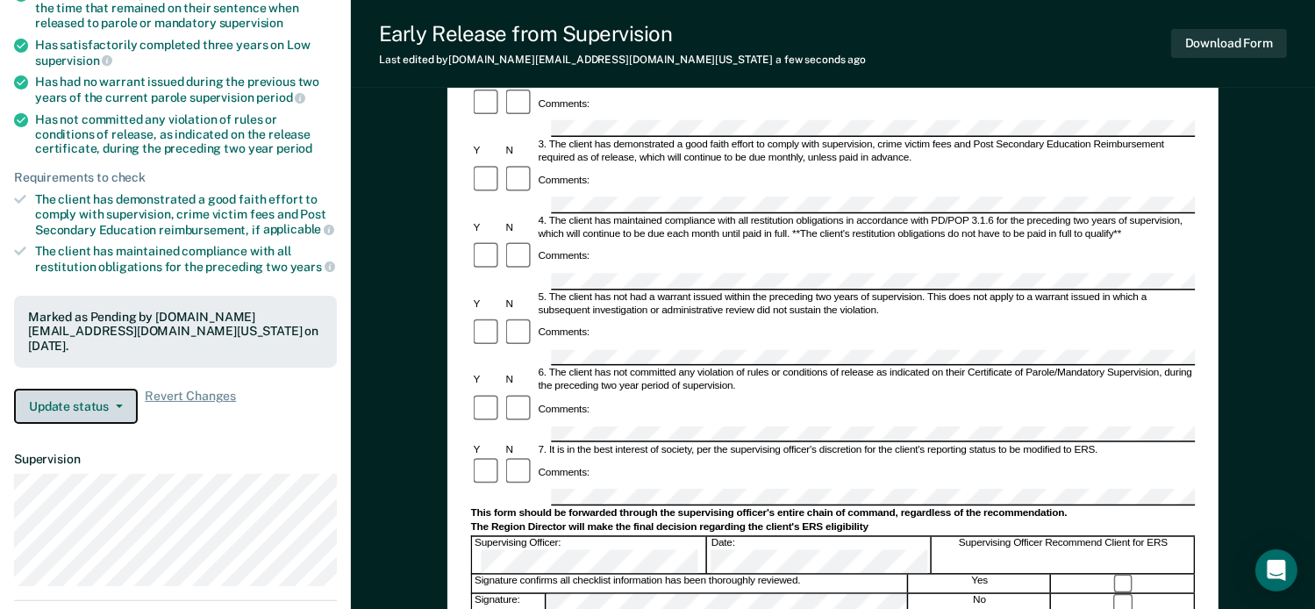
click at [60, 395] on button "Update status" at bounding box center [76, 406] width 124 height 35
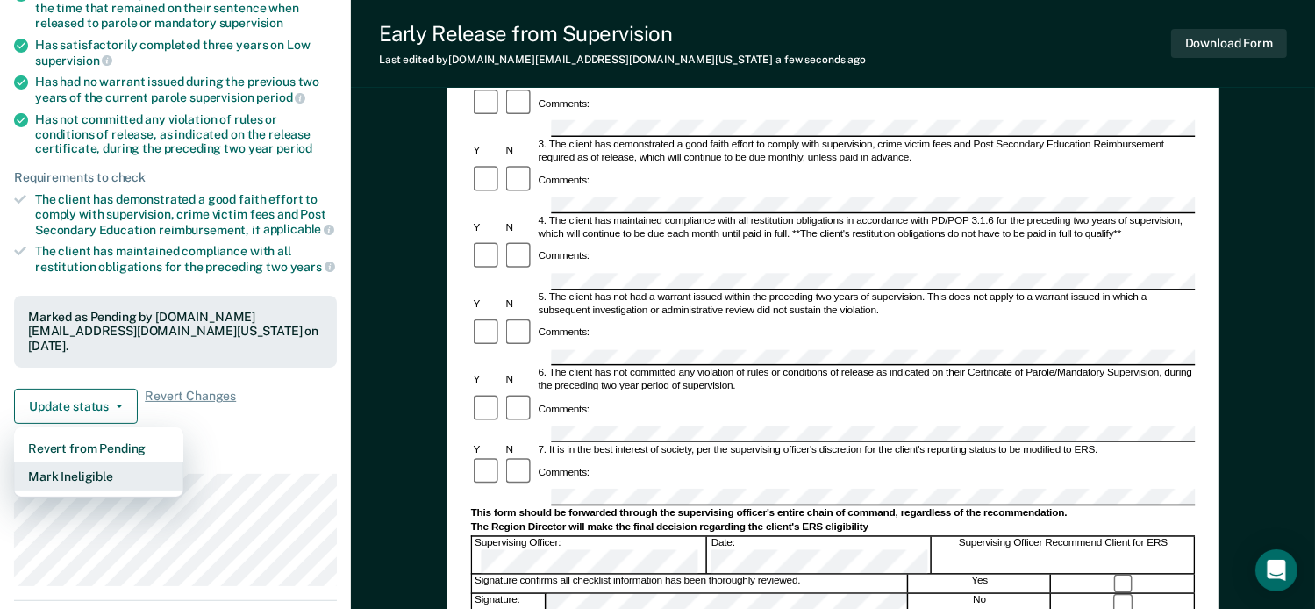
click at [74, 462] on button "Mark Ineligible" at bounding box center [98, 476] width 169 height 28
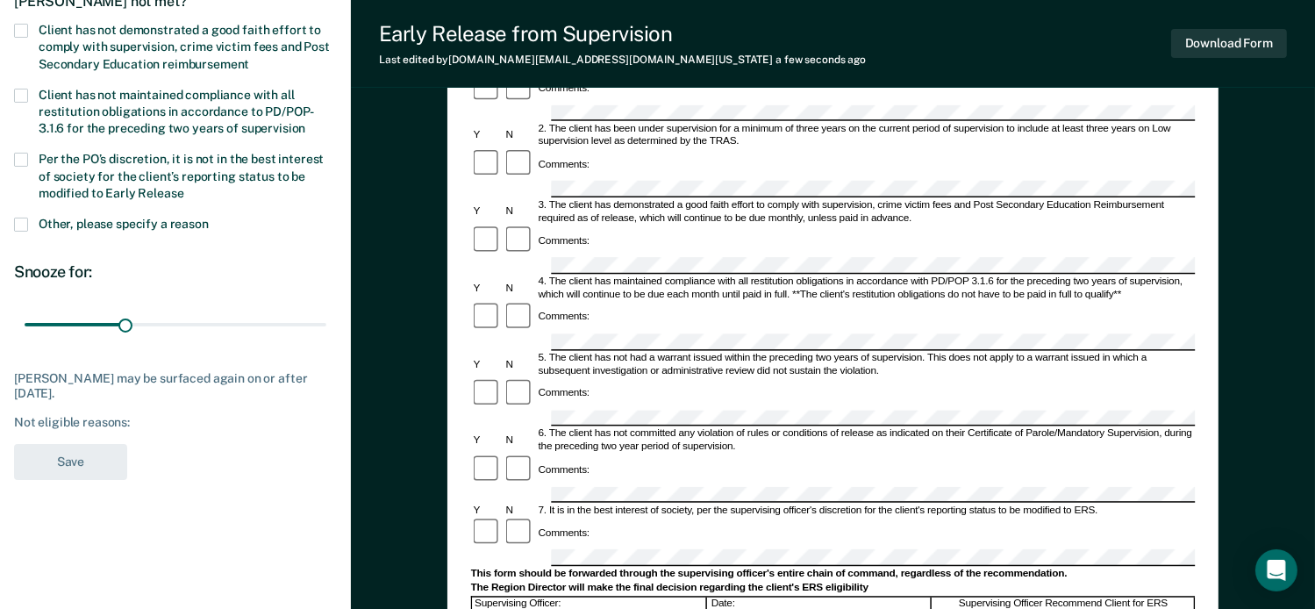
scroll to position [0, 0]
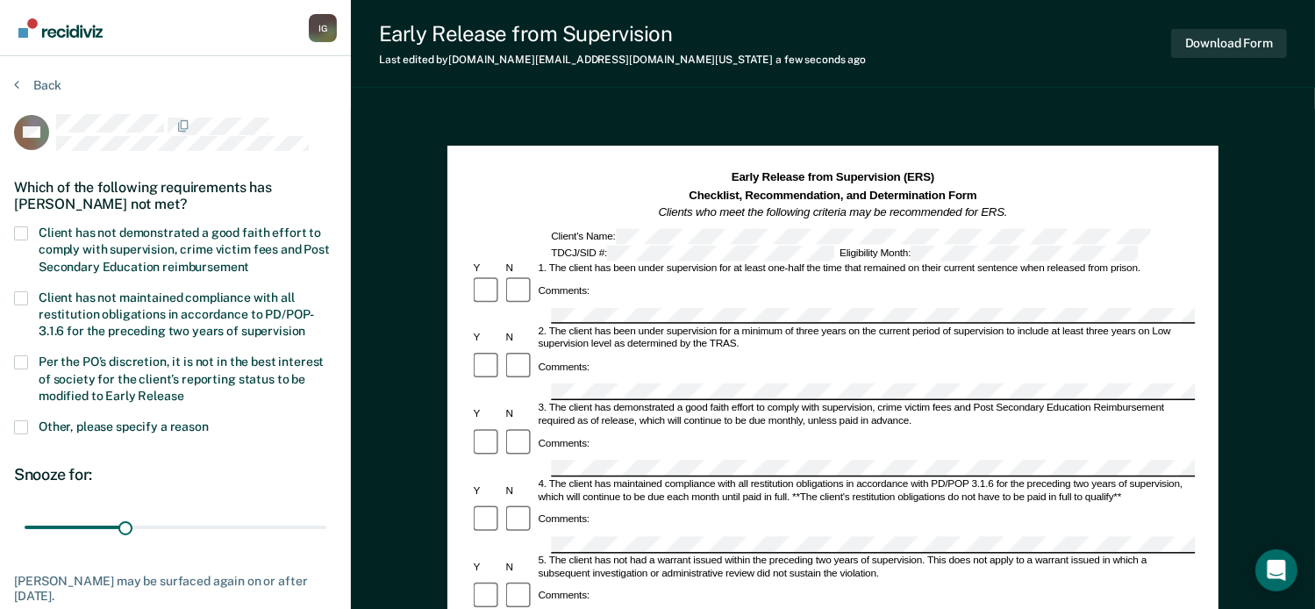
click at [28, 229] on label "Client has not demonstrated a good faith effort to comply with supervision, cri…" at bounding box center [175, 251] width 323 height 51
click at [249, 260] on input "Client has not demonstrated a good faith effort to comply with supervision, cri…" at bounding box center [249, 260] width 0 height 0
click at [28, 362] on label "Per the PO’s discretion, it is not in the best interest of society for the clie…" at bounding box center [175, 380] width 323 height 51
click at [184, 389] on input "Per the PO’s discretion, it is not in the best interest of society for the clie…" at bounding box center [184, 389] width 0 height 0
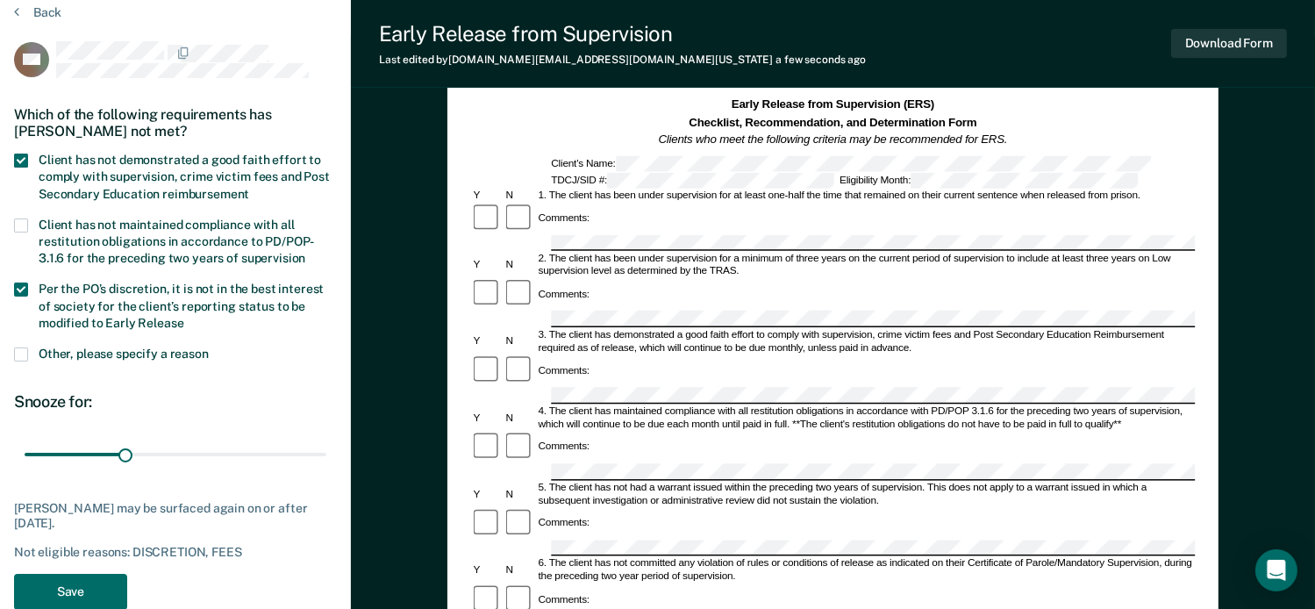
scroll to position [88, 0]
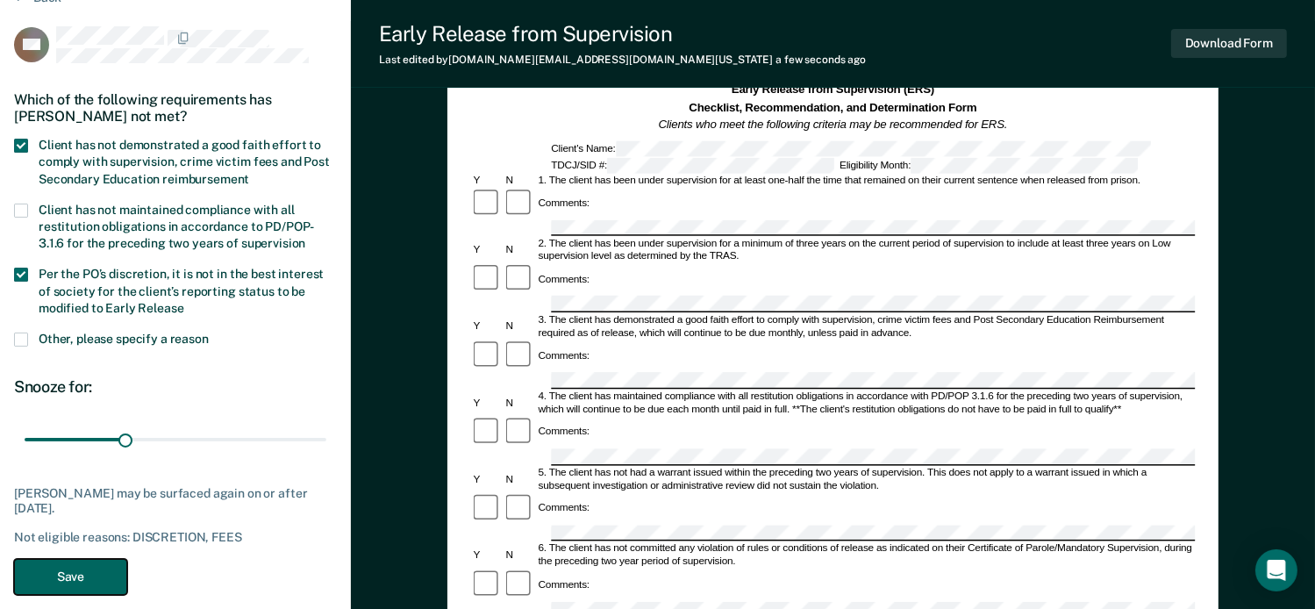
click at [63, 574] on button "Save" at bounding box center [70, 577] width 113 height 36
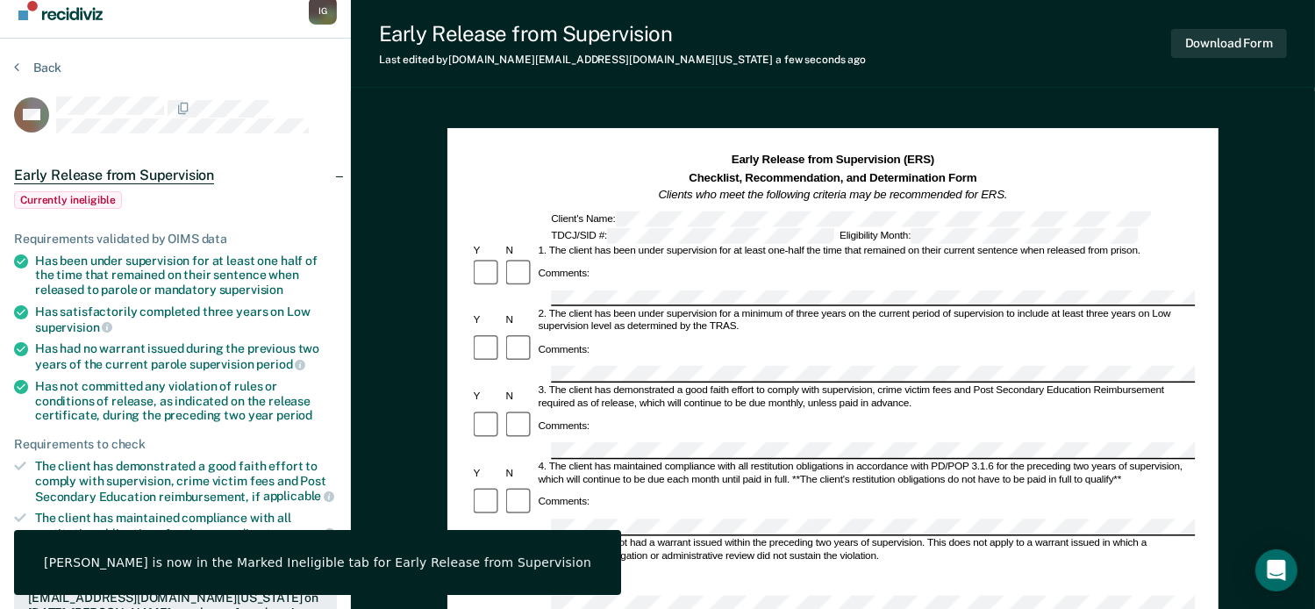
scroll to position [0, 0]
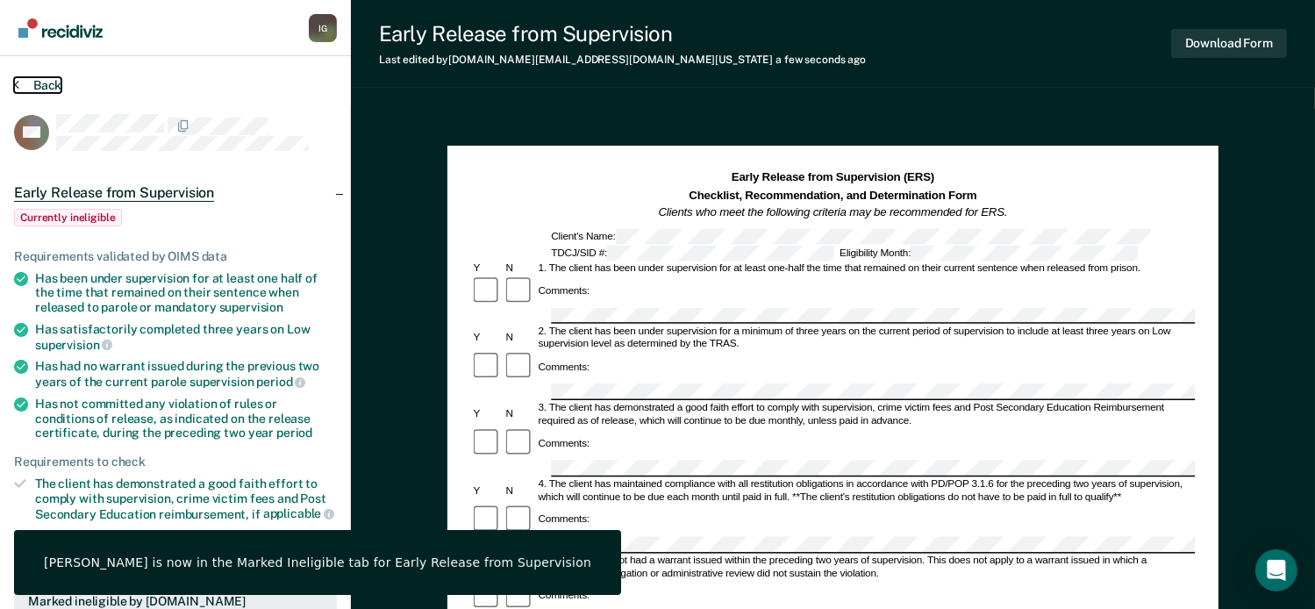
click at [42, 85] on button "Back" at bounding box center [37, 85] width 47 height 16
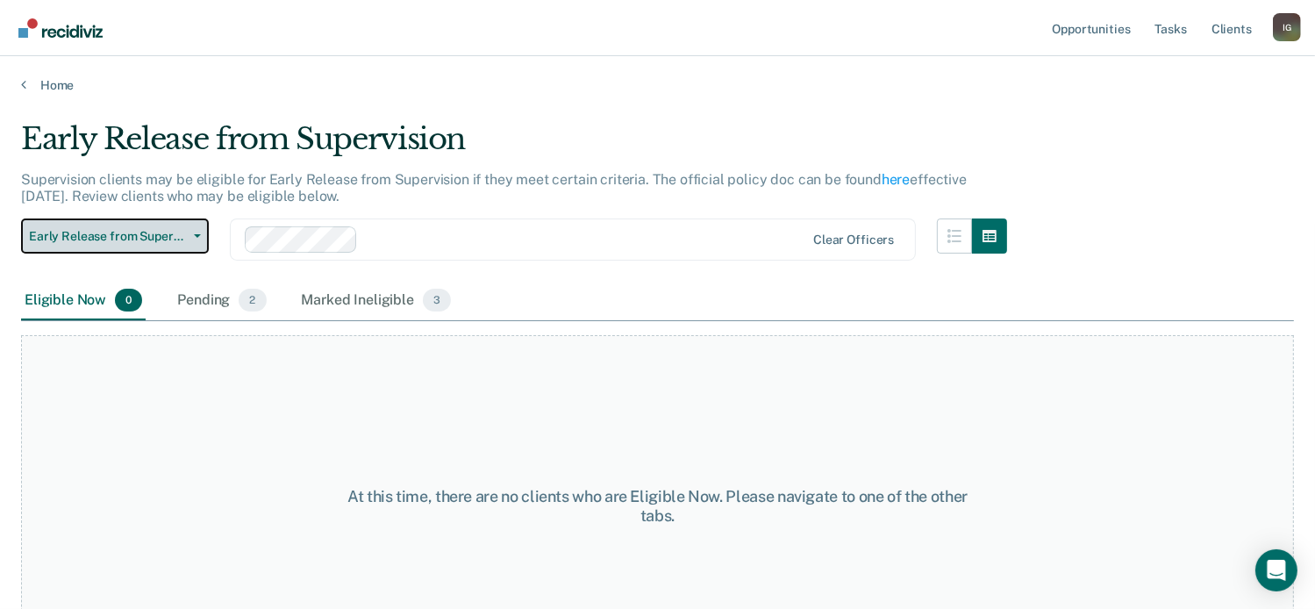
click at [156, 238] on span "Early Release from Supervision" at bounding box center [108, 236] width 158 height 15
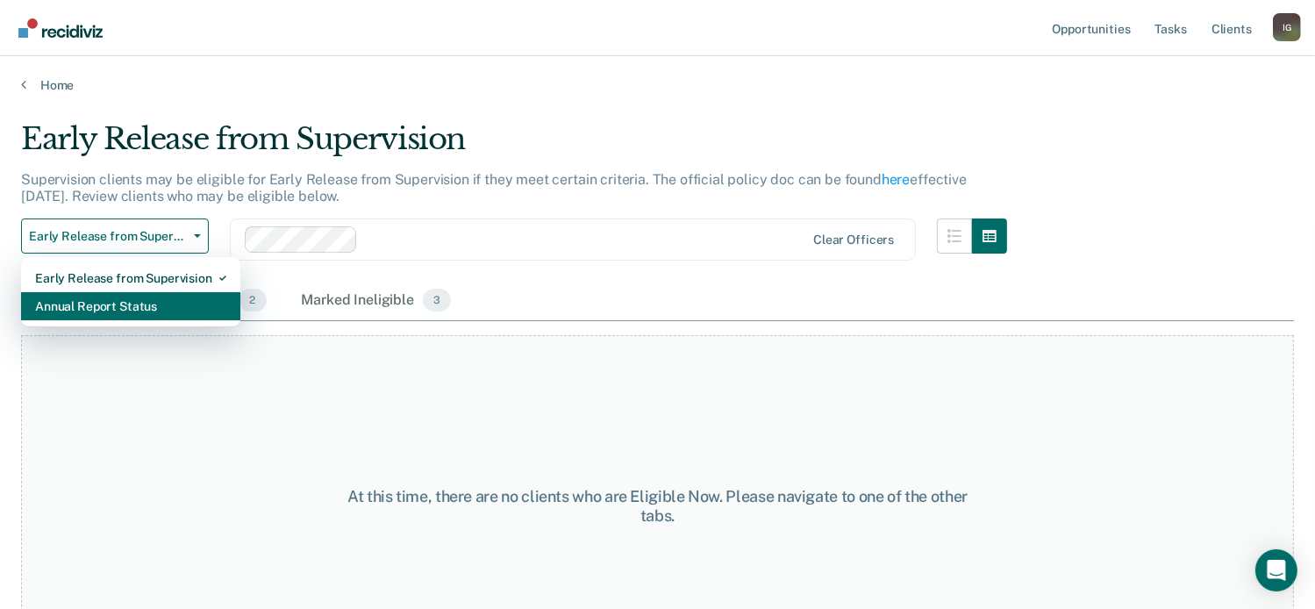
click at [162, 316] on div "Annual Report Status" at bounding box center [130, 306] width 191 height 28
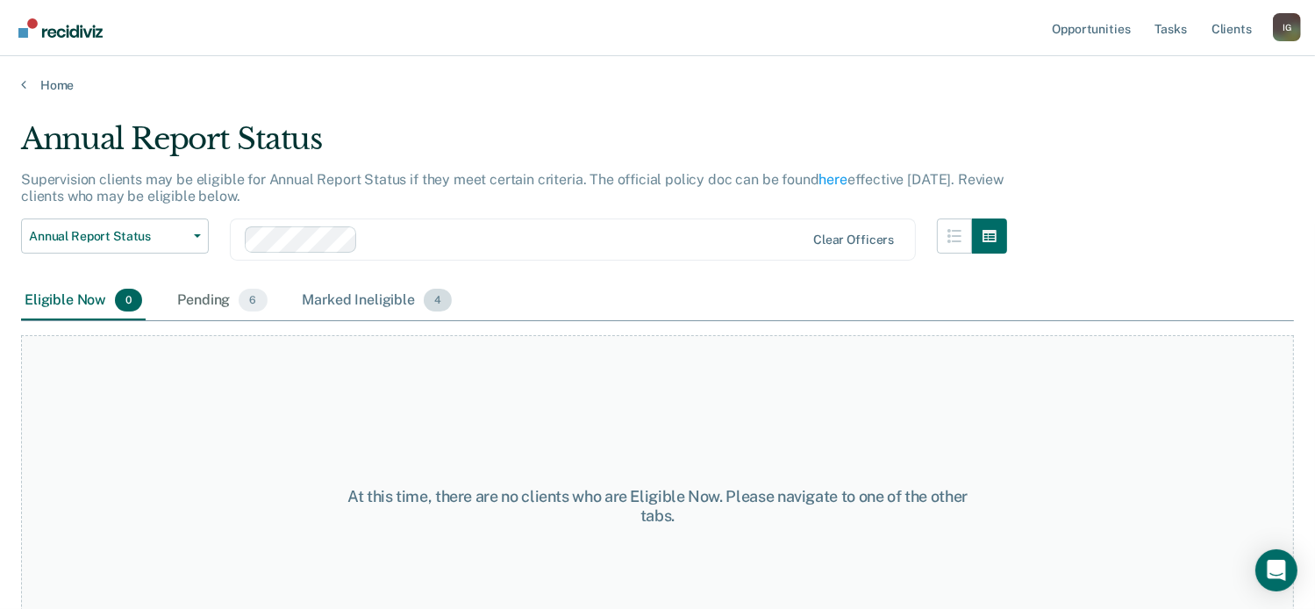
click at [436, 302] on span "4" at bounding box center [438, 300] width 28 height 23
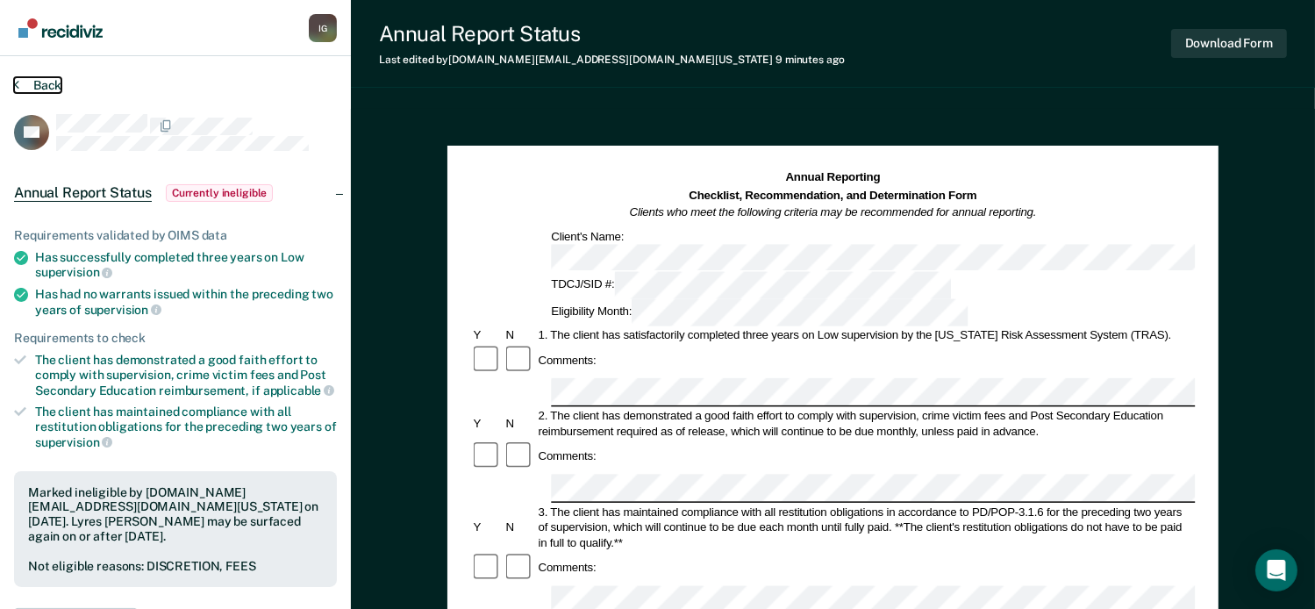
click at [39, 85] on button "Back" at bounding box center [37, 85] width 47 height 16
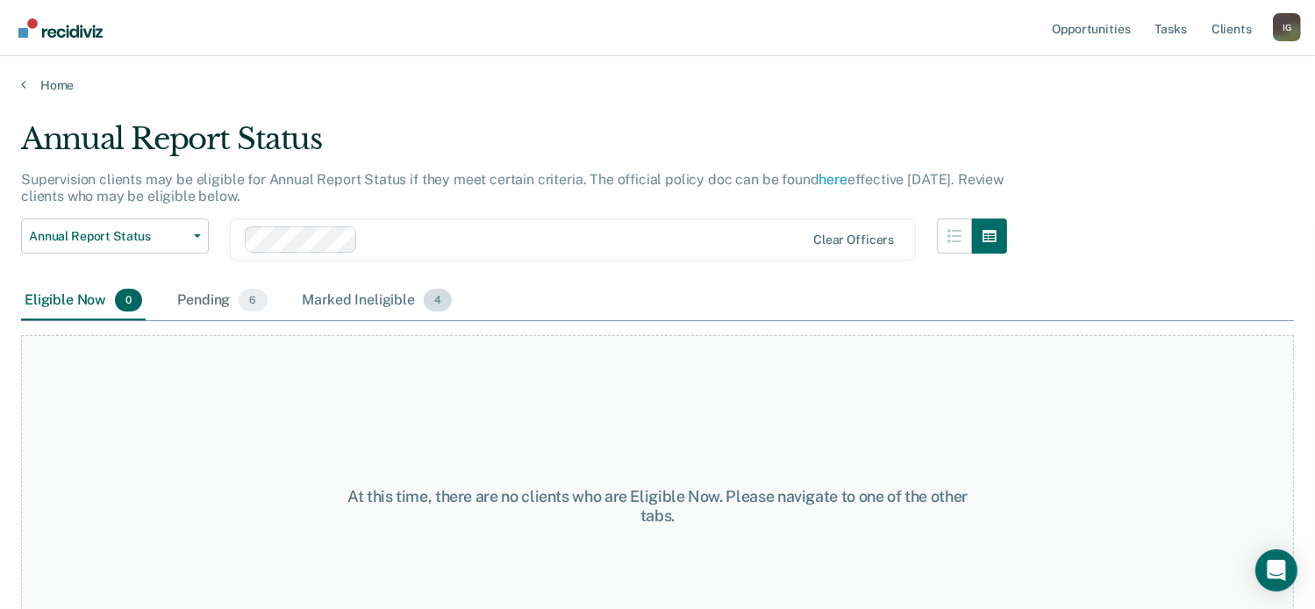
click at [446, 296] on span "4" at bounding box center [438, 300] width 28 height 23
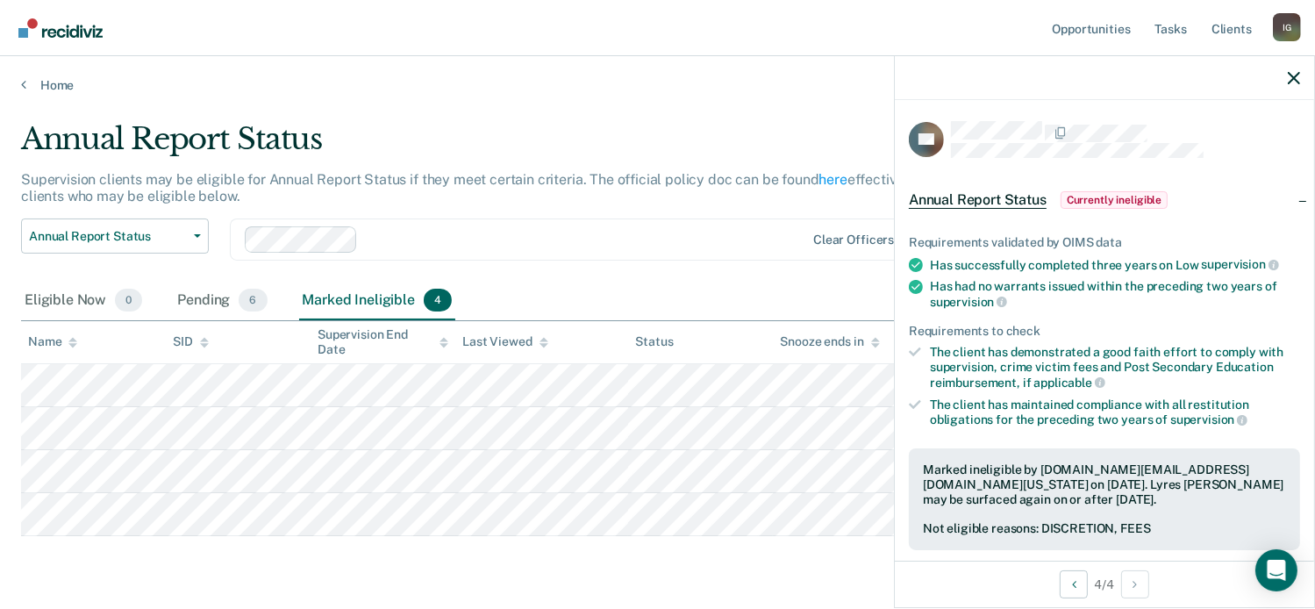
click at [718, 267] on div "Annual Report Status Early Release from Supervision Annual Report Status Clear …" at bounding box center [514, 249] width 986 height 63
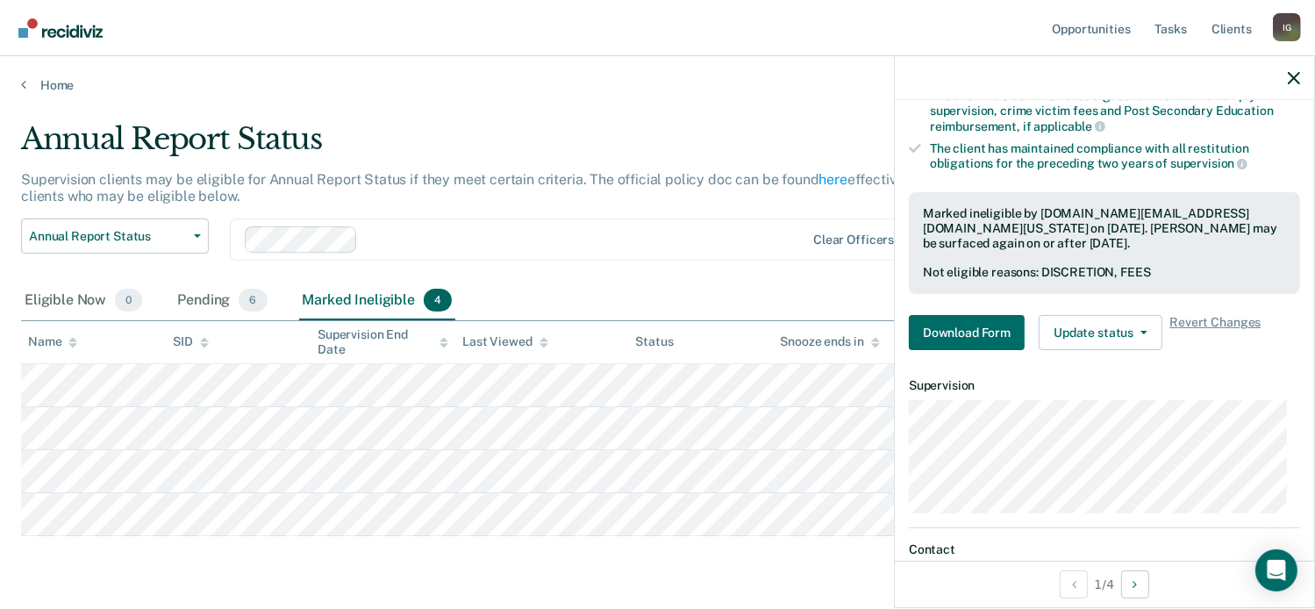
scroll to position [263, 0]
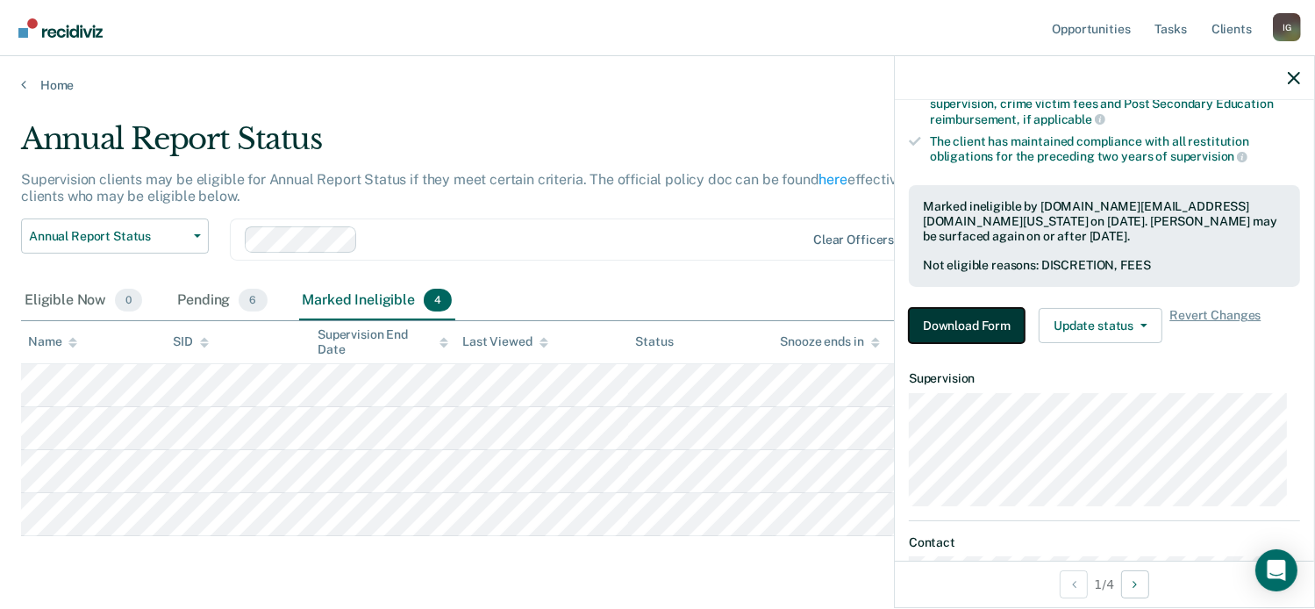
click at [980, 316] on button "Download Form" at bounding box center [967, 325] width 116 height 35
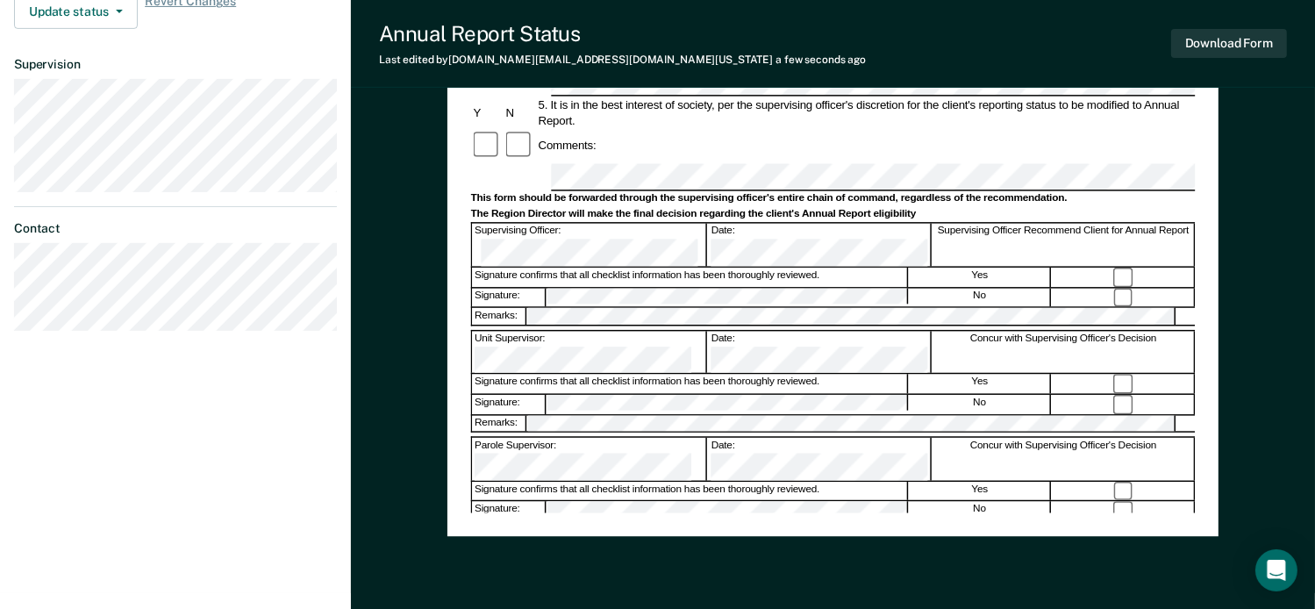
scroll to position [526, 0]
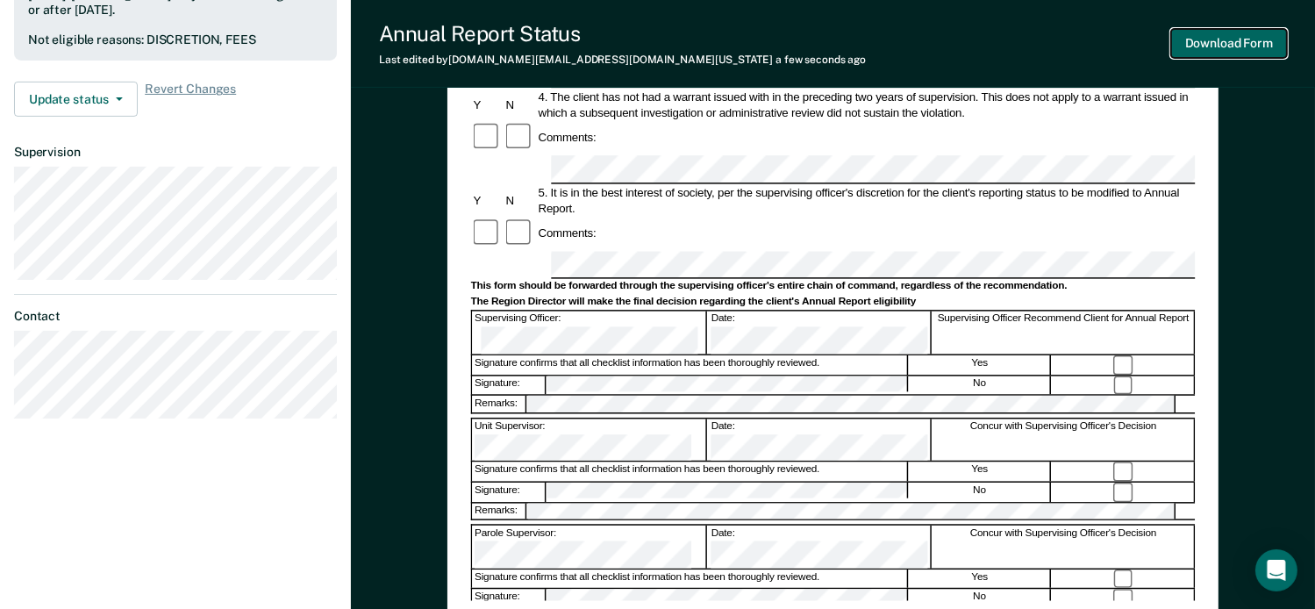
click at [1202, 45] on button "Download Form" at bounding box center [1229, 43] width 116 height 29
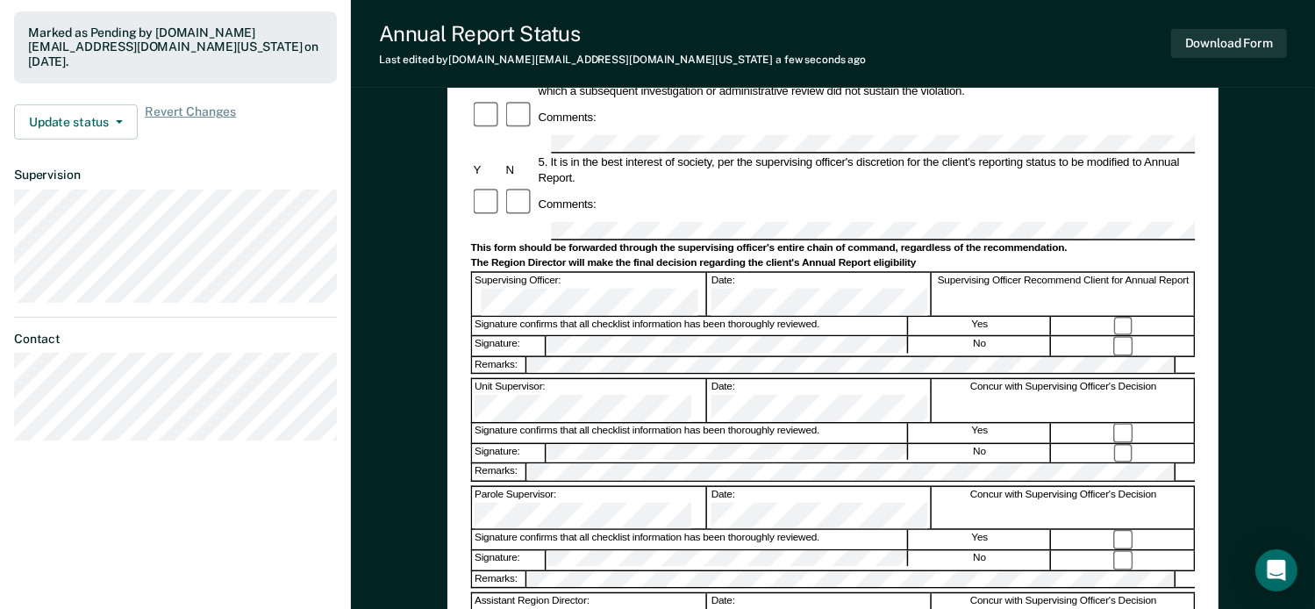
scroll to position [175, 0]
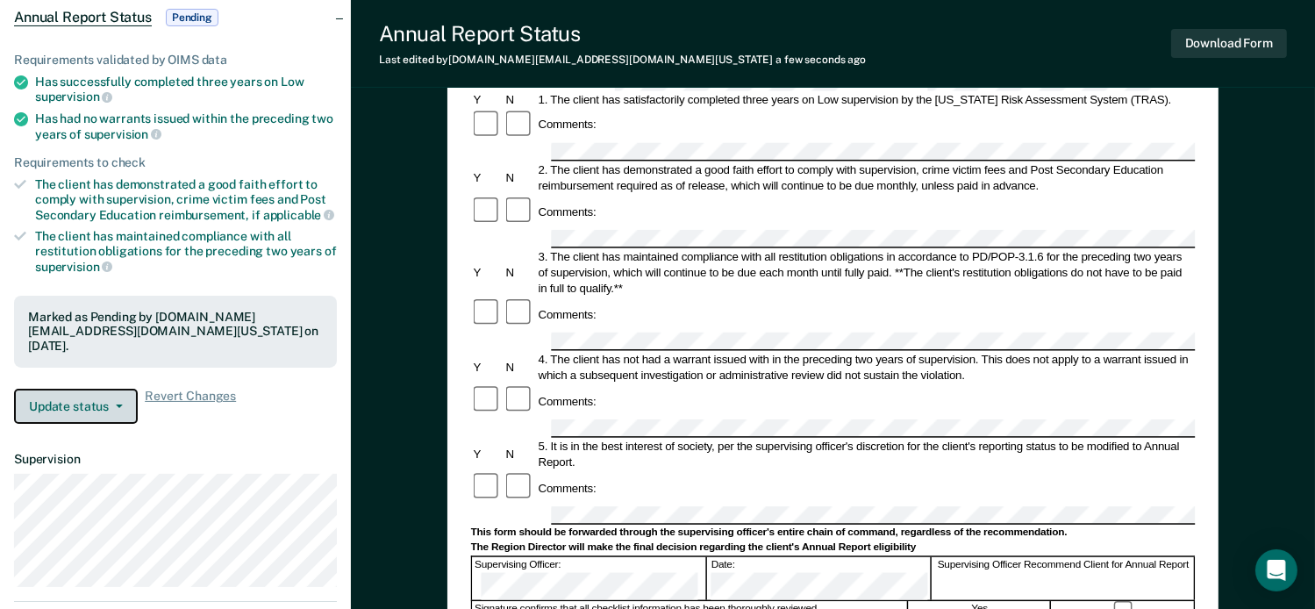
click at [70, 389] on button "Update status" at bounding box center [76, 406] width 124 height 35
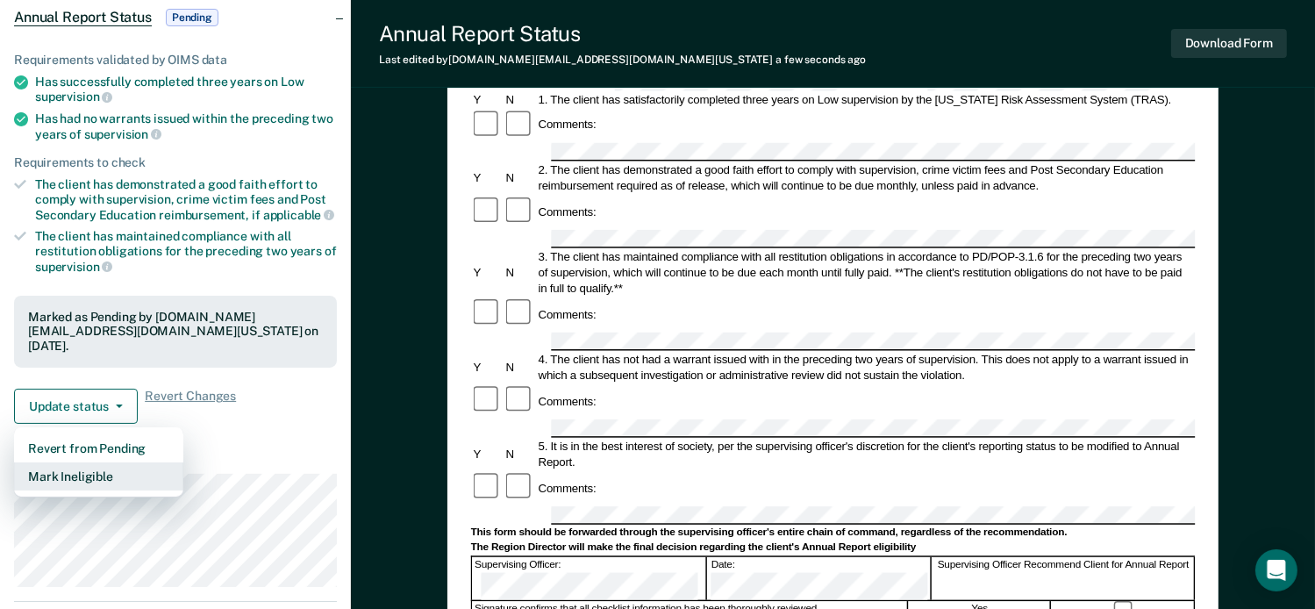
click at [87, 462] on button "Mark Ineligible" at bounding box center [98, 476] width 169 height 28
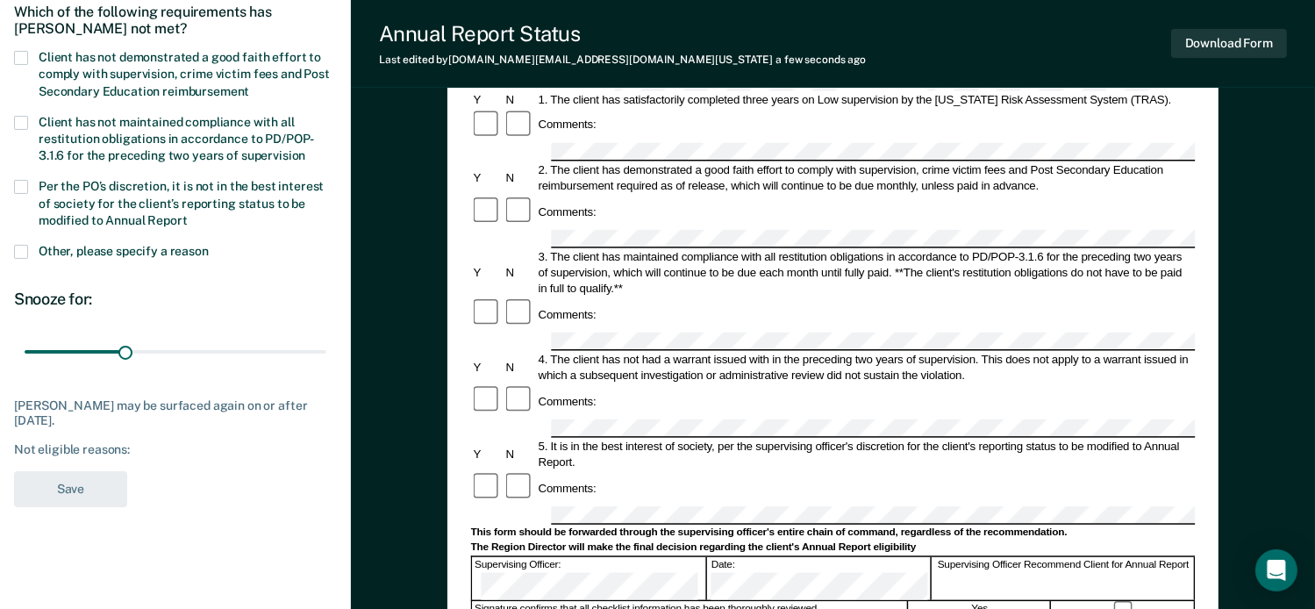
click at [22, 57] on span at bounding box center [21, 58] width 14 height 14
click at [249, 85] on input "Client has not demonstrated a good faith effort to comply with supervision, cri…" at bounding box center [249, 85] width 0 height 0
click at [24, 193] on label "Per the PO’s discretion, it is not in the best interest of society for the clie…" at bounding box center [175, 205] width 323 height 51
click at [188, 214] on input "Per the PO’s discretion, it is not in the best interest of society for the clie…" at bounding box center [188, 214] width 0 height 0
click at [70, 489] on button "Save" at bounding box center [70, 489] width 113 height 36
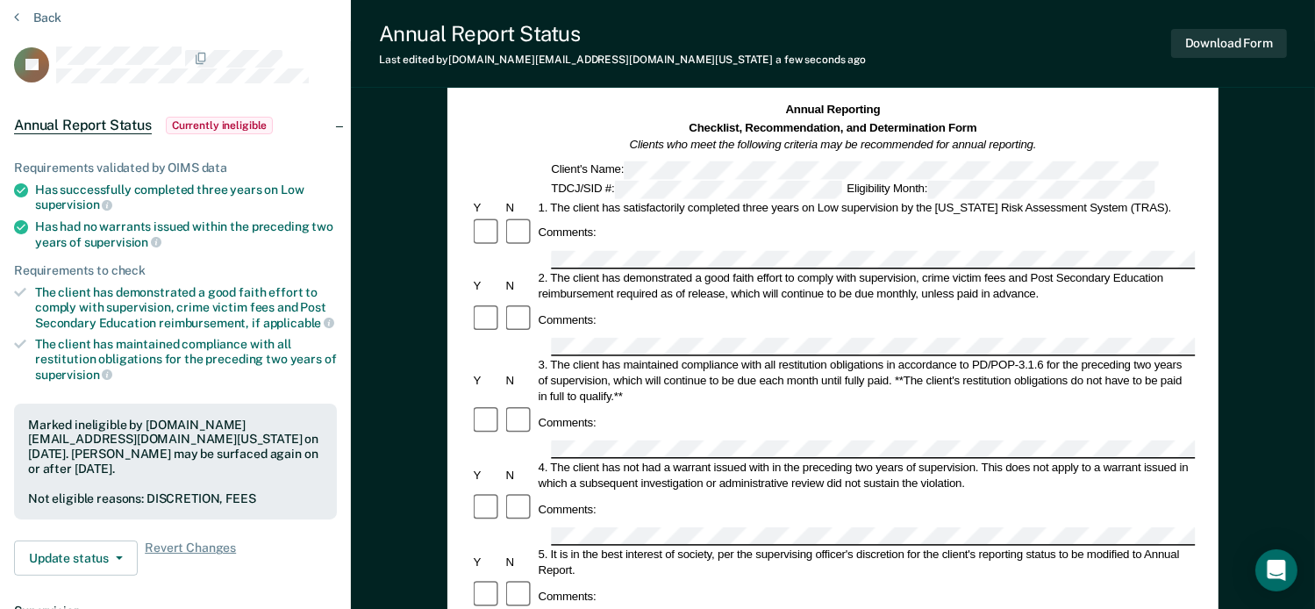
scroll to position [0, 0]
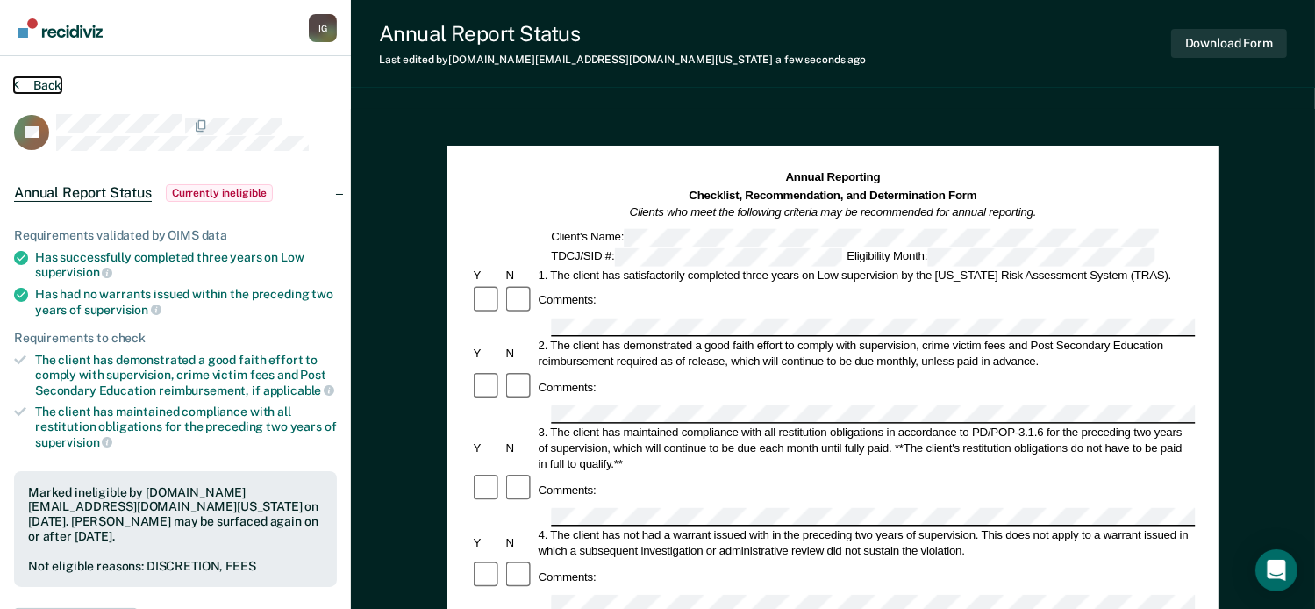
click at [40, 80] on button "Back" at bounding box center [37, 85] width 47 height 16
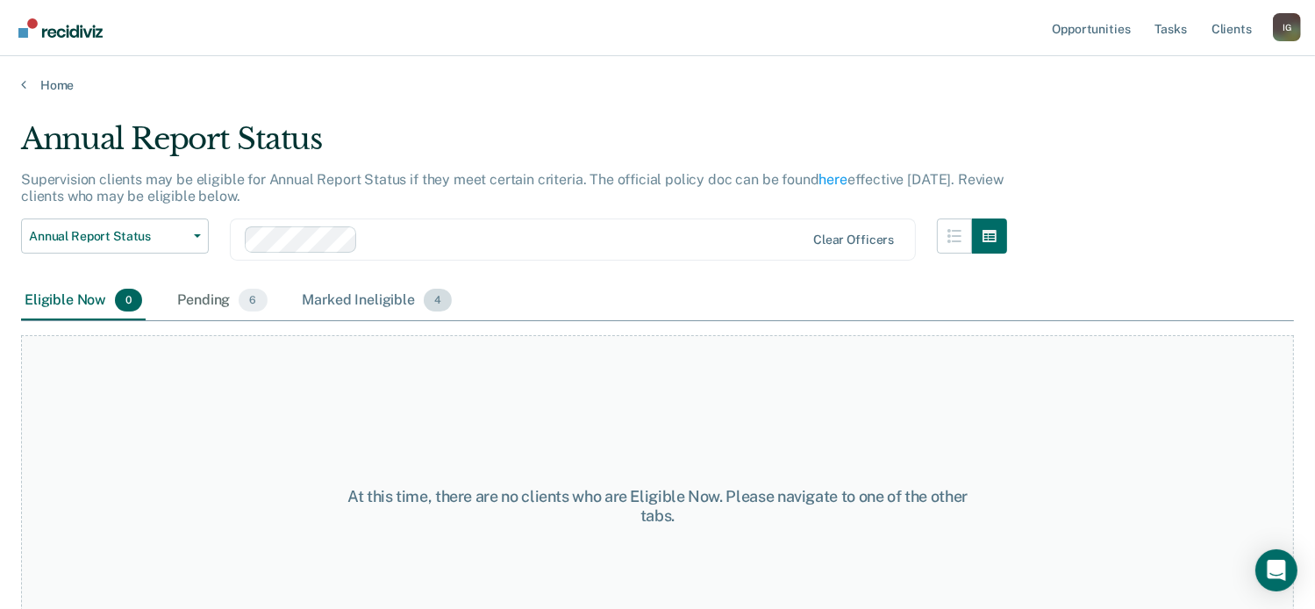
click at [413, 303] on div "Marked Ineligible 4" at bounding box center [377, 301] width 157 height 39
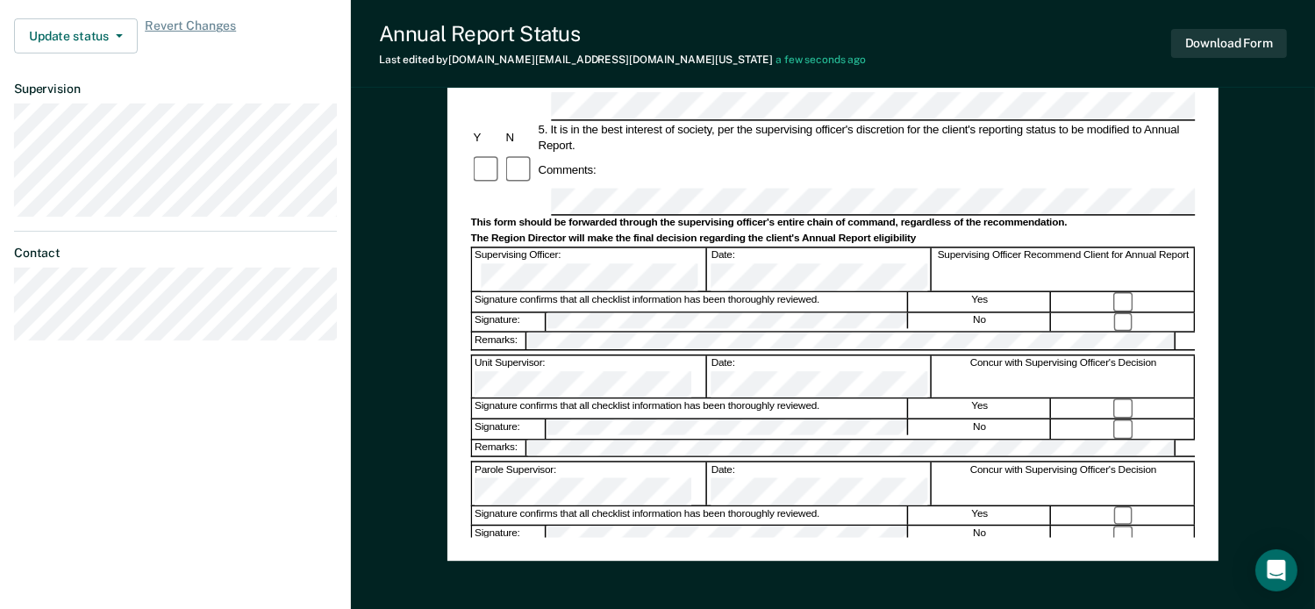
scroll to position [502, 0]
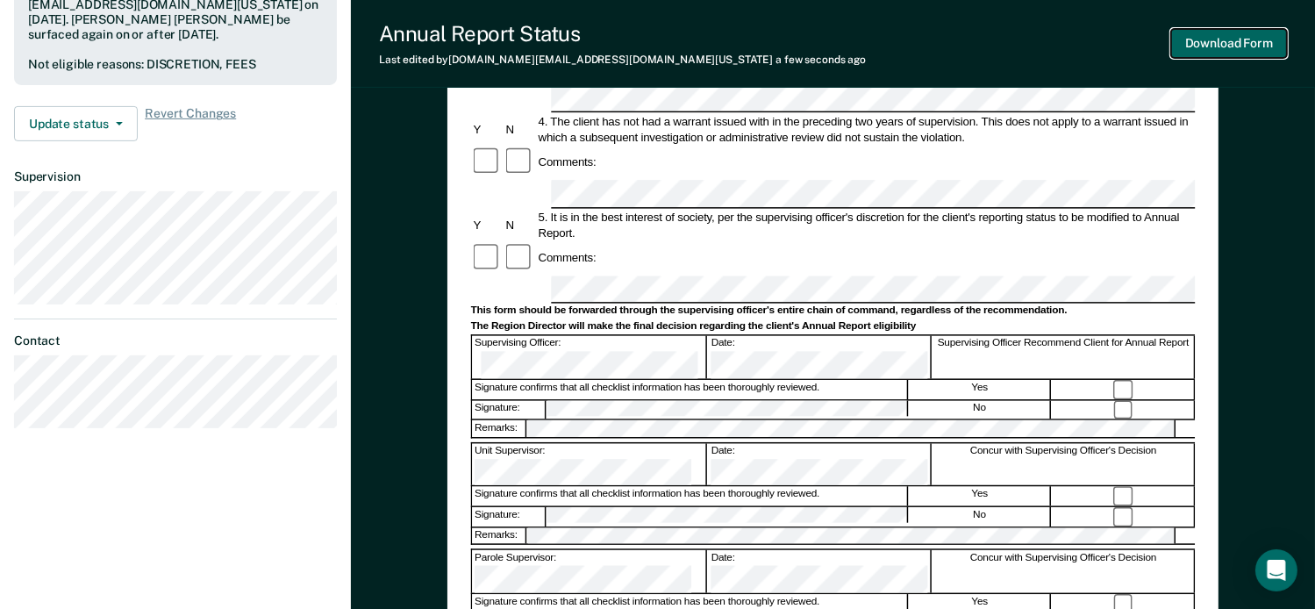
click at [1205, 46] on button "Download Form" at bounding box center [1229, 43] width 116 height 29
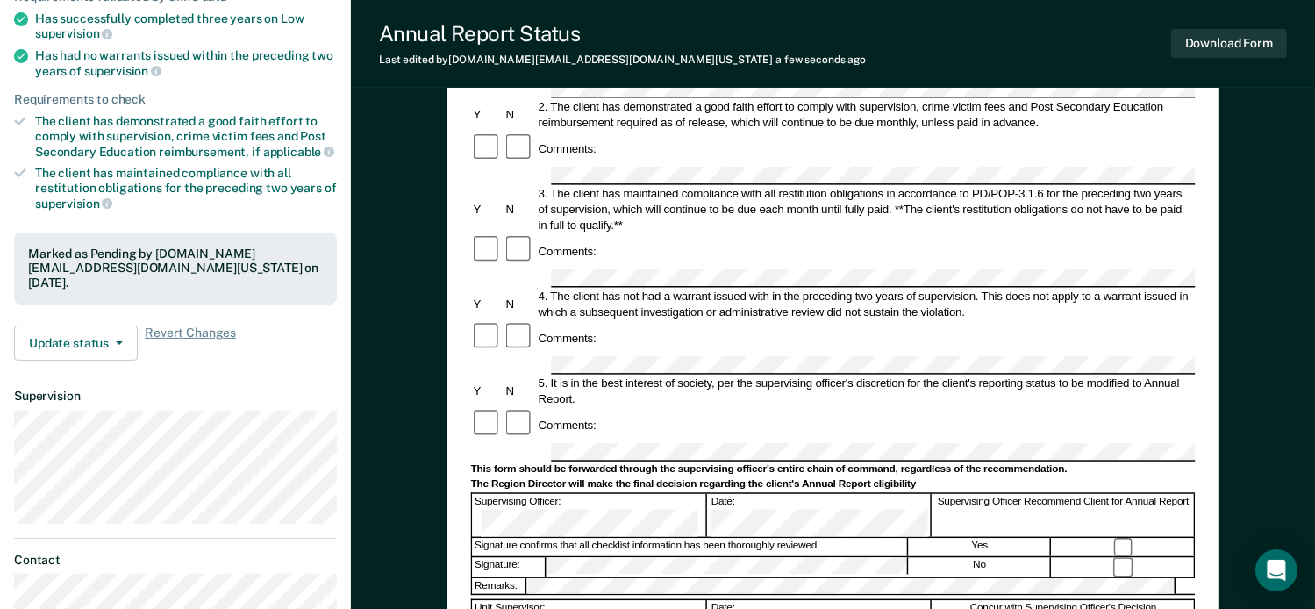
scroll to position [0, 0]
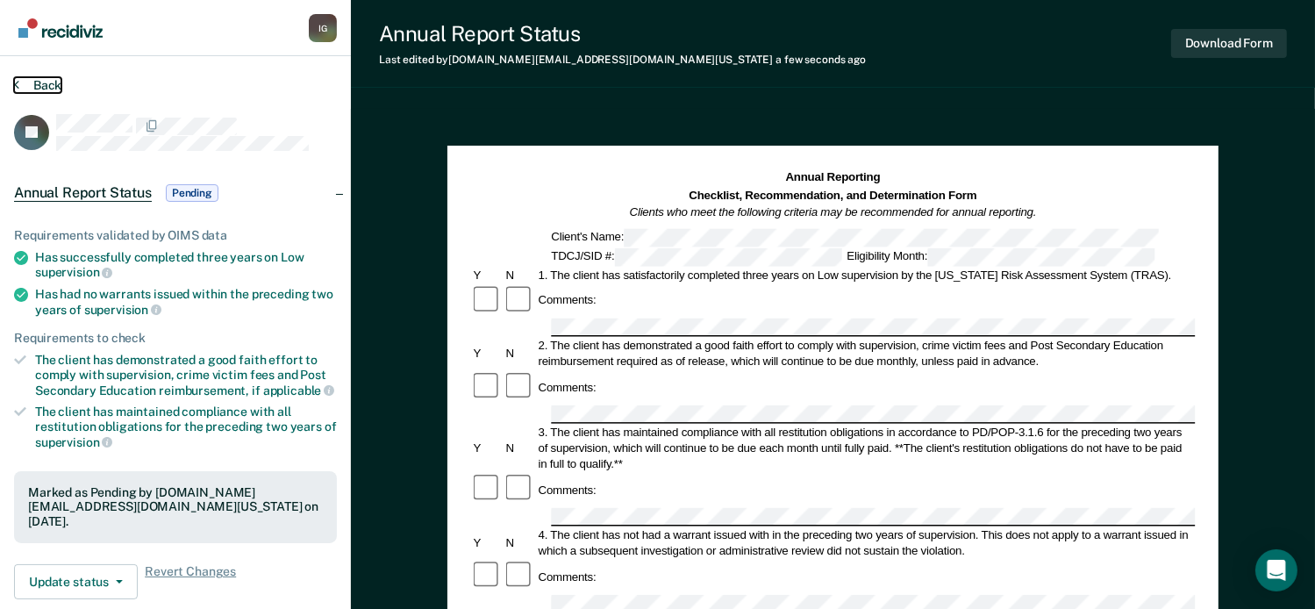
click at [32, 86] on button "Back" at bounding box center [37, 85] width 47 height 16
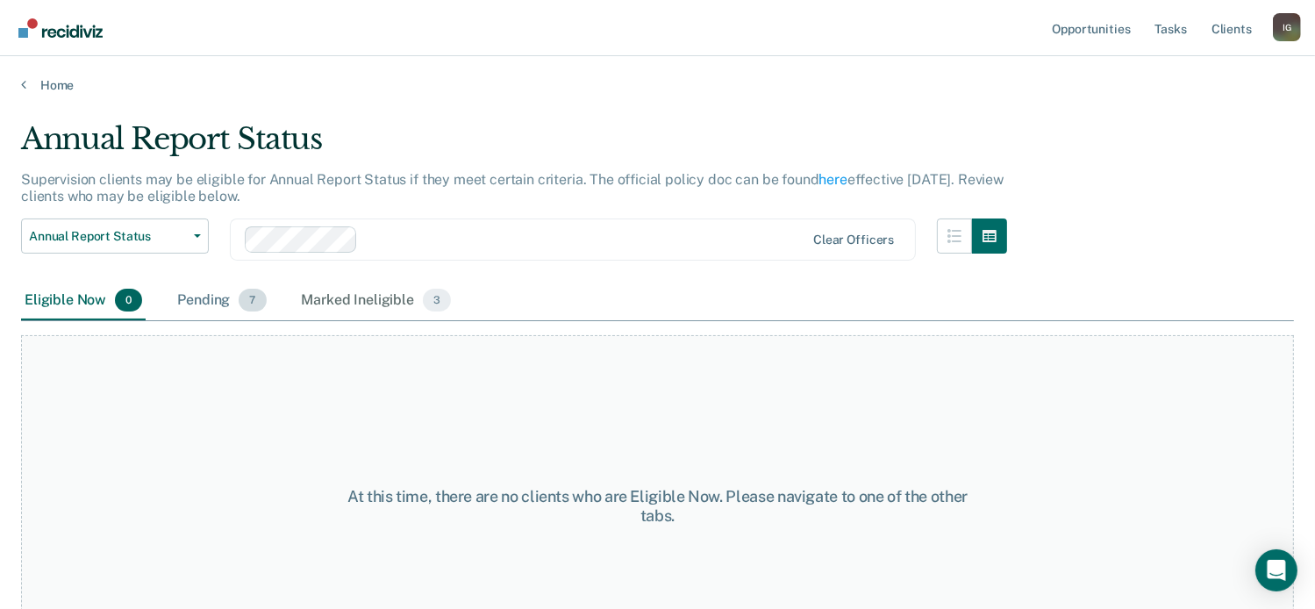
click at [246, 290] on span "7" at bounding box center [252, 300] width 27 height 23
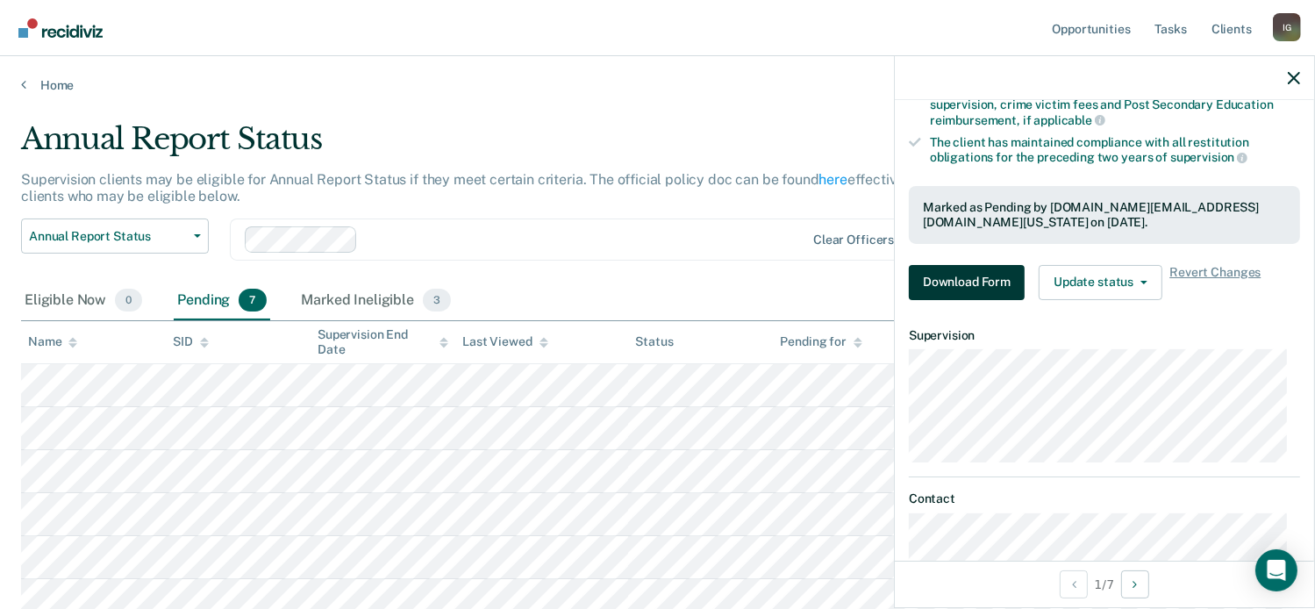
scroll to position [263, 0]
click at [1084, 265] on button "Update status" at bounding box center [1100, 281] width 124 height 35
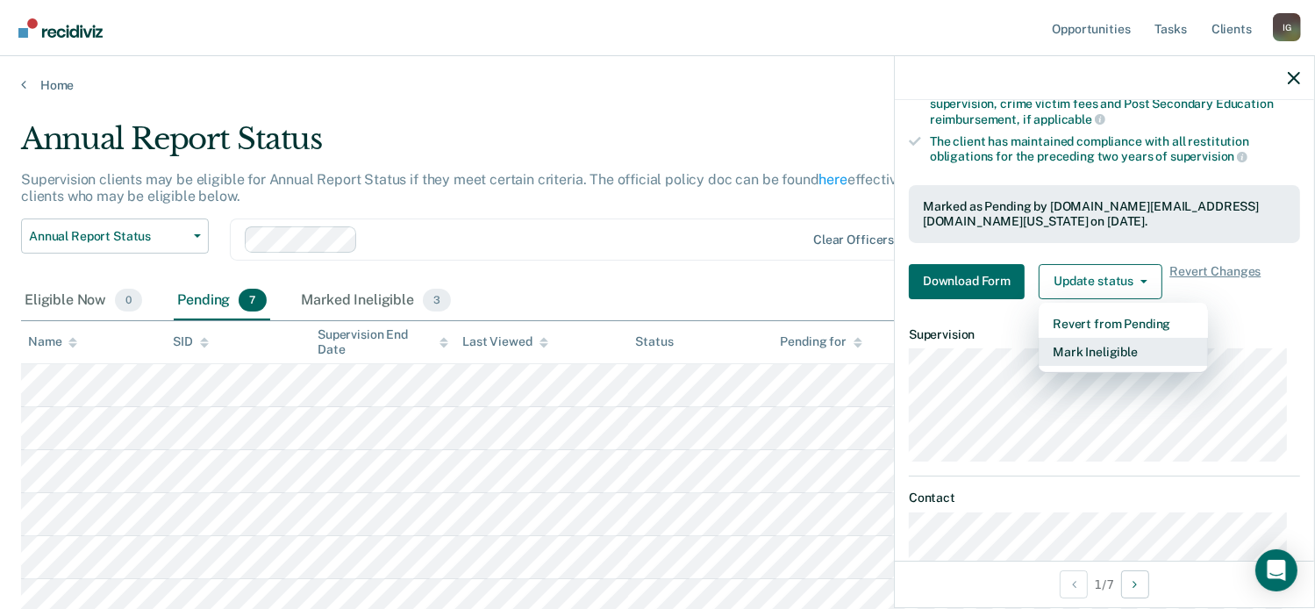
click at [1092, 343] on button "Mark Ineligible" at bounding box center [1122, 352] width 169 height 28
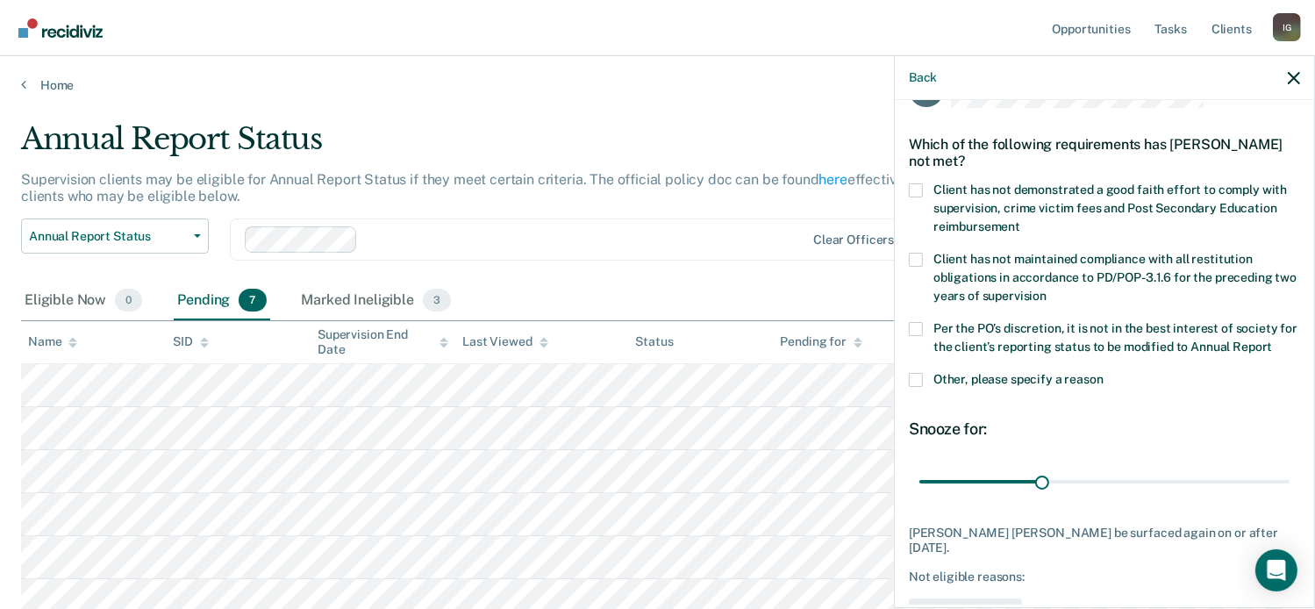
scroll to position [25, 0]
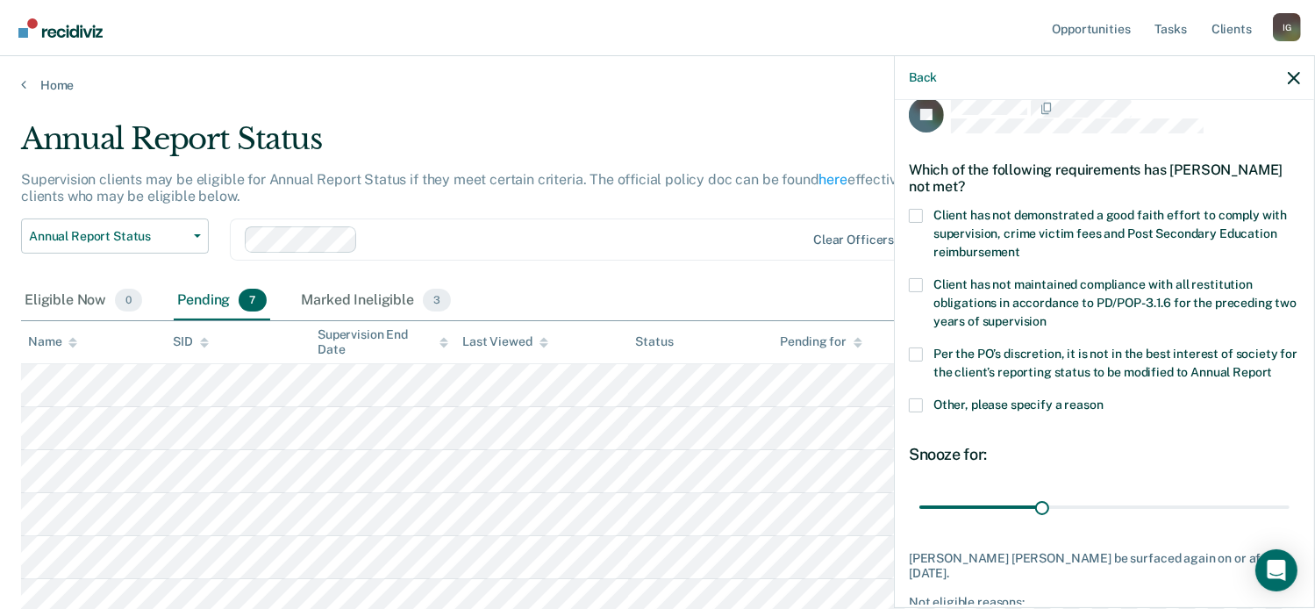
click at [914, 213] on span at bounding box center [916, 216] width 14 height 14
click at [1020, 246] on input "Client has not demonstrated a good faith effort to comply with supervision, cri…" at bounding box center [1020, 246] width 0 height 0
click at [917, 353] on span at bounding box center [916, 354] width 14 height 14
click at [1272, 366] on input "Per the PO’s discretion, it is not in the best interest of society for the clie…" at bounding box center [1272, 366] width 0 height 0
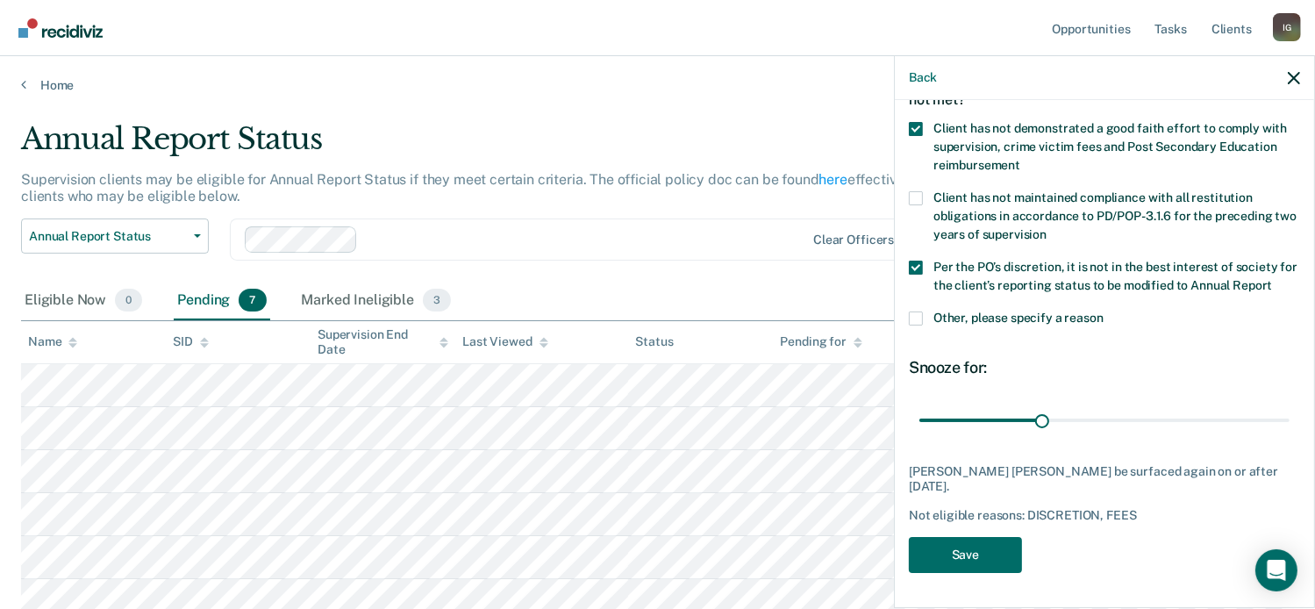
click at [960, 585] on div "JF Which of the following requirements has [PERSON_NAME] not met? Client has no…" at bounding box center [1104, 352] width 419 height 504
click at [960, 556] on button "Save" at bounding box center [965, 555] width 113 height 36
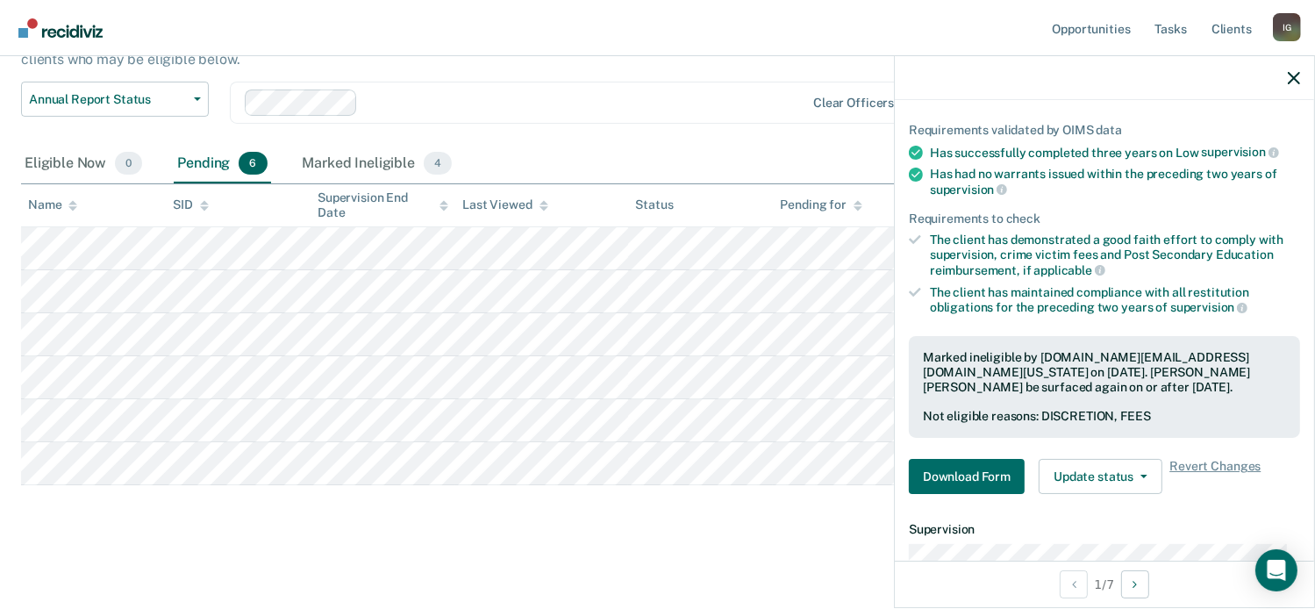
scroll to position [137, 0]
click at [437, 169] on span "4" at bounding box center [438, 163] width 28 height 23
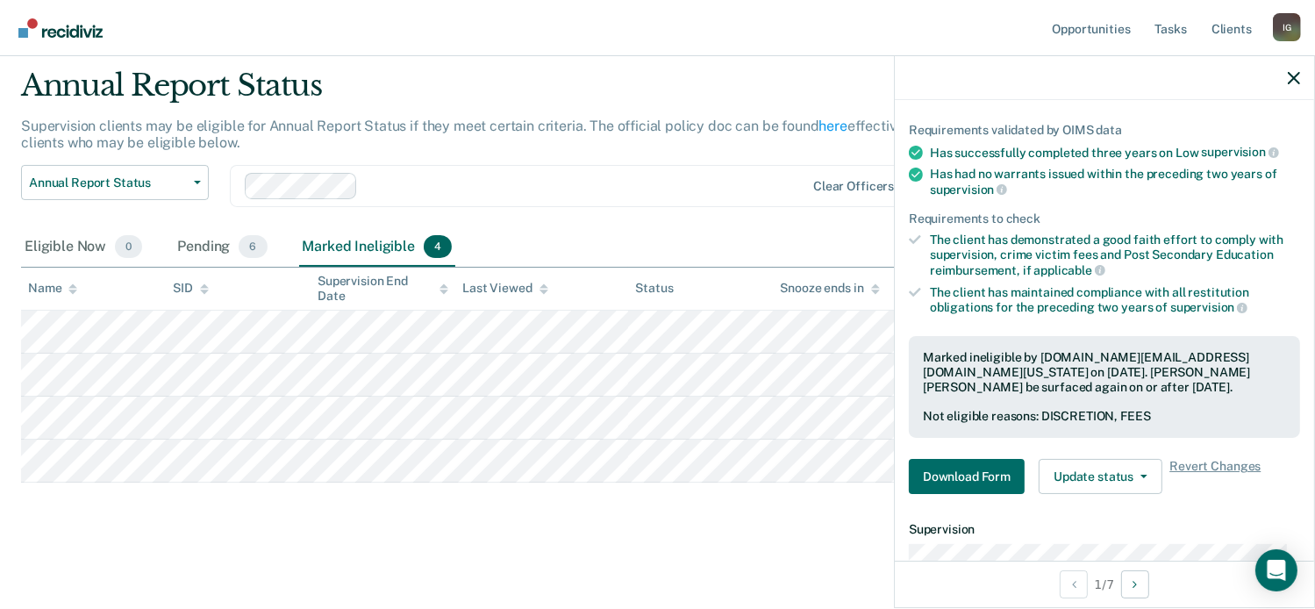
scroll to position [51, 0]
click at [1295, 77] on icon "button" at bounding box center [1293, 78] width 12 height 12
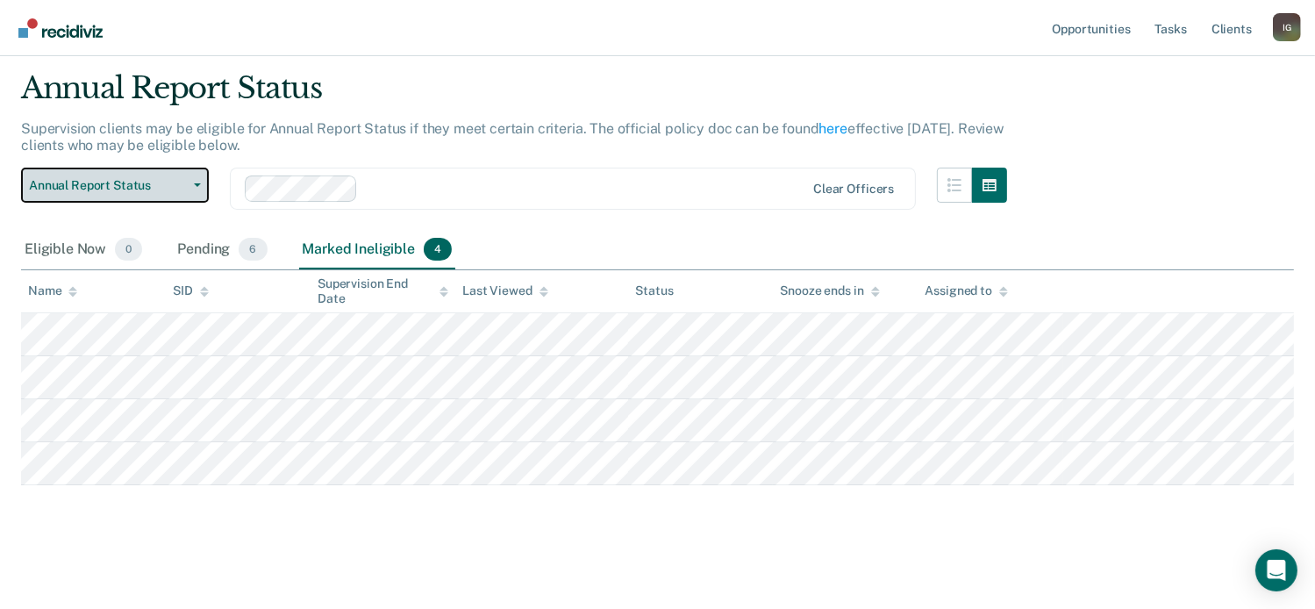
click at [146, 196] on button "Annual Report Status" at bounding box center [115, 185] width 188 height 35
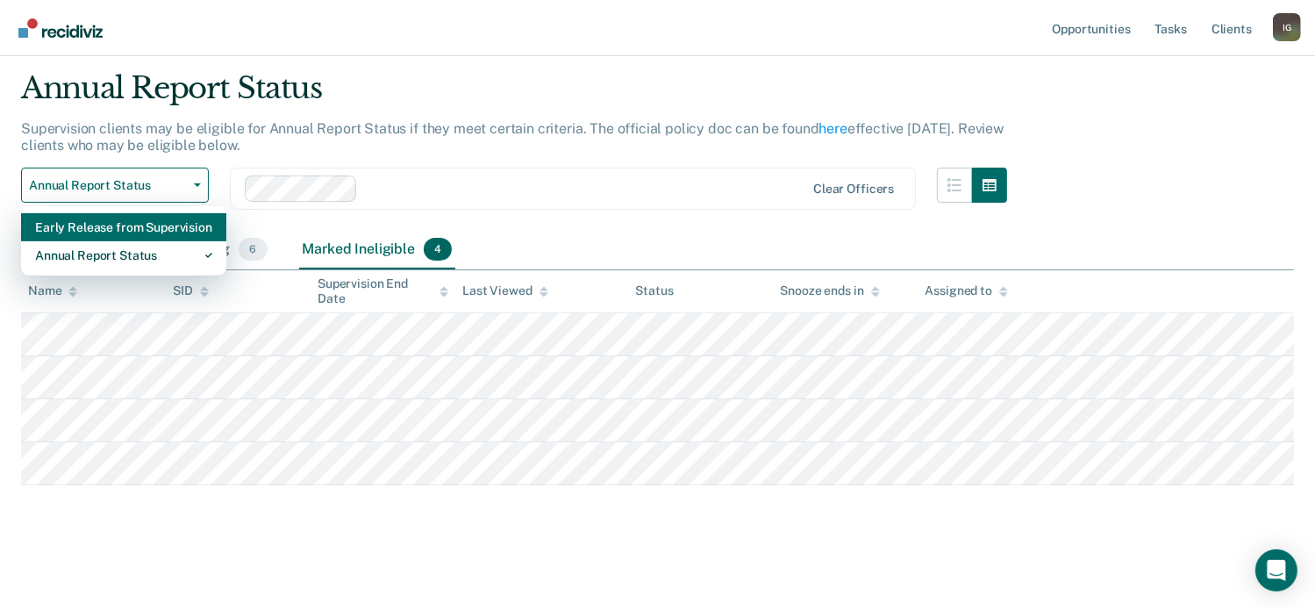
click at [151, 236] on div "Early Release from Supervision" at bounding box center [123, 227] width 177 height 28
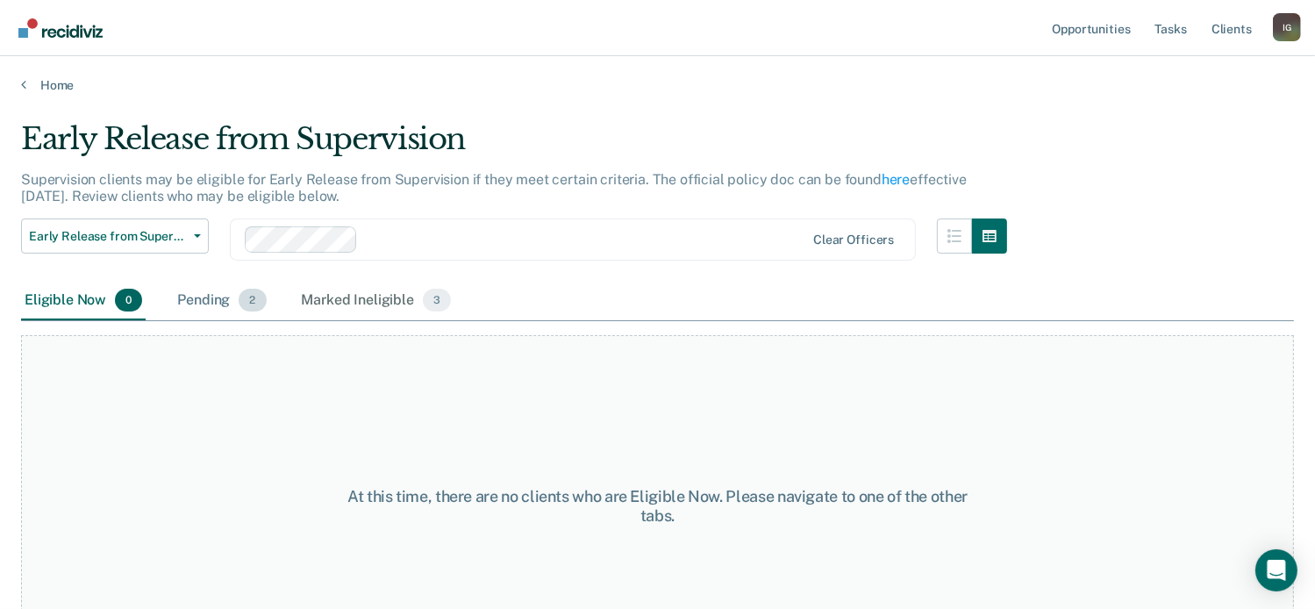
click at [253, 297] on span "2" at bounding box center [252, 300] width 27 height 23
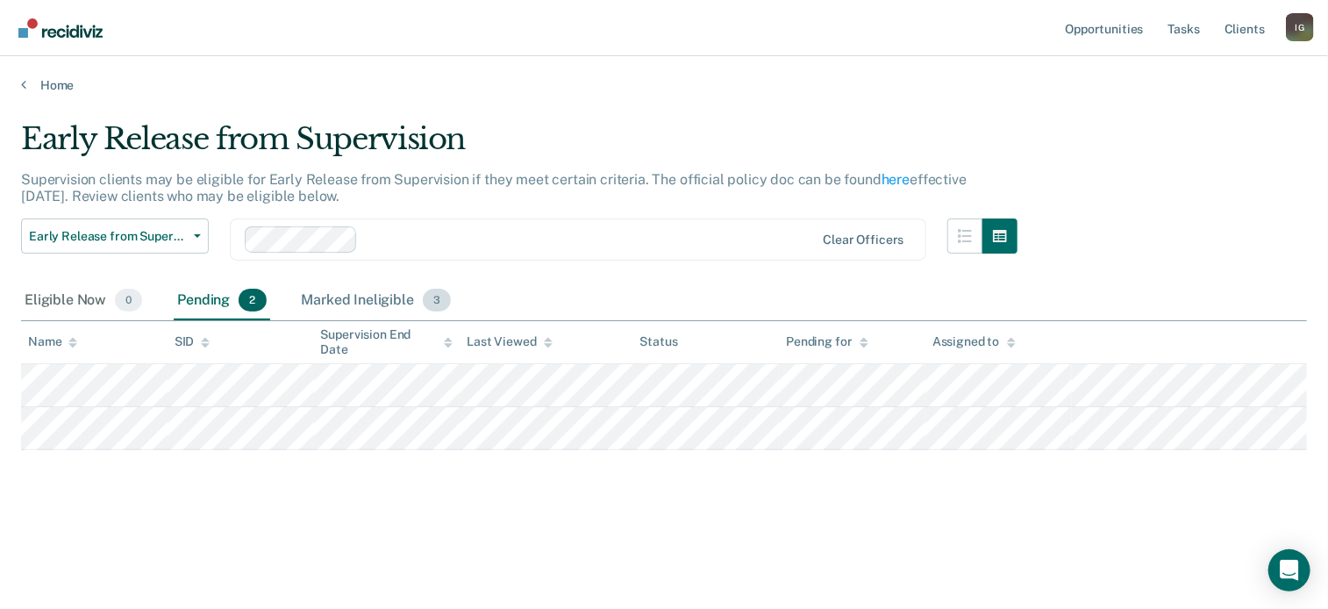
click at [446, 298] on span "3" at bounding box center [437, 300] width 28 height 23
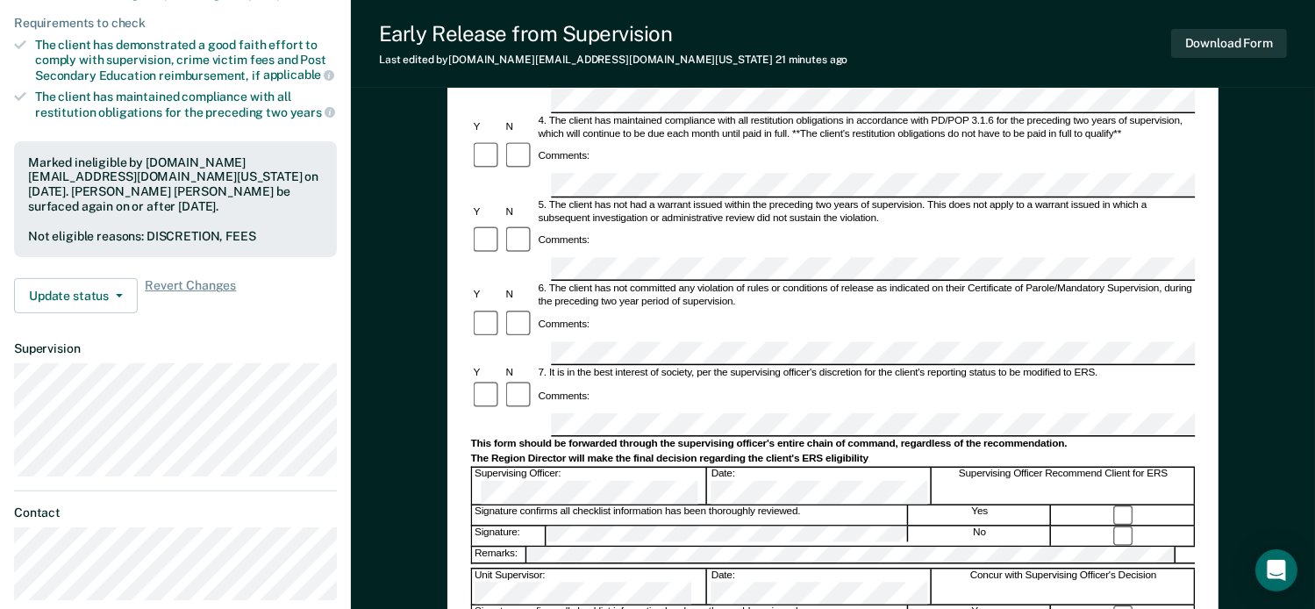
scroll to position [439, 0]
click at [1228, 53] on button "Download Form" at bounding box center [1229, 43] width 116 height 29
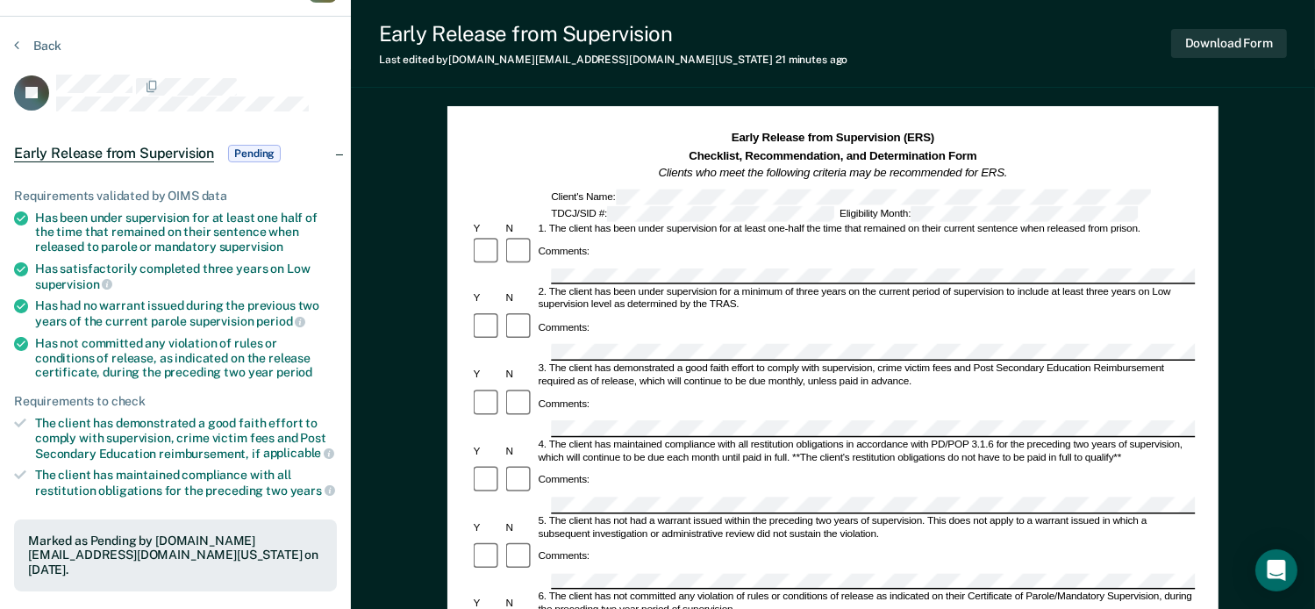
scroll to position [0, 0]
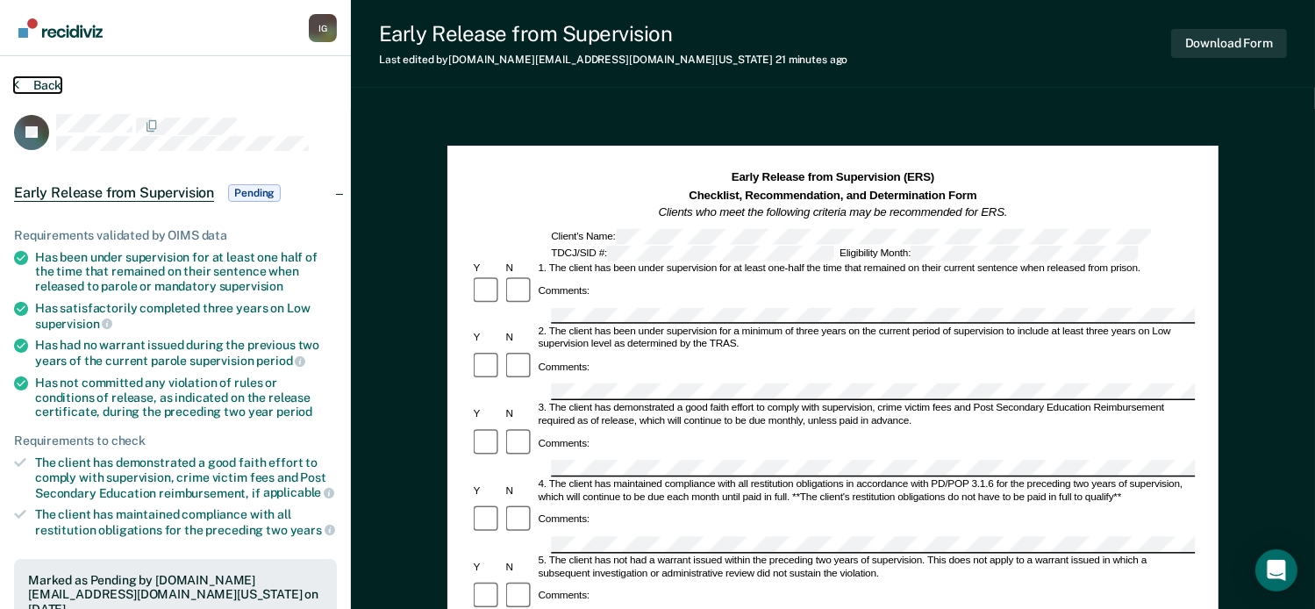
click at [43, 78] on button "Back" at bounding box center [37, 85] width 47 height 16
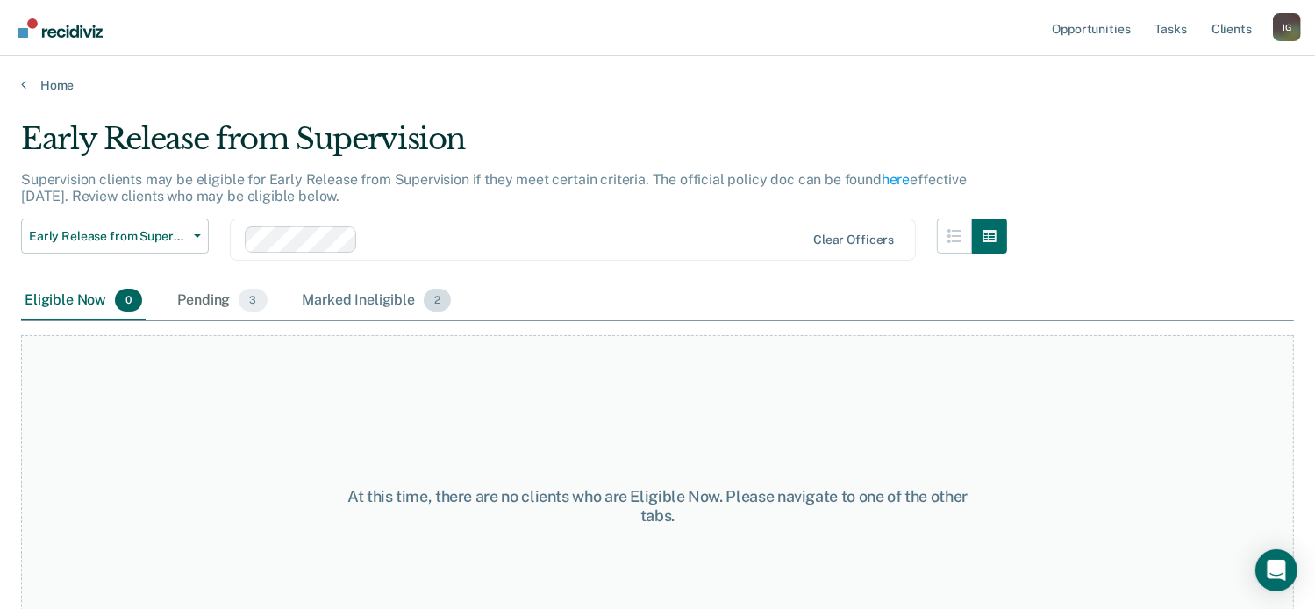
click at [427, 304] on span "2" at bounding box center [437, 300] width 27 height 23
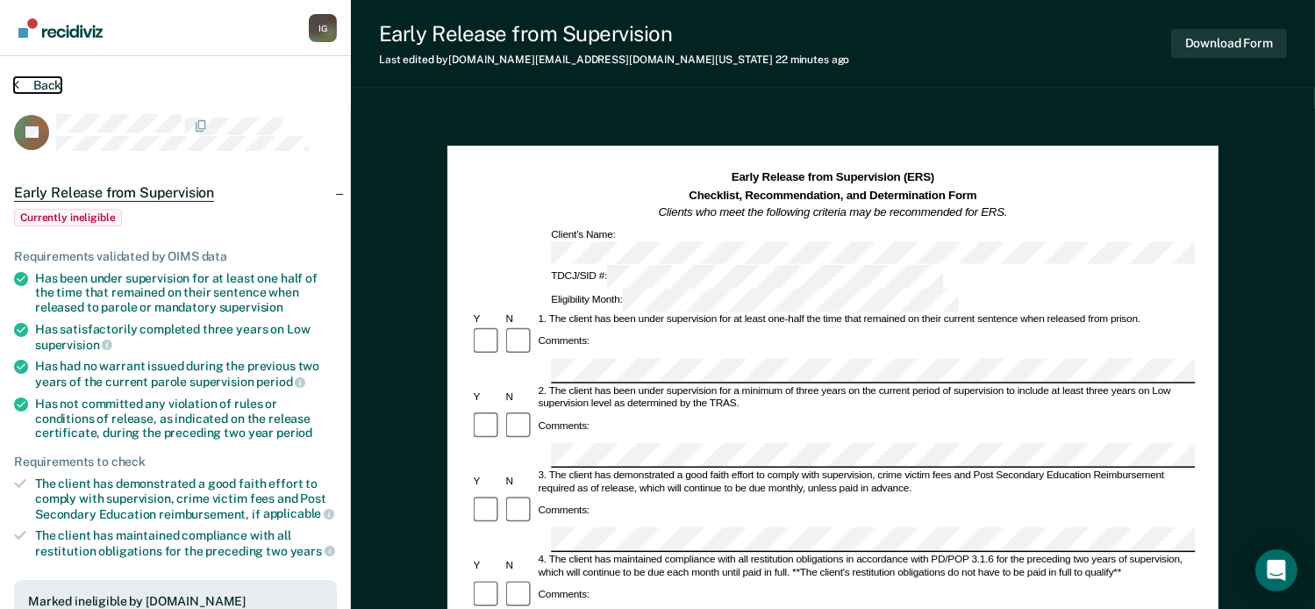
click at [52, 80] on button "Back" at bounding box center [37, 85] width 47 height 16
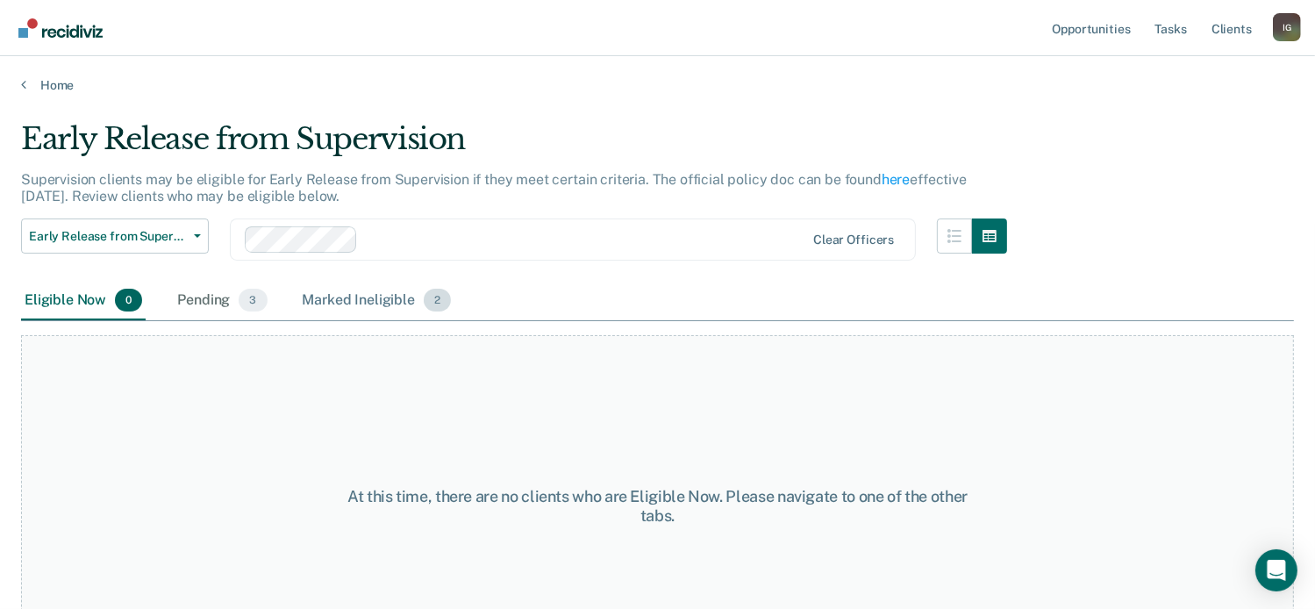
click at [427, 291] on span "2" at bounding box center [437, 300] width 27 height 23
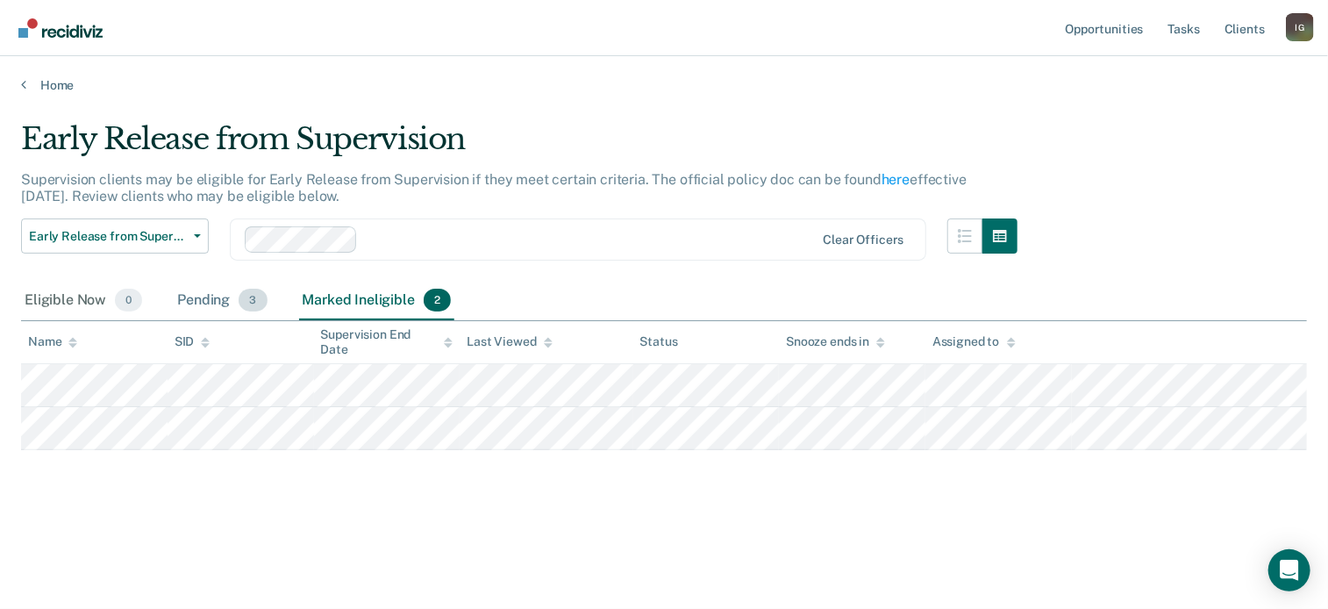
click at [264, 299] on span "3" at bounding box center [253, 300] width 28 height 23
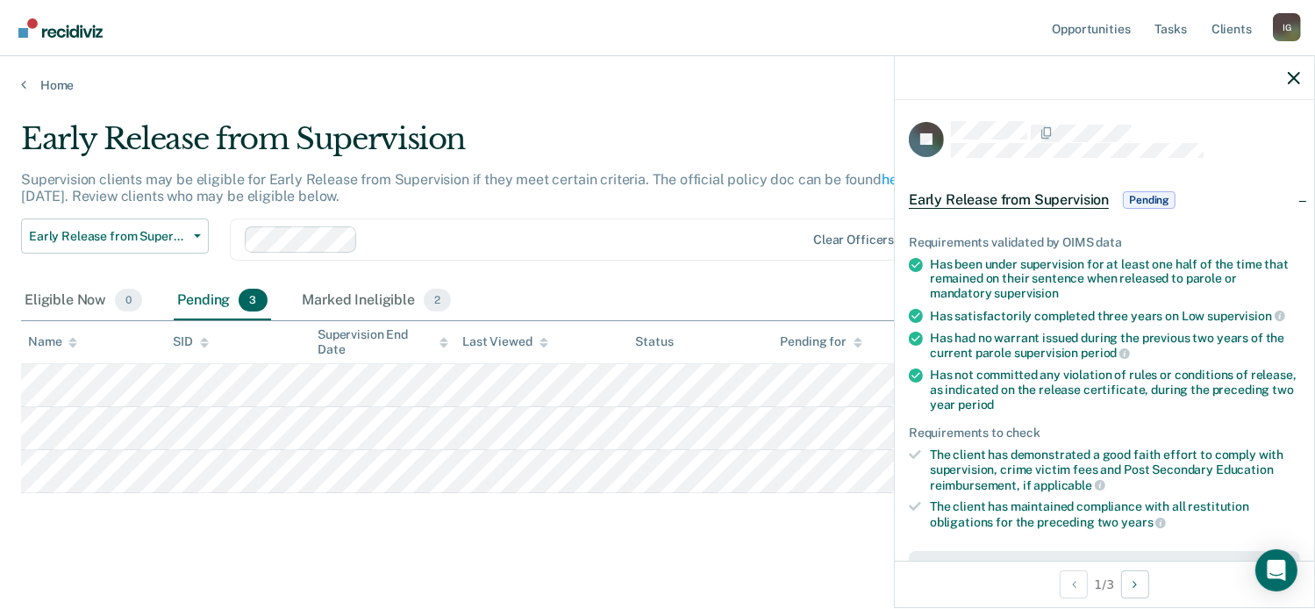
scroll to position [351, 0]
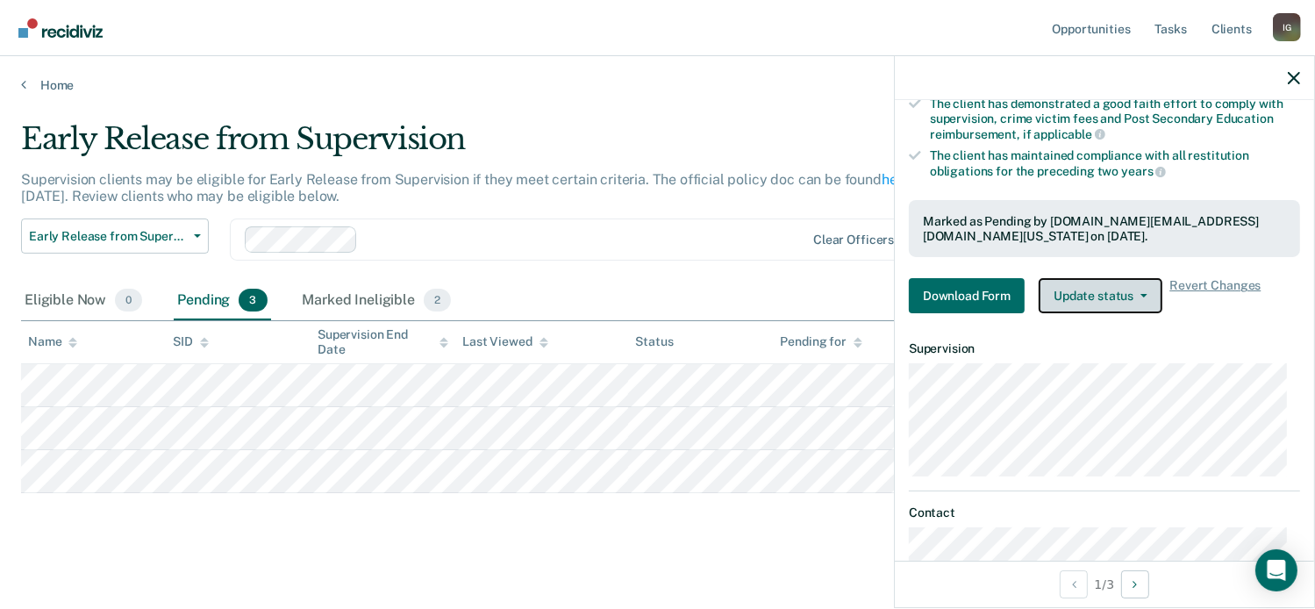
click at [1112, 285] on button "Update status" at bounding box center [1100, 295] width 124 height 35
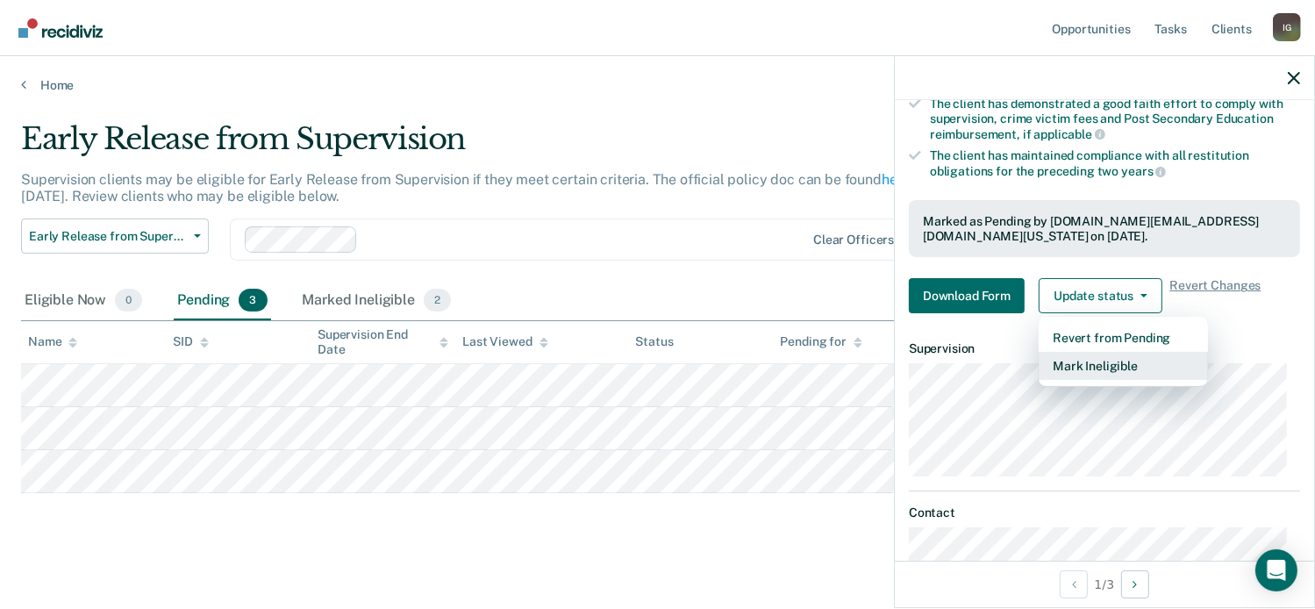
click at [1104, 359] on button "Mark Ineligible" at bounding box center [1122, 366] width 169 height 28
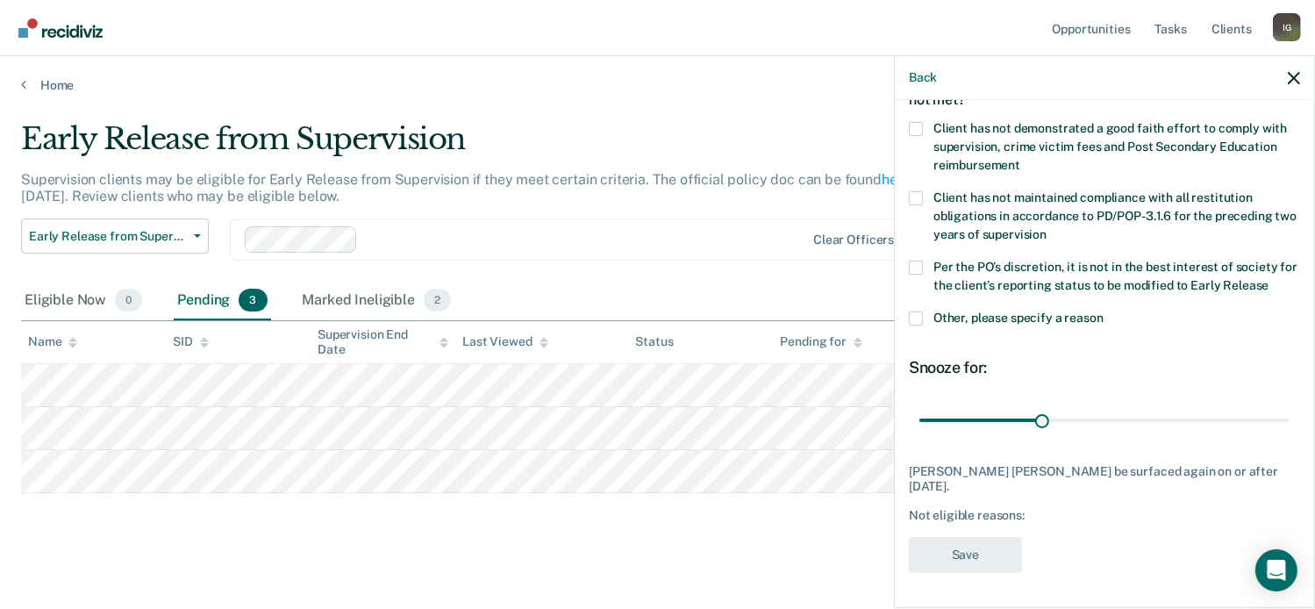
scroll to position [94, 0]
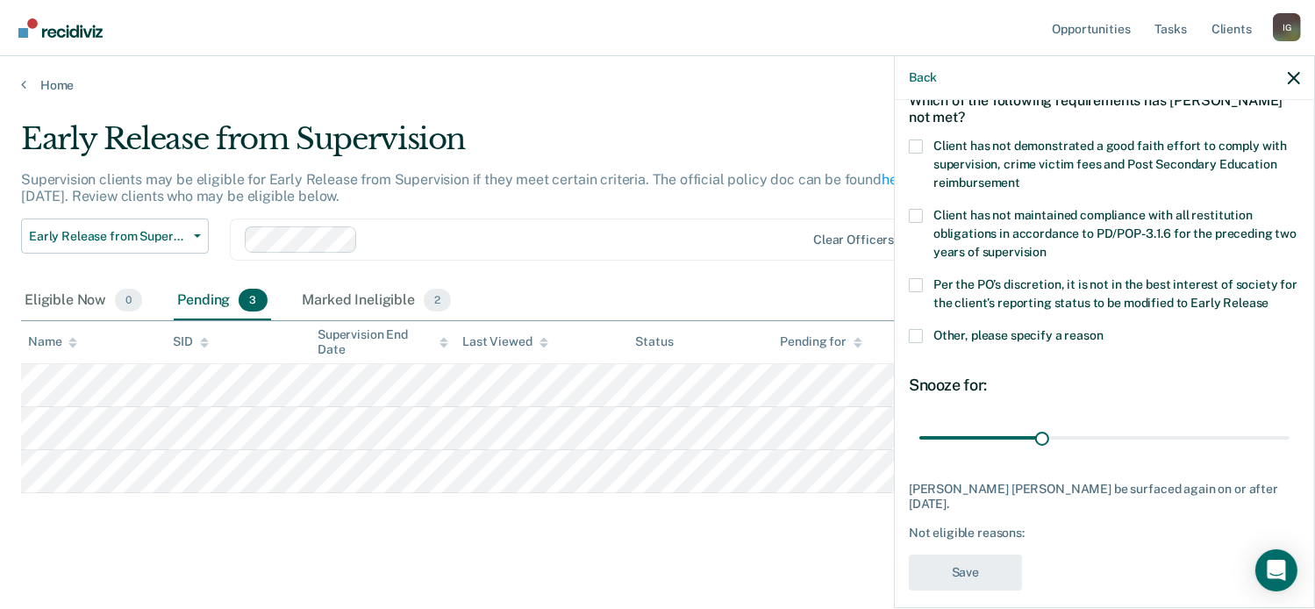
click at [916, 141] on span at bounding box center [916, 146] width 14 height 14
click at [1020, 176] on input "Client has not demonstrated a good faith effort to comply with supervision, cri…" at bounding box center [1020, 176] width 0 height 0
click at [920, 278] on span at bounding box center [916, 285] width 14 height 14
click at [1268, 296] on input "Per the PO’s discretion, it is not in the best interest of society for the clie…" at bounding box center [1268, 296] width 0 height 0
click at [972, 560] on button "Save" at bounding box center [965, 572] width 113 height 36
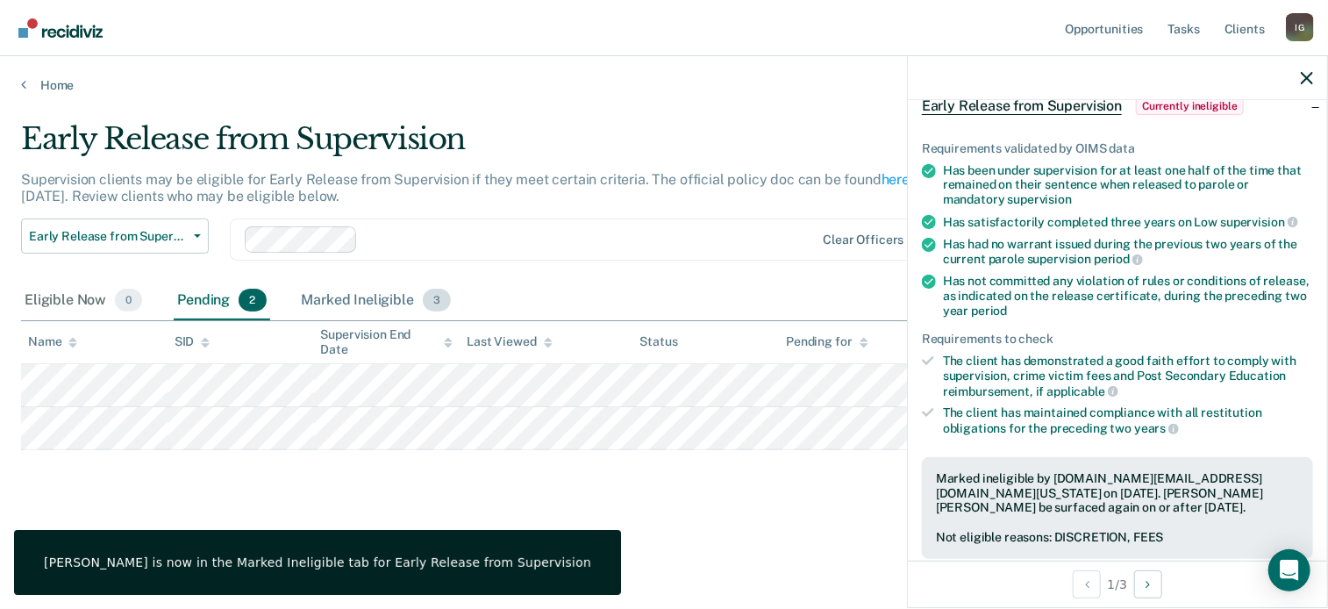
click at [435, 303] on span "3" at bounding box center [437, 300] width 28 height 23
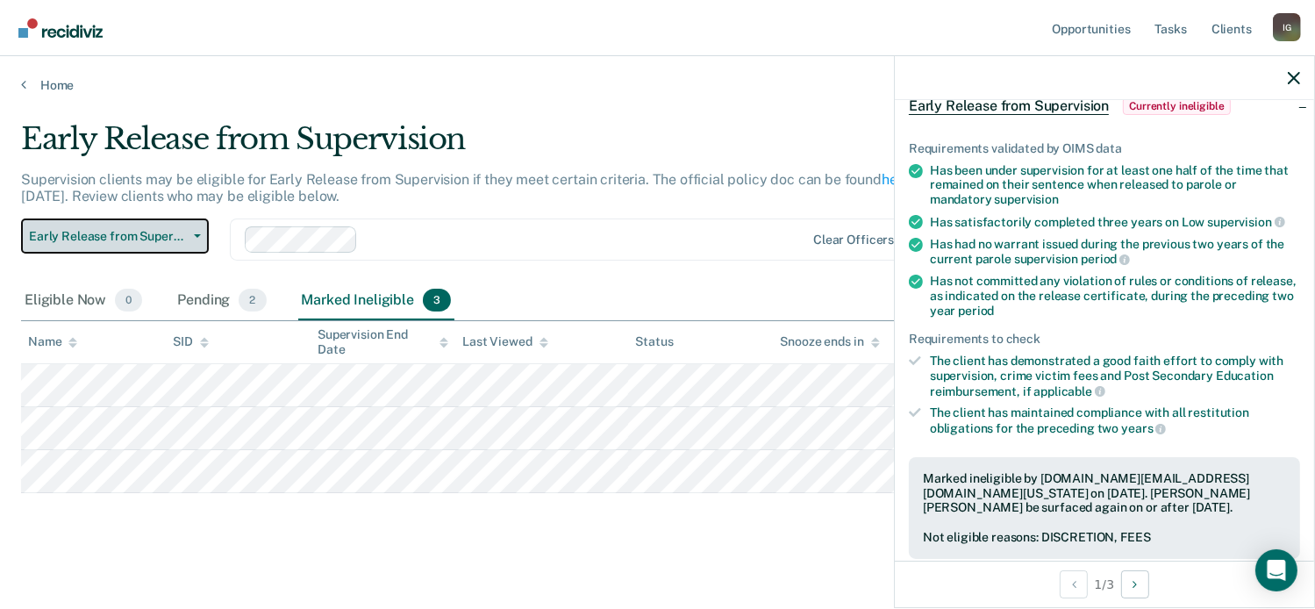
click at [84, 229] on span "Early Release from Supervision" at bounding box center [108, 236] width 158 height 15
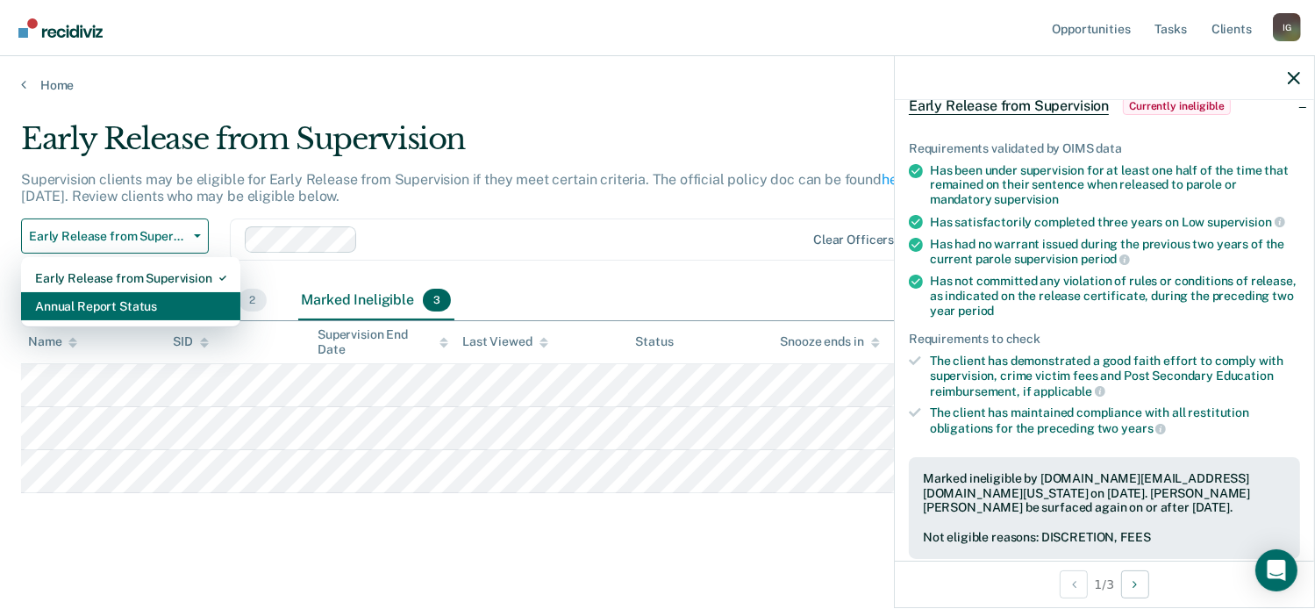
click at [105, 303] on div "Annual Report Status" at bounding box center [130, 306] width 191 height 28
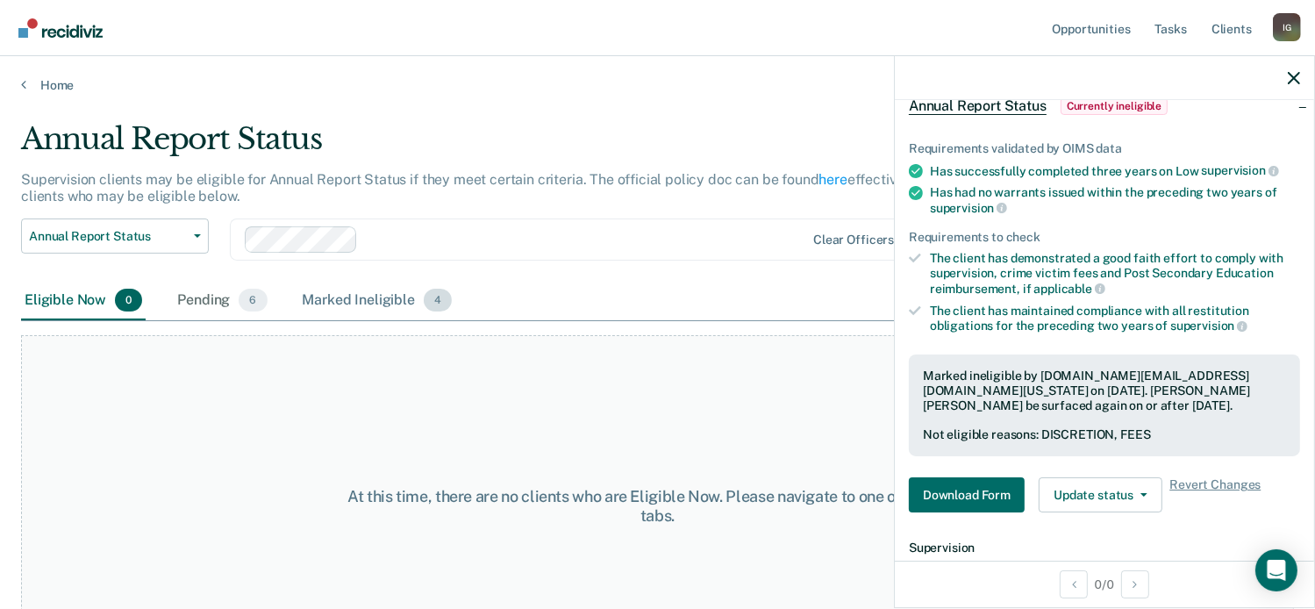
click at [442, 299] on span "4" at bounding box center [438, 300] width 28 height 23
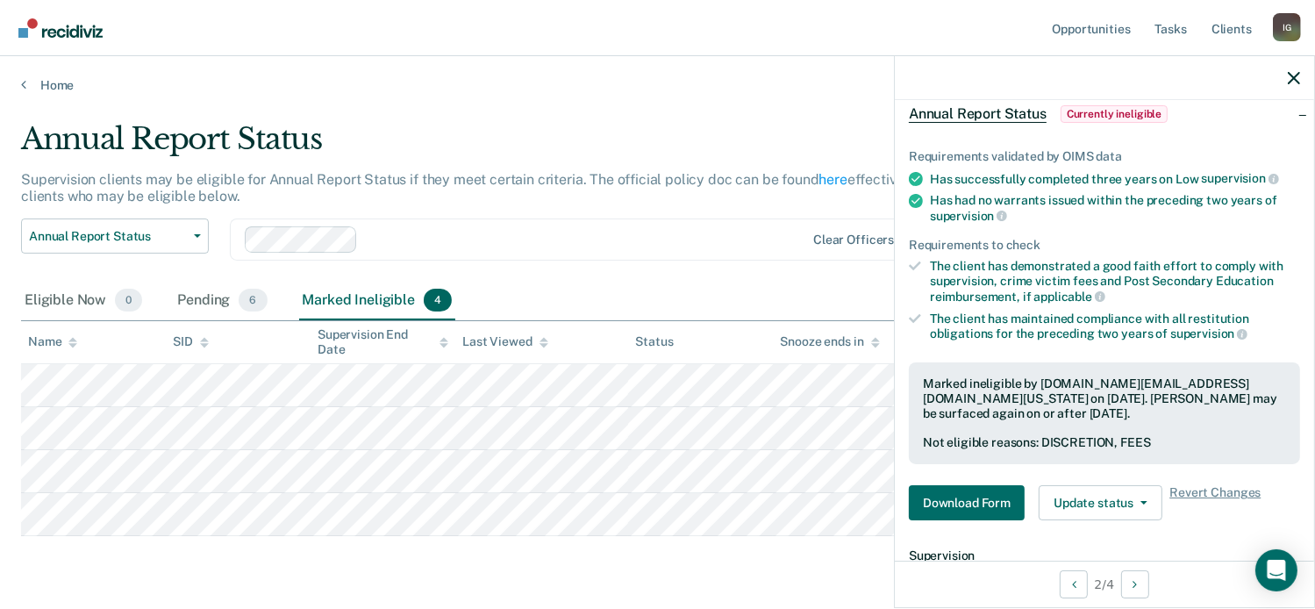
scroll to position [351, 0]
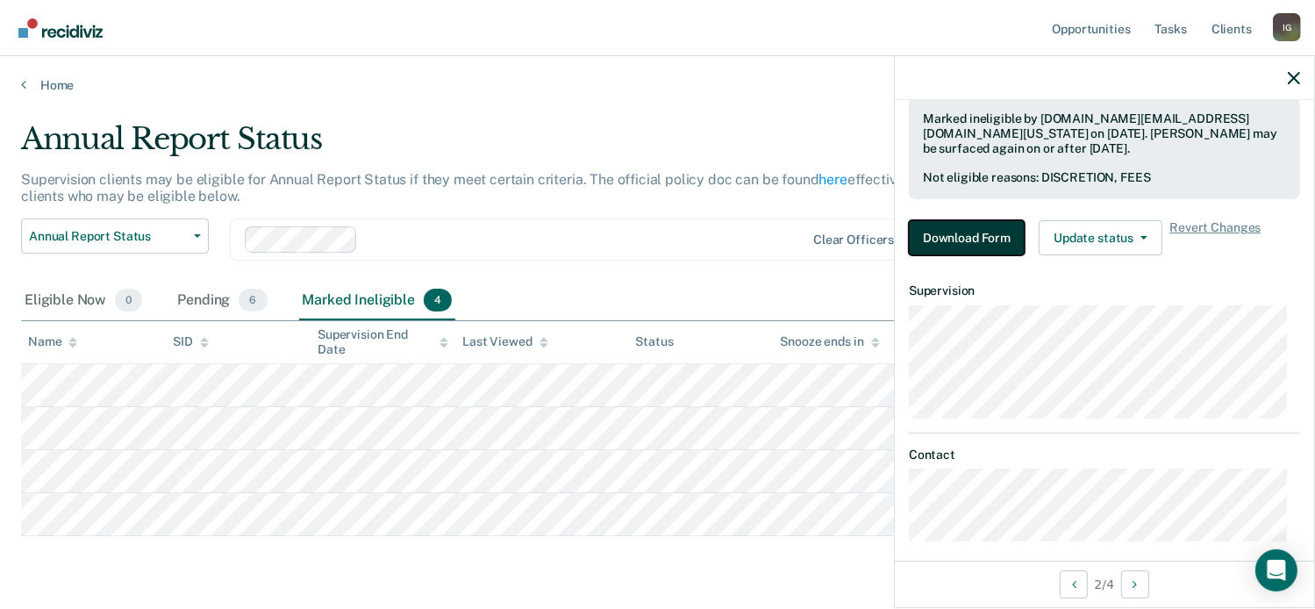
click at [998, 239] on button "Download Form" at bounding box center [967, 237] width 116 height 35
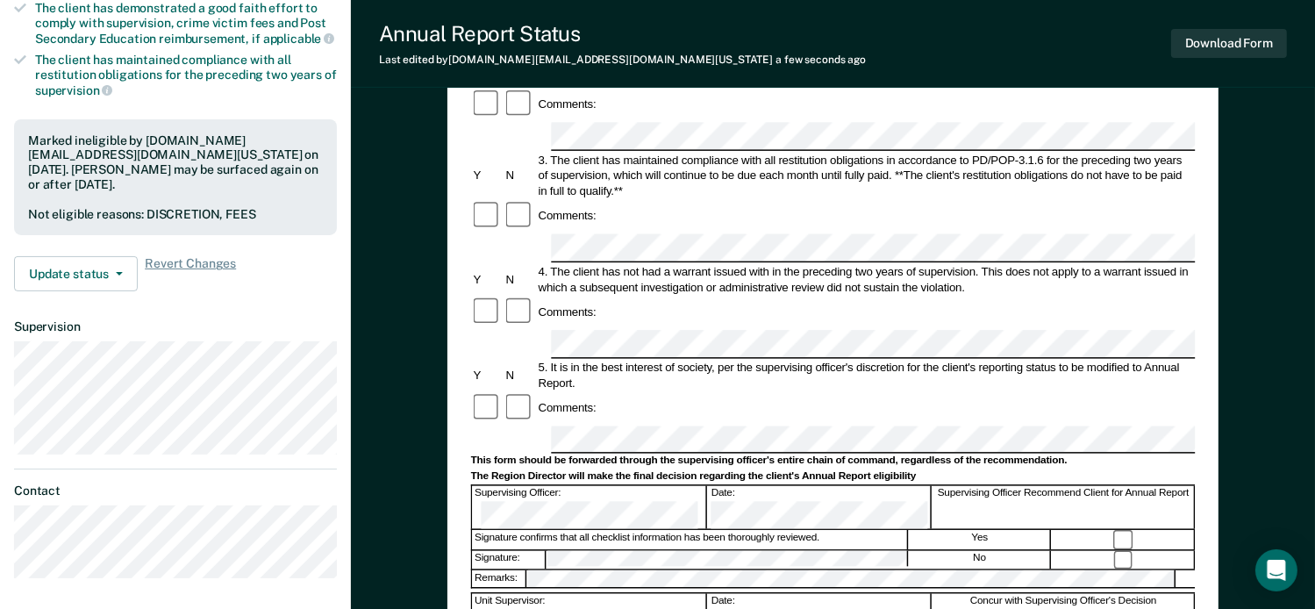
scroll to position [351, 0]
click at [1222, 51] on button "Download Form" at bounding box center [1229, 43] width 116 height 29
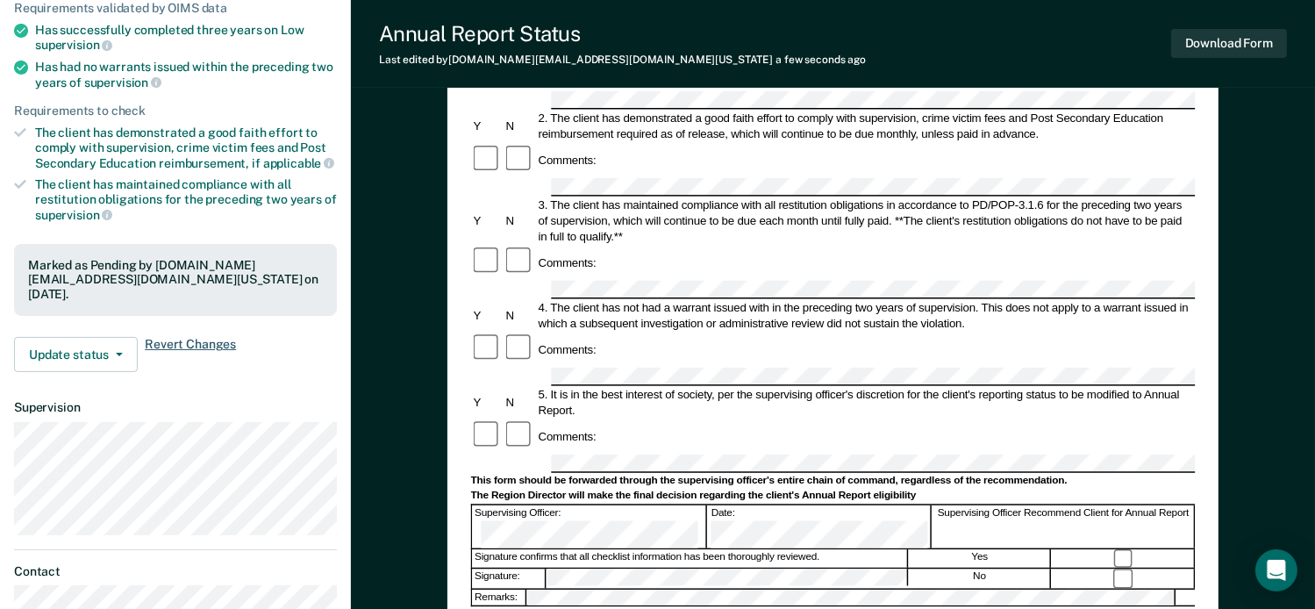
scroll to position [0, 0]
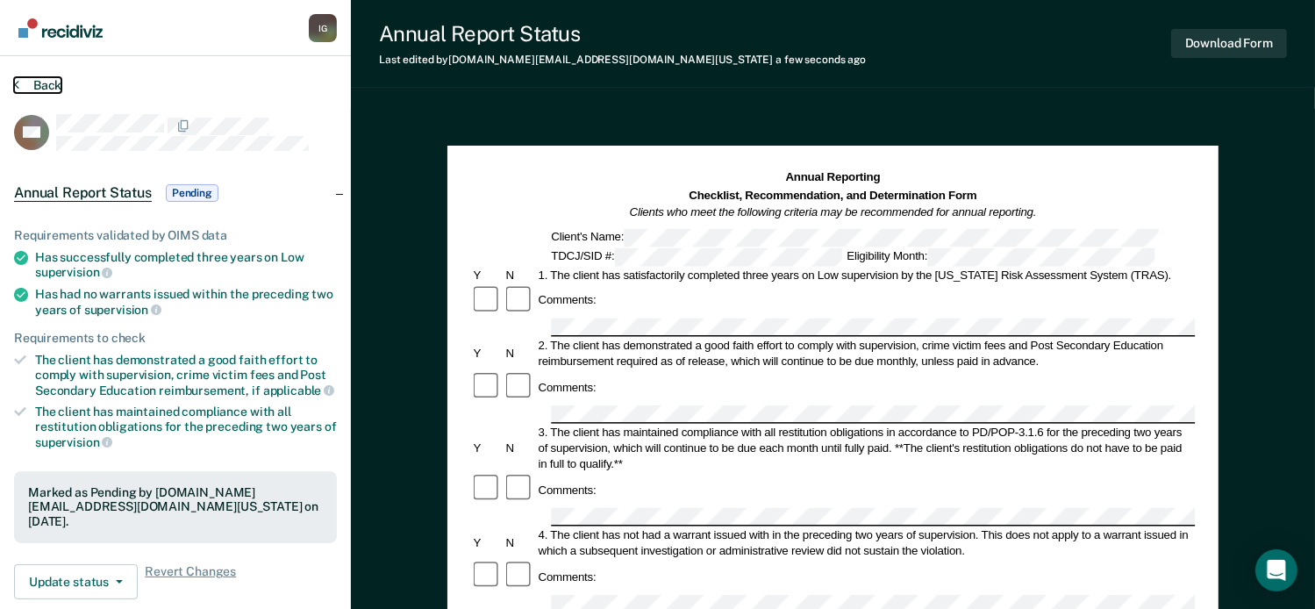
click at [45, 88] on button "Back" at bounding box center [37, 85] width 47 height 16
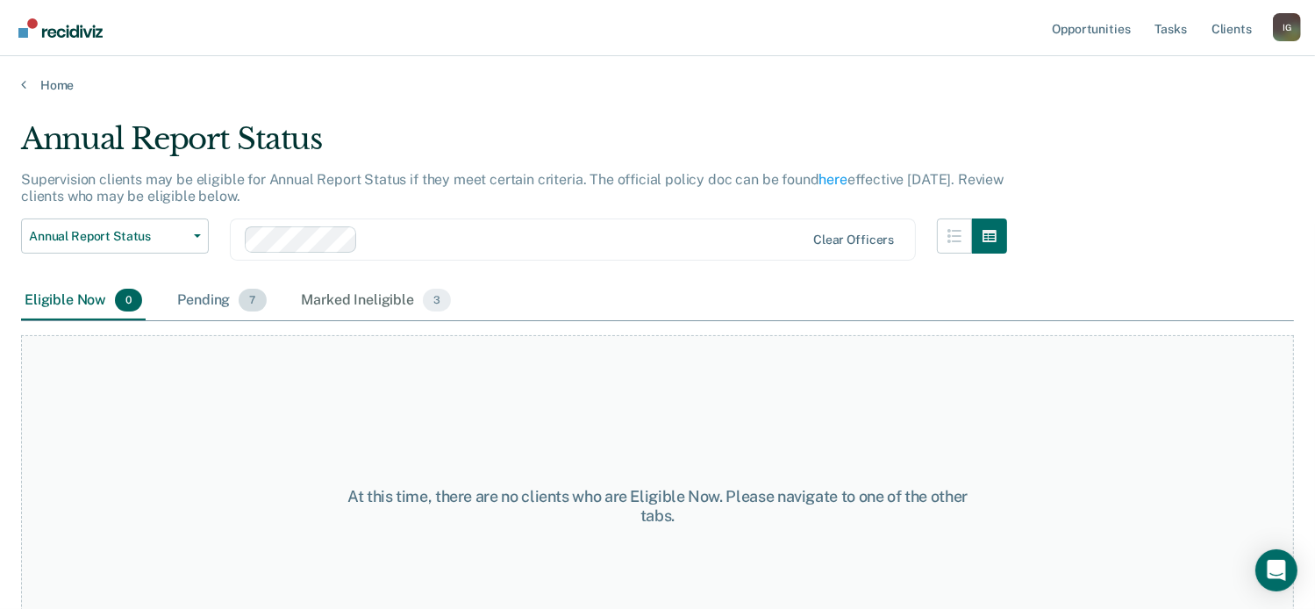
click at [260, 297] on span "7" at bounding box center [252, 300] width 27 height 23
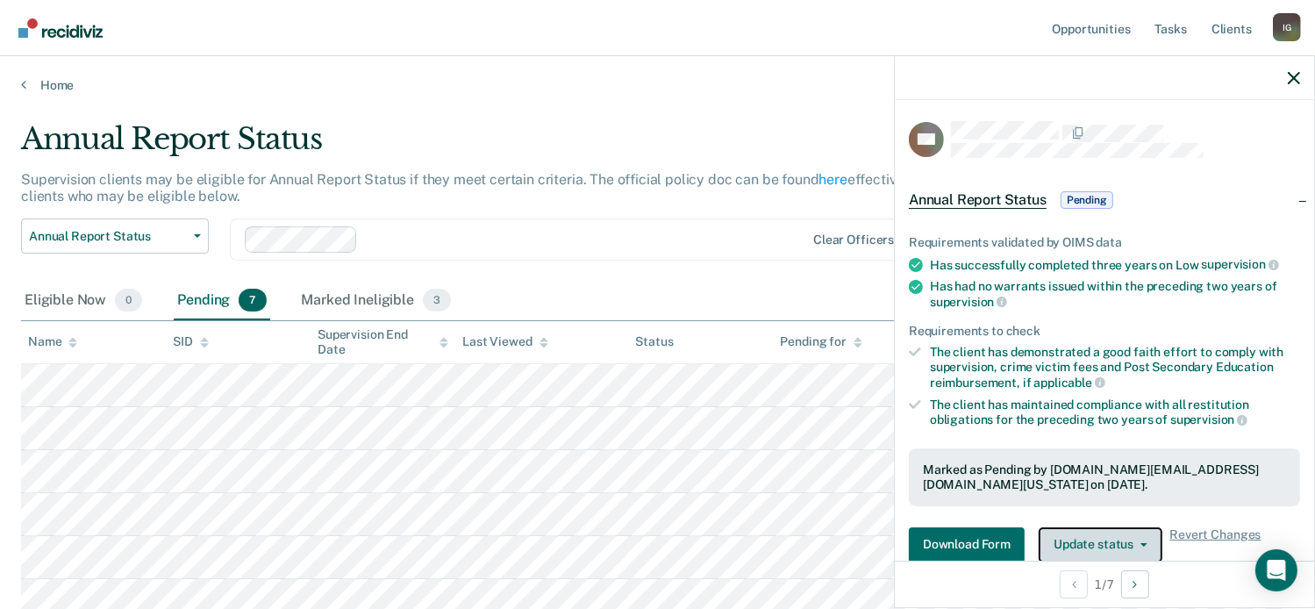
click at [1098, 536] on button "Update status" at bounding box center [1100, 544] width 124 height 35
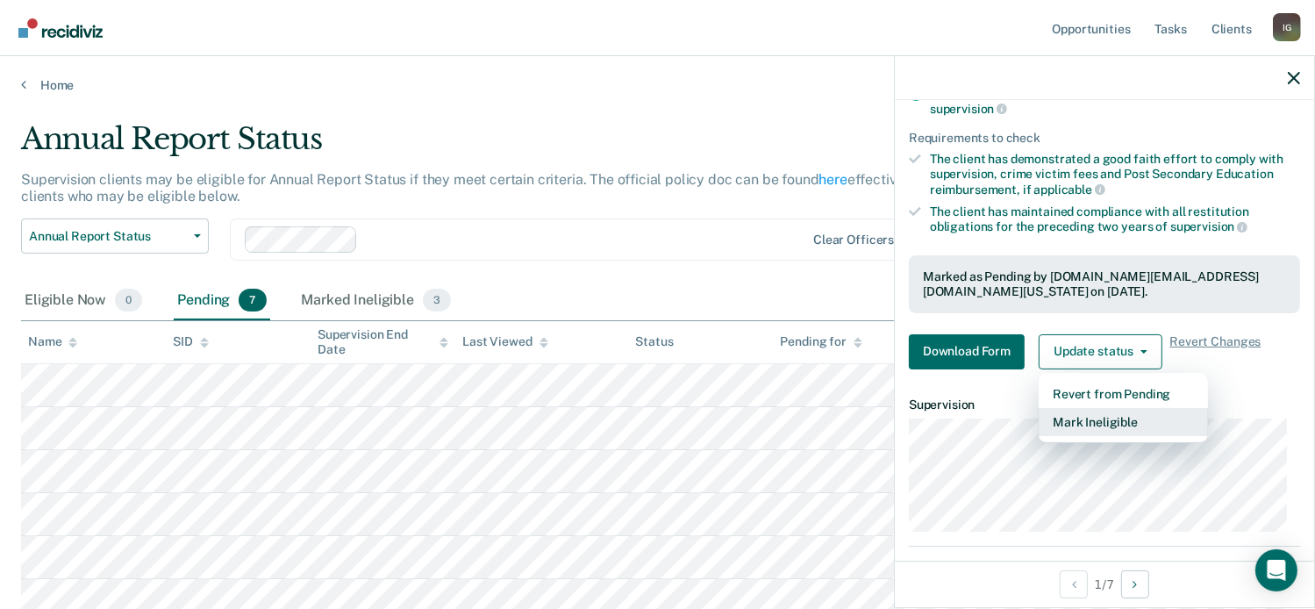
click at [1090, 422] on button "Mark Ineligible" at bounding box center [1122, 422] width 169 height 28
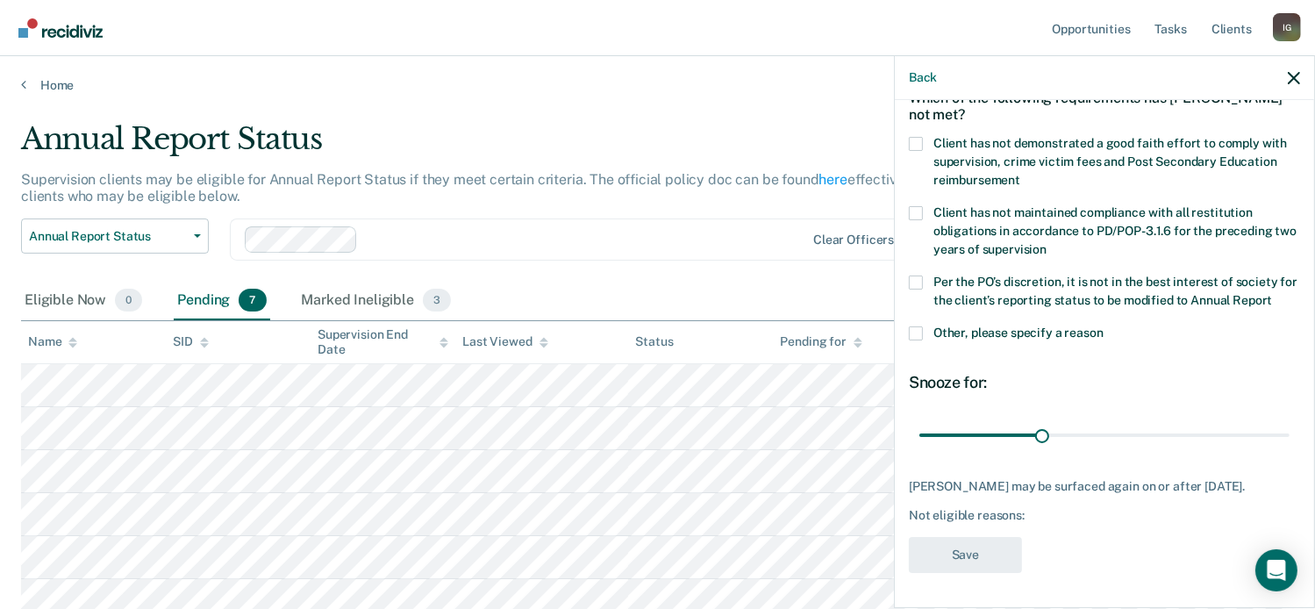
click at [909, 137] on label "Client has not demonstrated a good faith effort to comply with supervision, cri…" at bounding box center [1104, 164] width 391 height 55
click at [1020, 174] on input "Client has not demonstrated a good faith effort to comply with supervision, cri…" at bounding box center [1020, 174] width 0 height 0
click at [919, 275] on span at bounding box center [916, 282] width 14 height 14
click at [1272, 294] on input "Per the PO’s discretion, it is not in the best interest of society for the clie…" at bounding box center [1272, 294] width 0 height 0
click at [961, 552] on button "Save" at bounding box center [965, 555] width 113 height 36
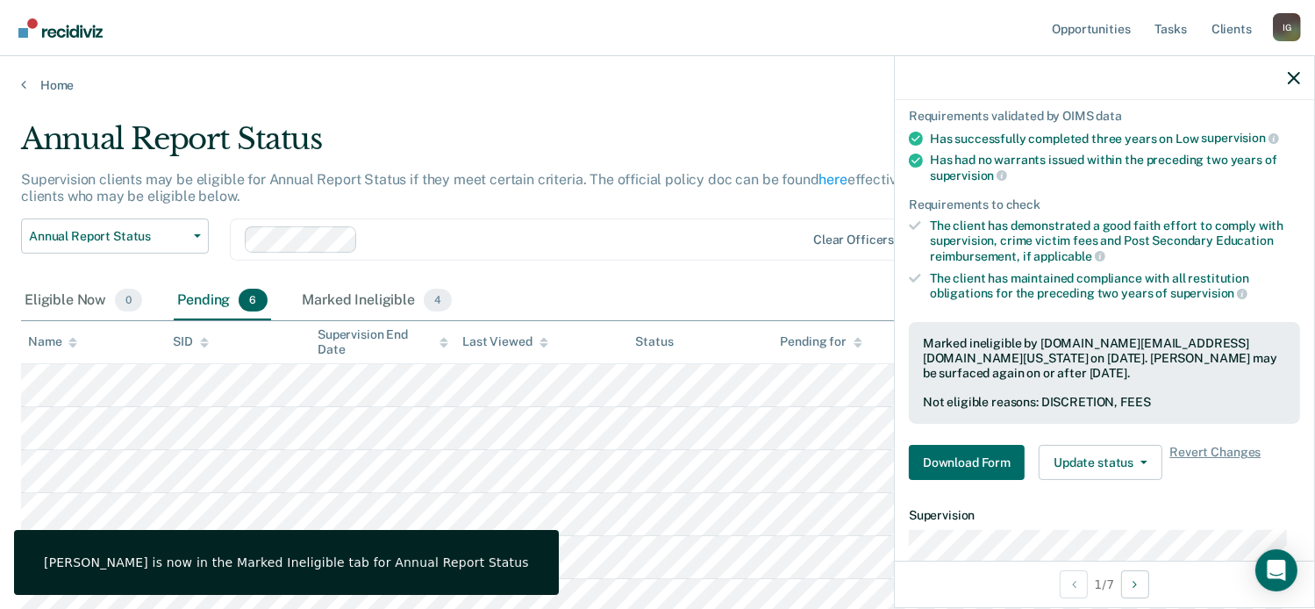
click at [1284, 77] on div at bounding box center [1104, 78] width 419 height 44
click at [1297, 75] on icon "button" at bounding box center [1293, 78] width 12 height 12
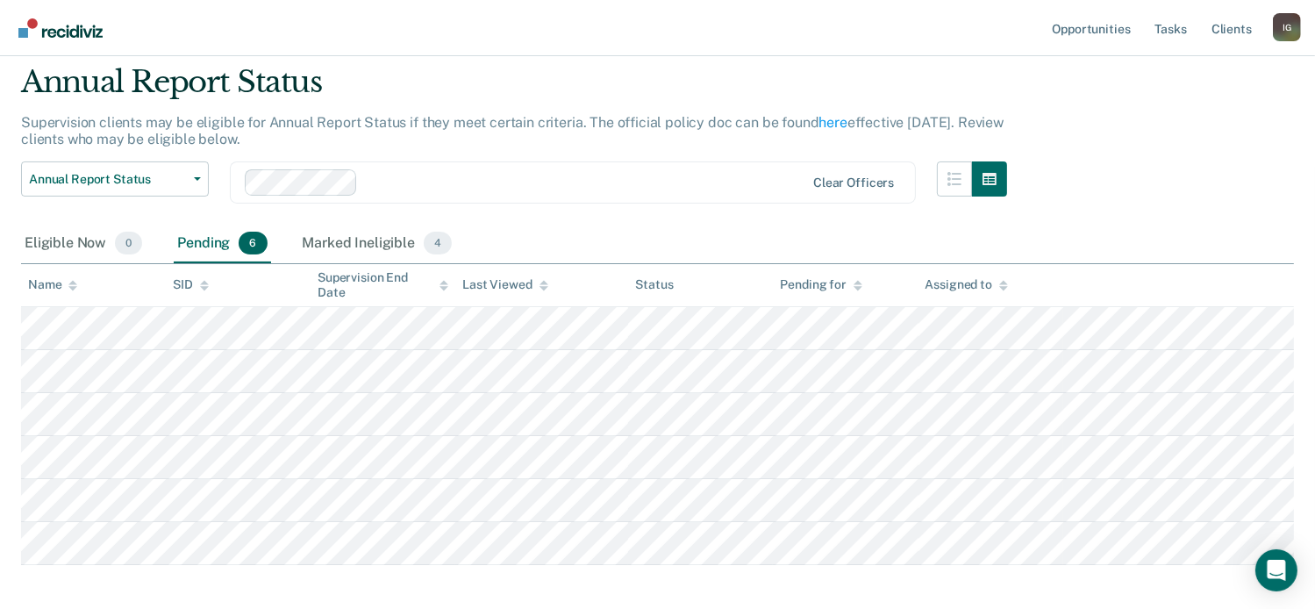
scroll to position [88, 0]
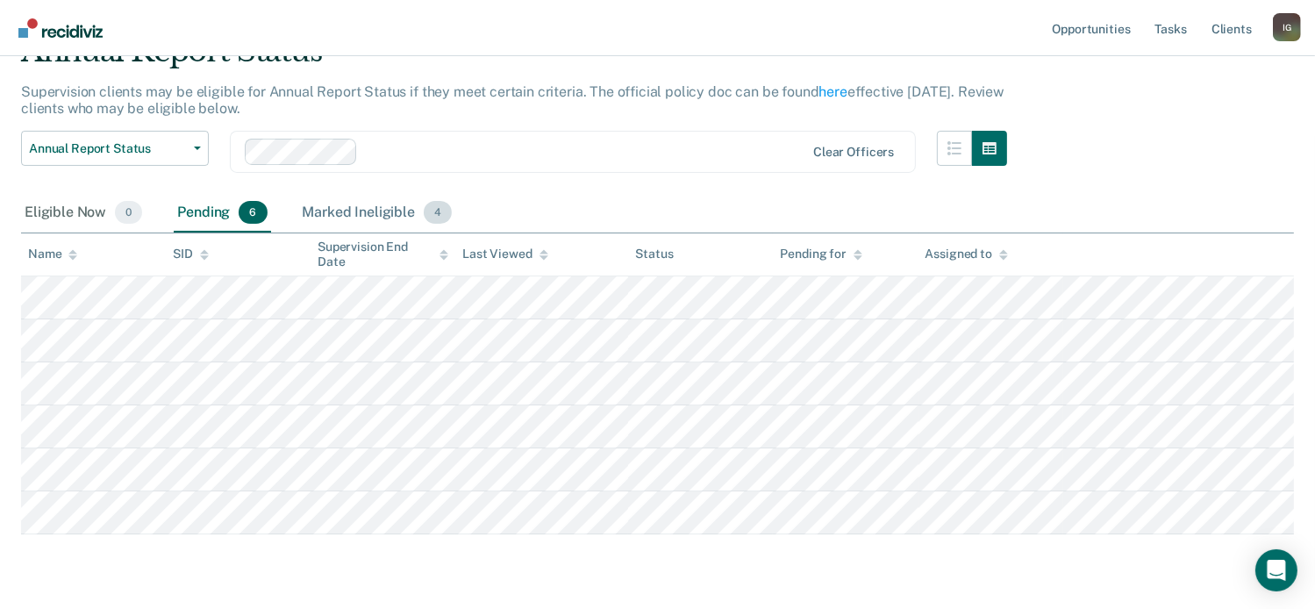
click at [431, 215] on span "4" at bounding box center [438, 212] width 28 height 23
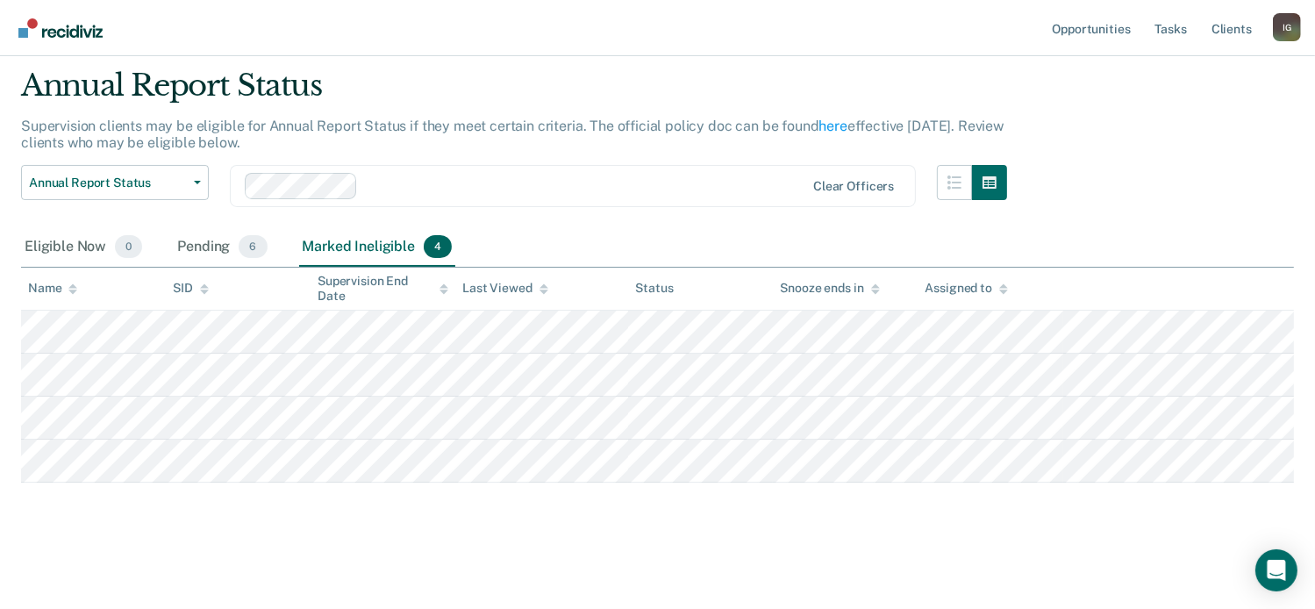
scroll to position [51, 0]
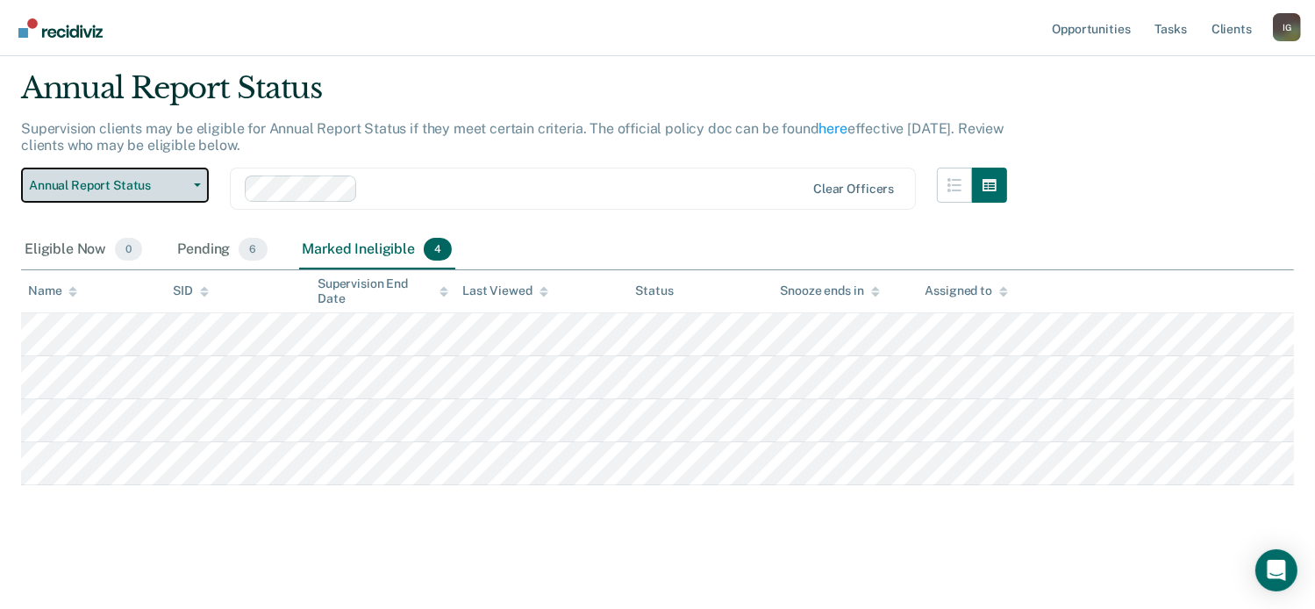
click at [153, 189] on span "Annual Report Status" at bounding box center [108, 185] width 158 height 15
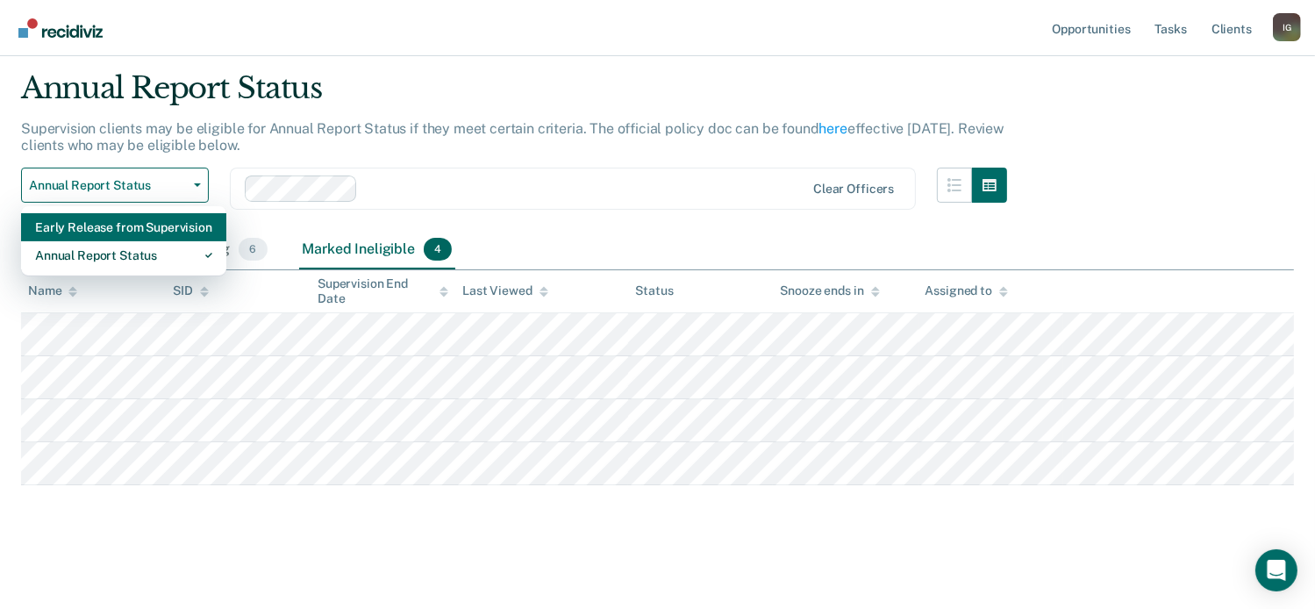
click at [145, 228] on div "Early Release from Supervision" at bounding box center [123, 227] width 177 height 28
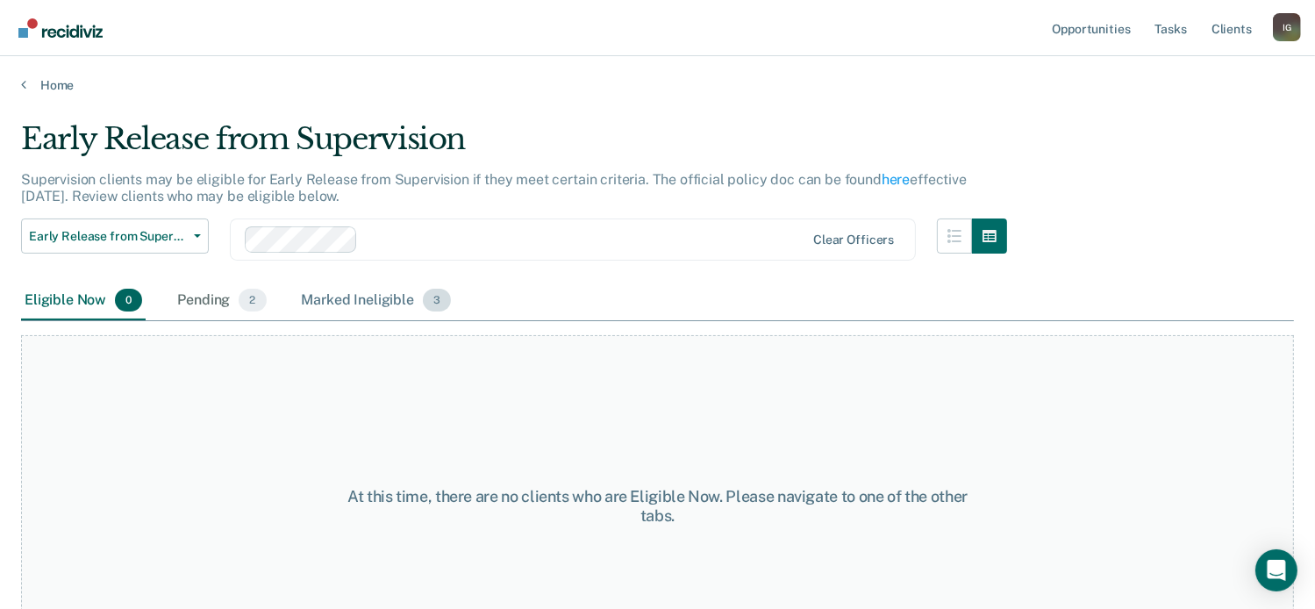
click at [441, 299] on span "3" at bounding box center [437, 300] width 28 height 23
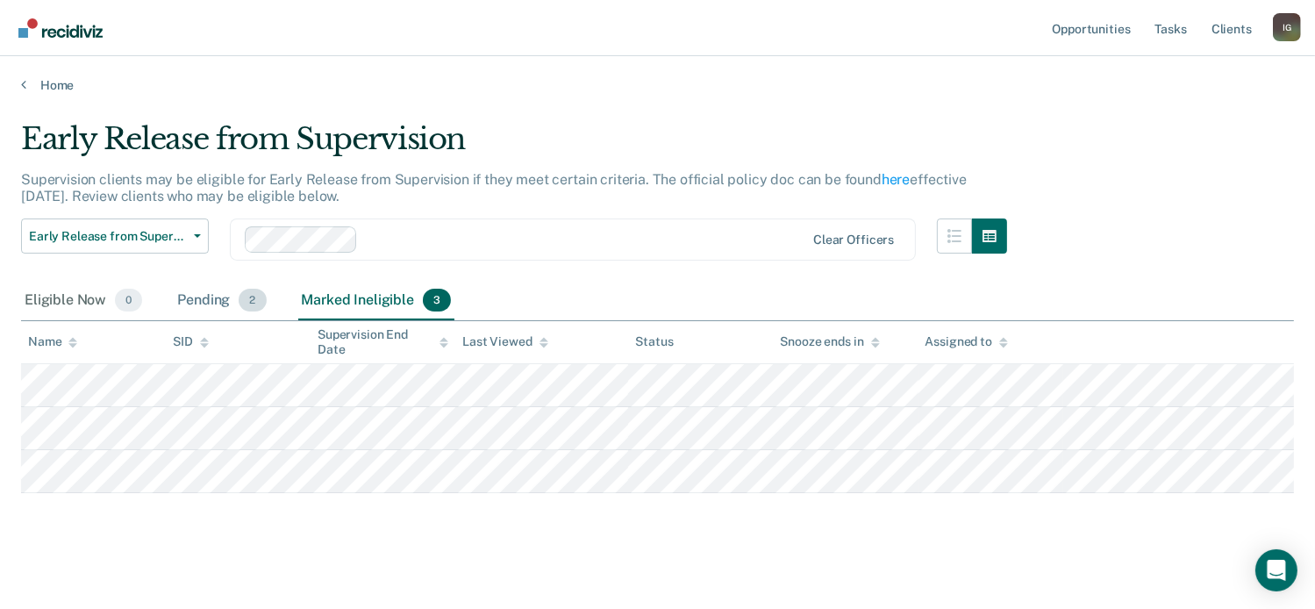
click at [222, 304] on div "Pending 2" at bounding box center [222, 301] width 96 height 39
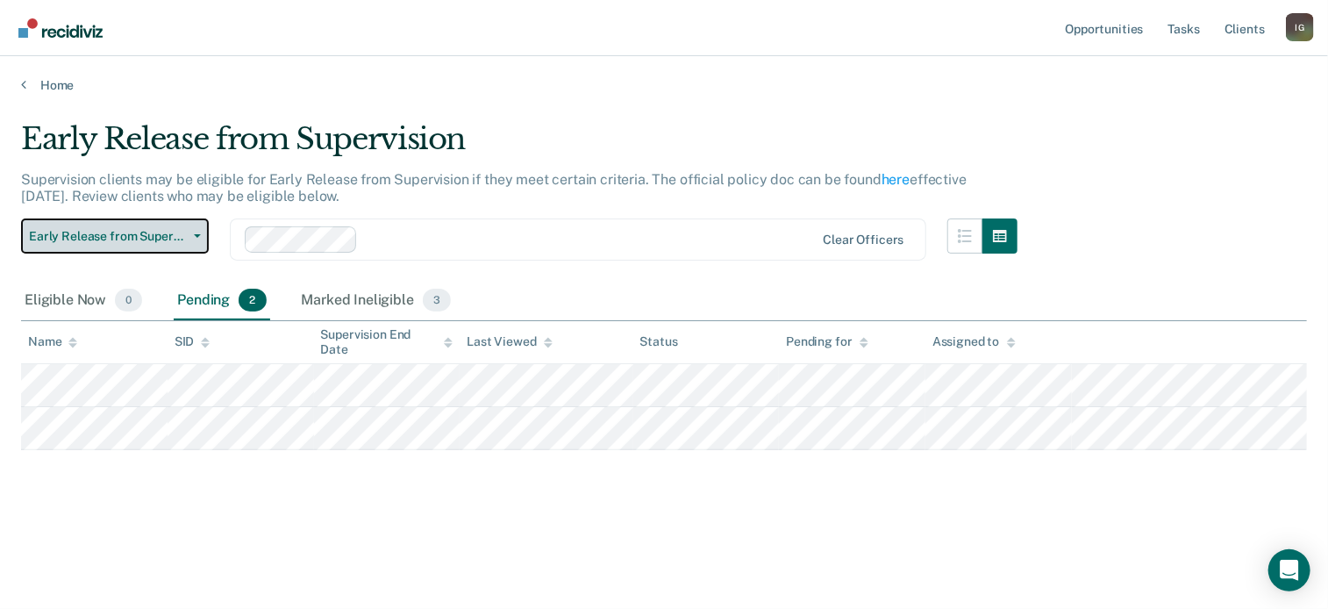
click at [178, 232] on span "Early Release from Supervision" at bounding box center [108, 236] width 158 height 15
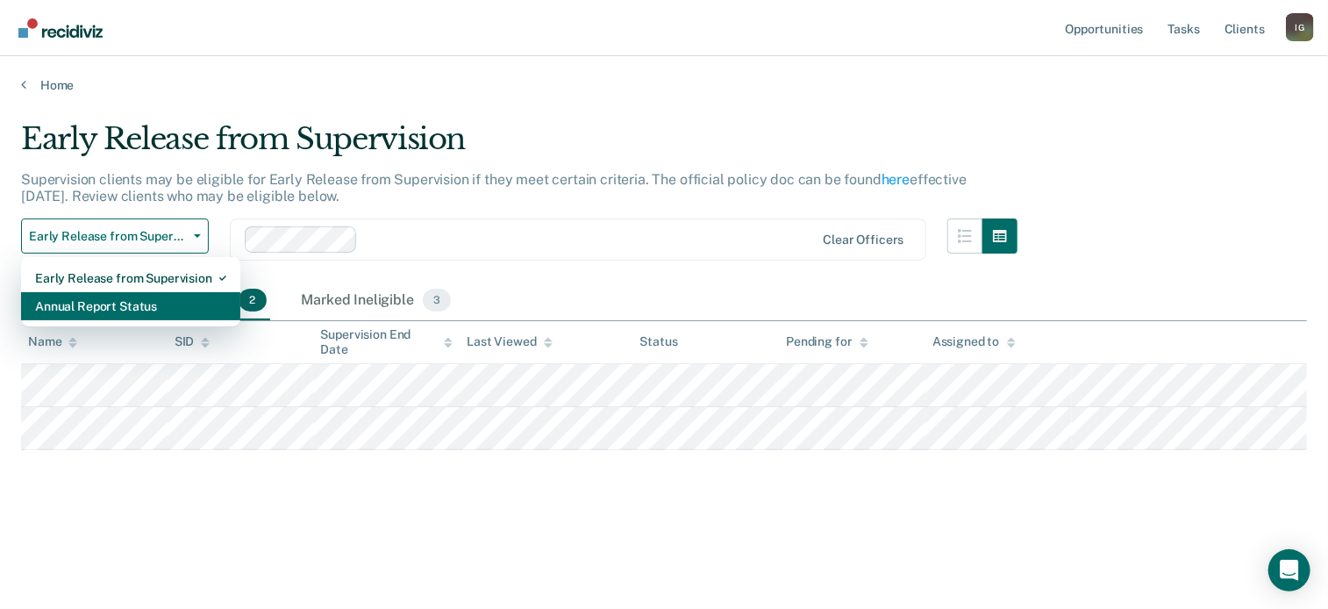
click at [163, 306] on div "Annual Report Status" at bounding box center [130, 306] width 191 height 28
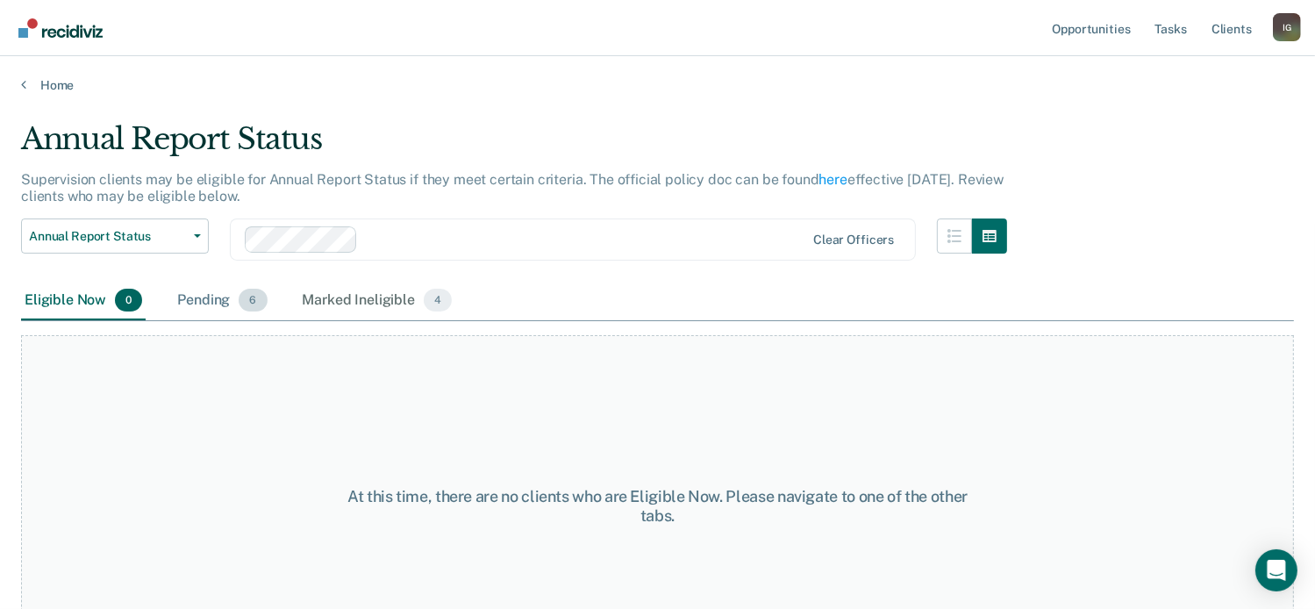
click at [227, 304] on div "Pending 6" at bounding box center [222, 301] width 96 height 39
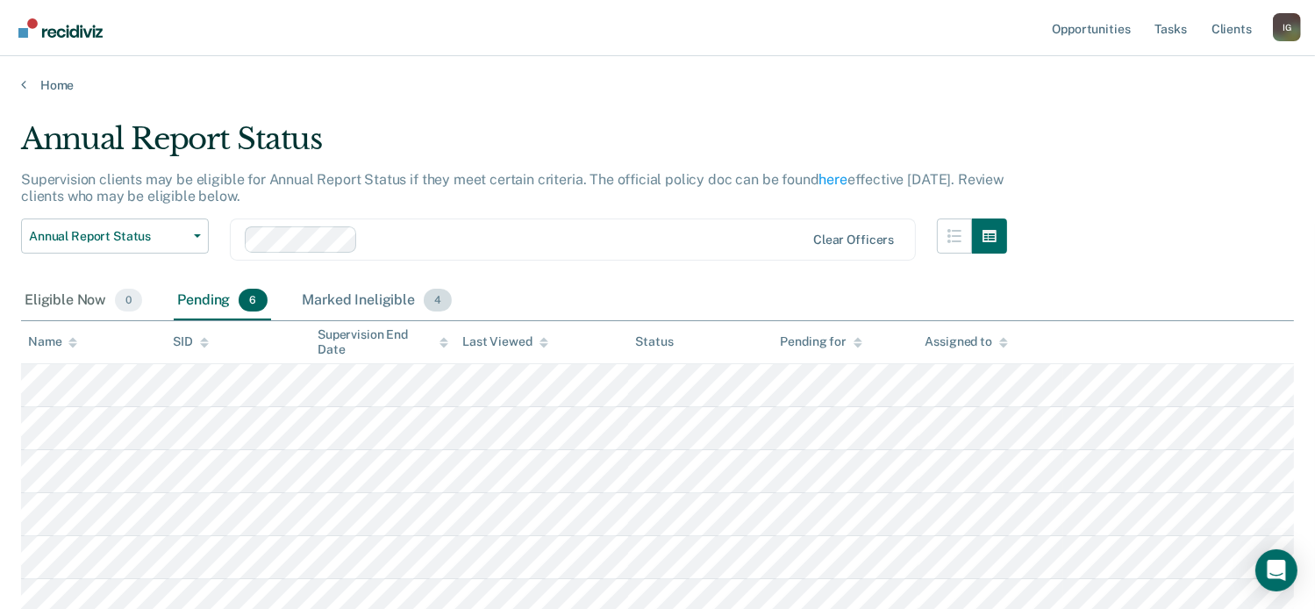
click at [394, 296] on div "Marked Ineligible 4" at bounding box center [377, 301] width 157 height 39
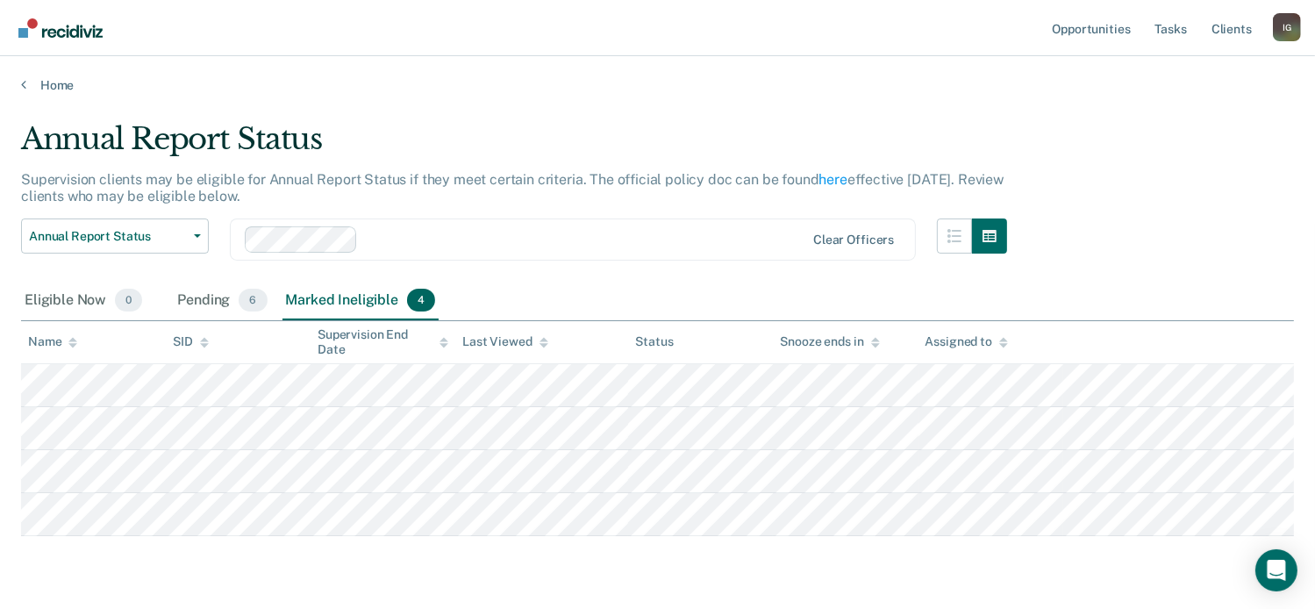
drag, startPoint x: 394, startPoint y: 296, endPoint x: 323, endPoint y: 141, distance: 169.9
click at [367, 243] on div "Annual Report Status Supervision clients may be eligible for Annual Report Stat…" at bounding box center [657, 326] width 1273 height 410
